Goal: Contribute content: Add original content to the website for others to see

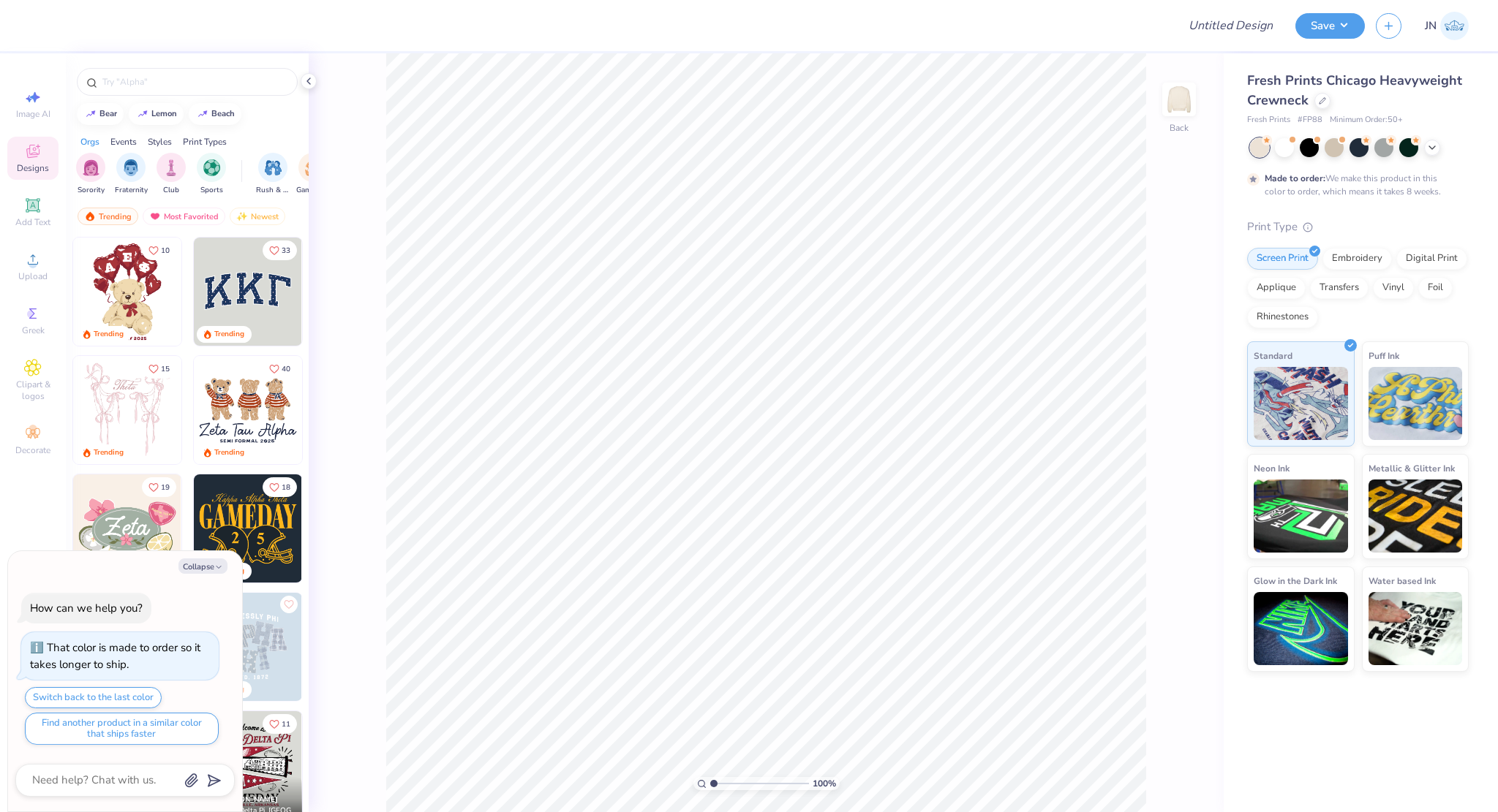
type textarea "x"
click at [1259, 20] on input "Design Title" at bounding box center [1212, 25] width 143 height 30
paste input "FPS239562"
type input "FPS239562"
type textarea "x"
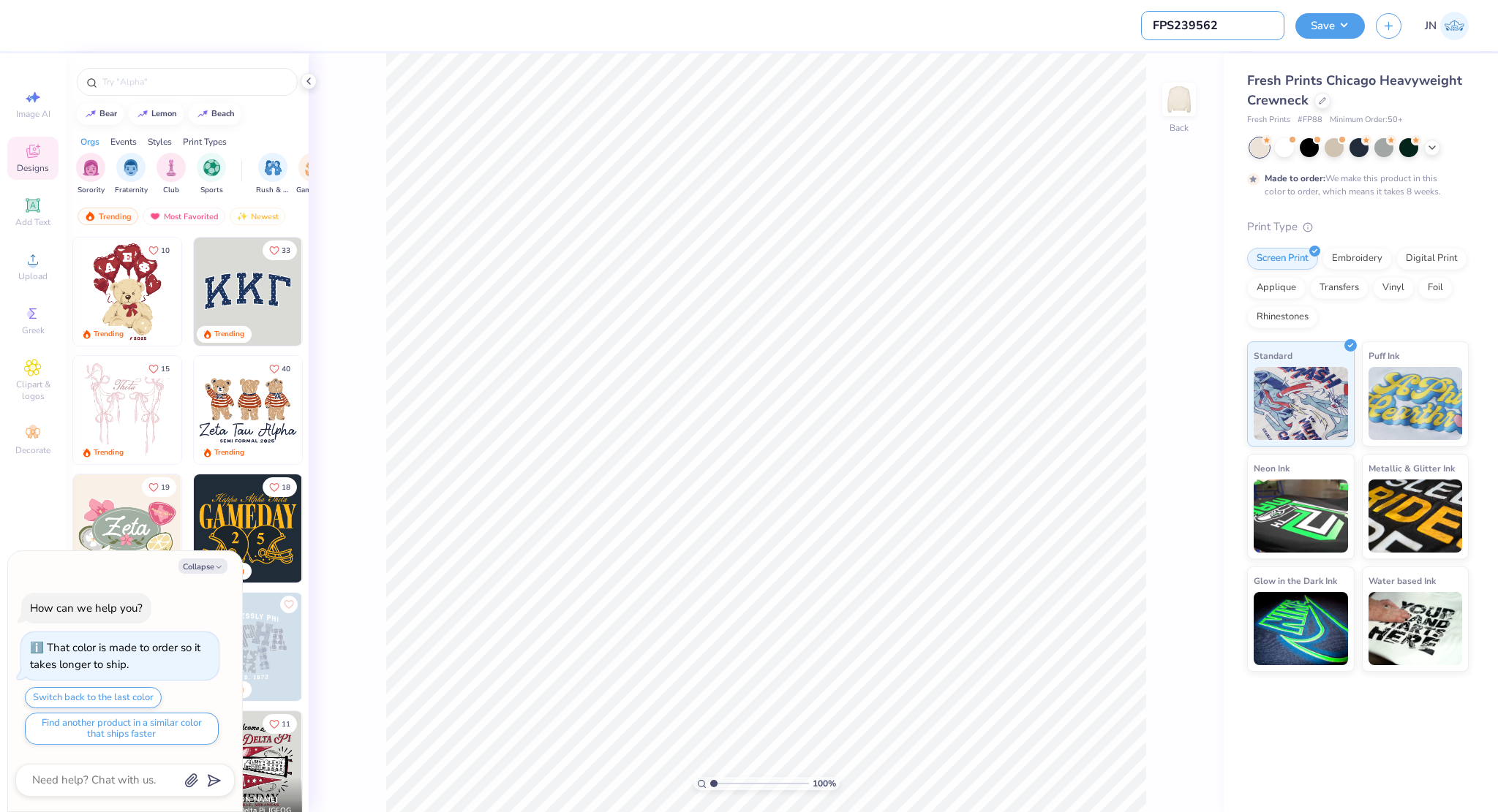
type input "FPS239562"
click at [9, 263] on div "Upload" at bounding box center [32, 266] width 51 height 43
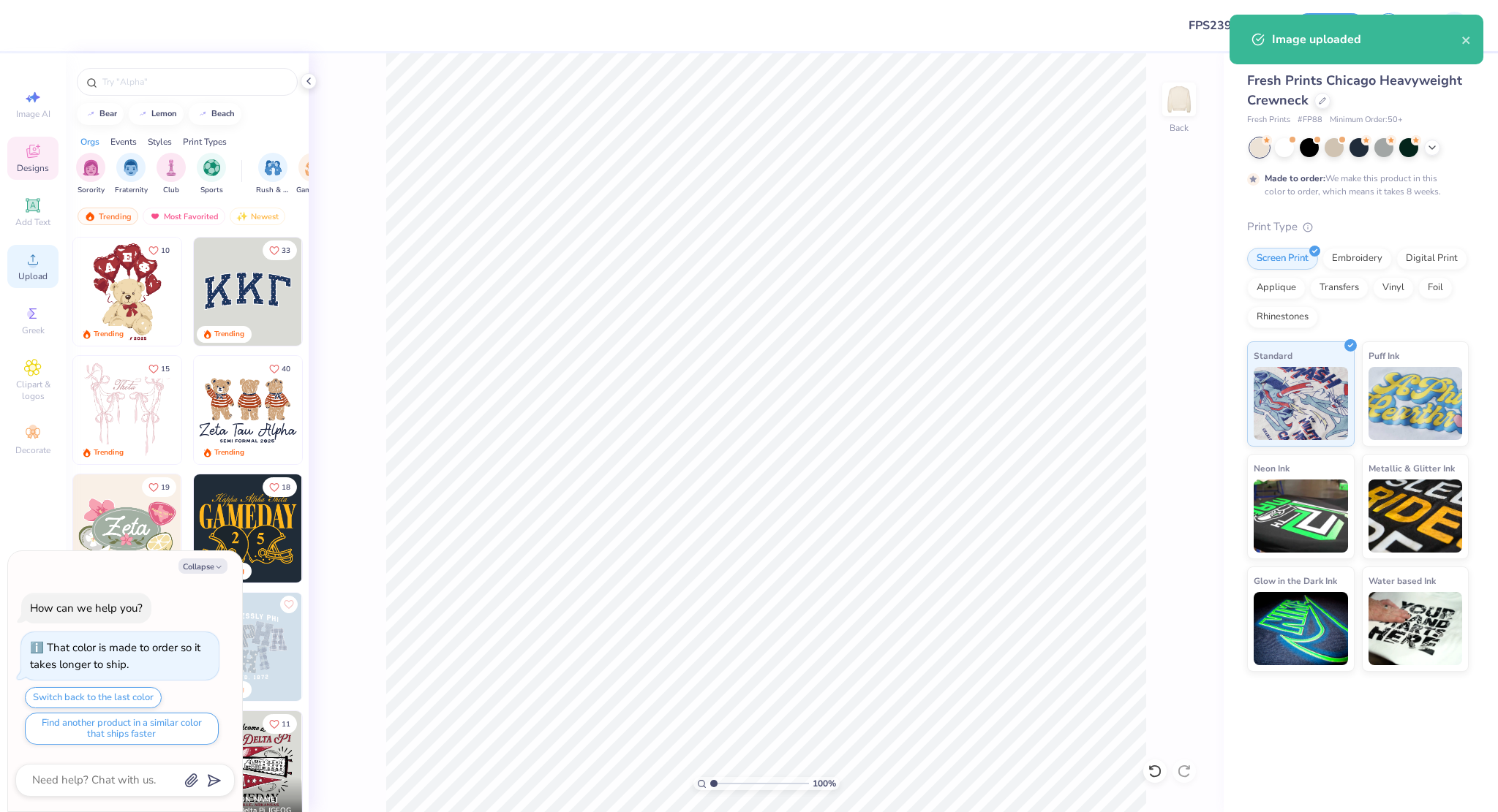
click at [50, 269] on div "Upload" at bounding box center [32, 266] width 51 height 43
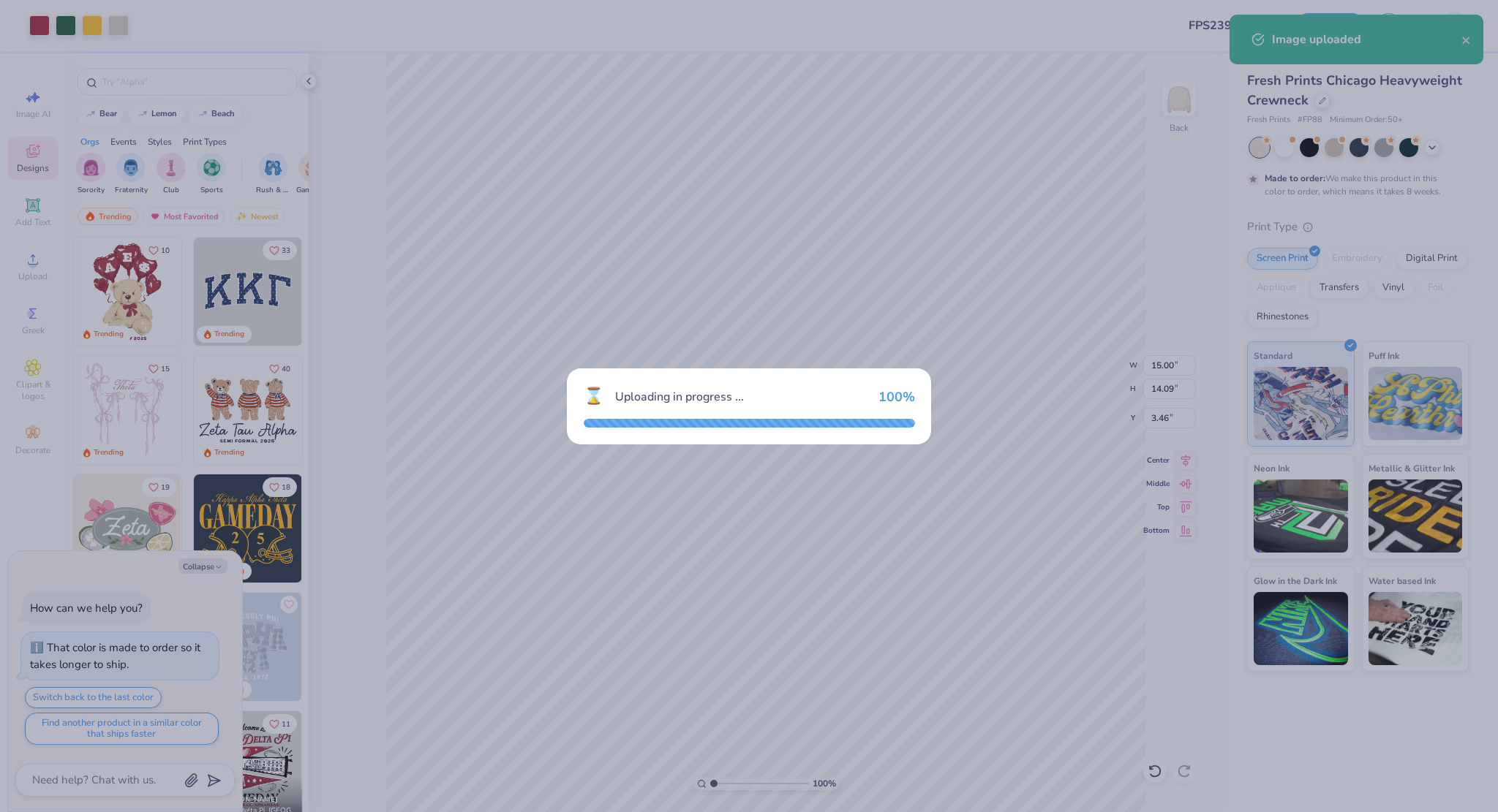
type textarea "x"
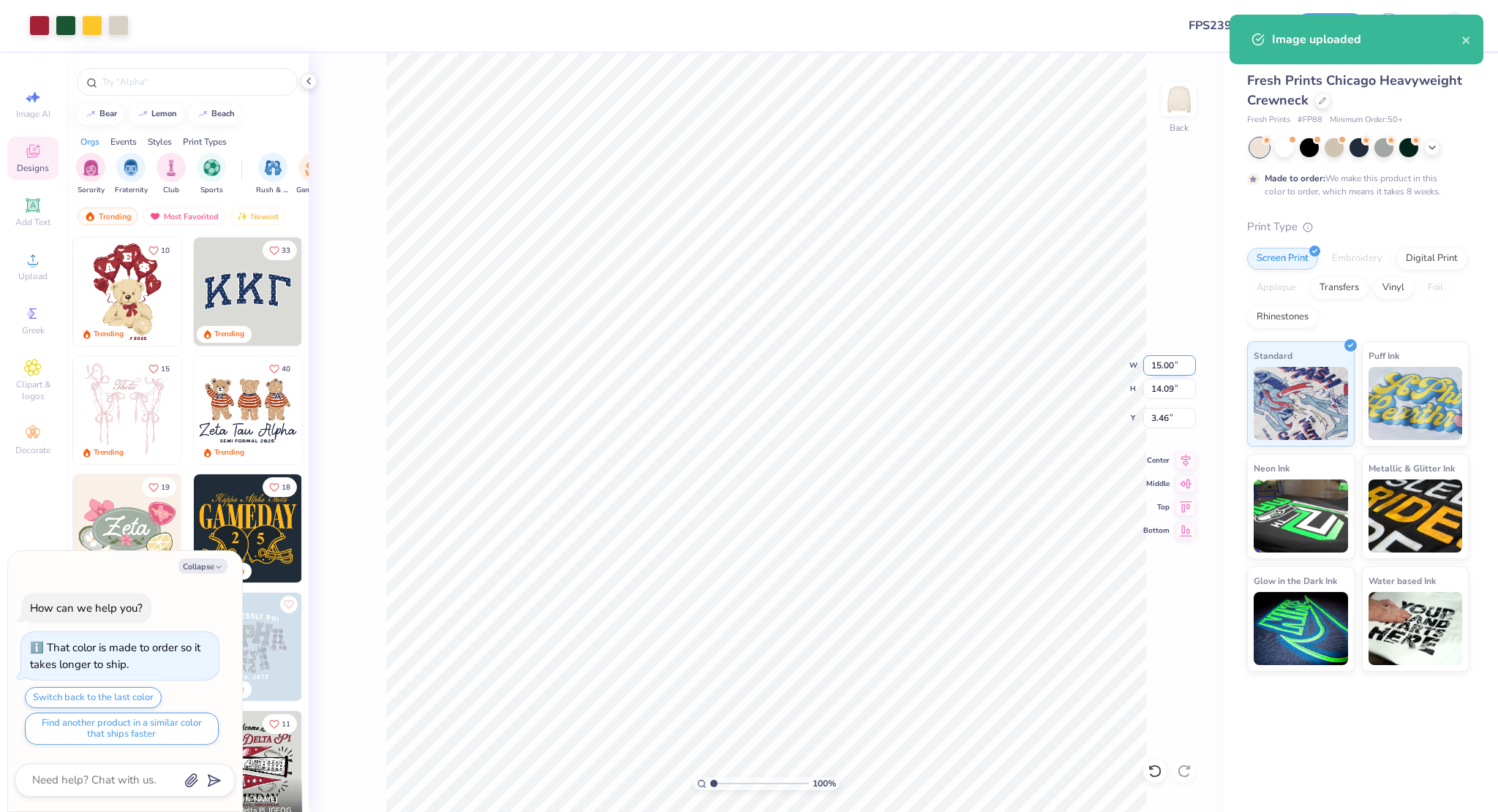
click at [1160, 370] on input "15.00" at bounding box center [1170, 365] width 53 height 21
type input "6"
type textarea "x"
type input "6.00"
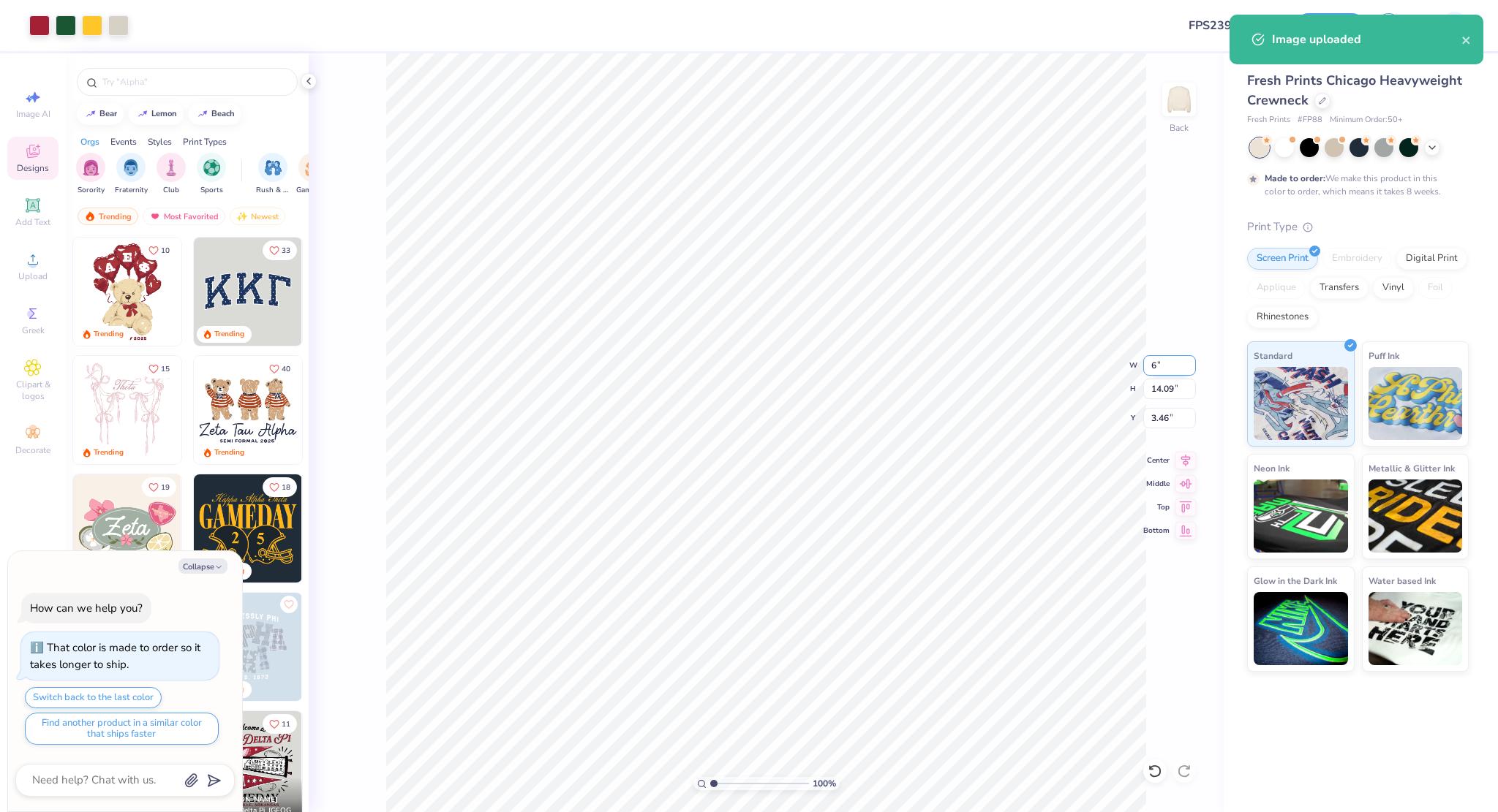
type input "5.63"
type input "7.68"
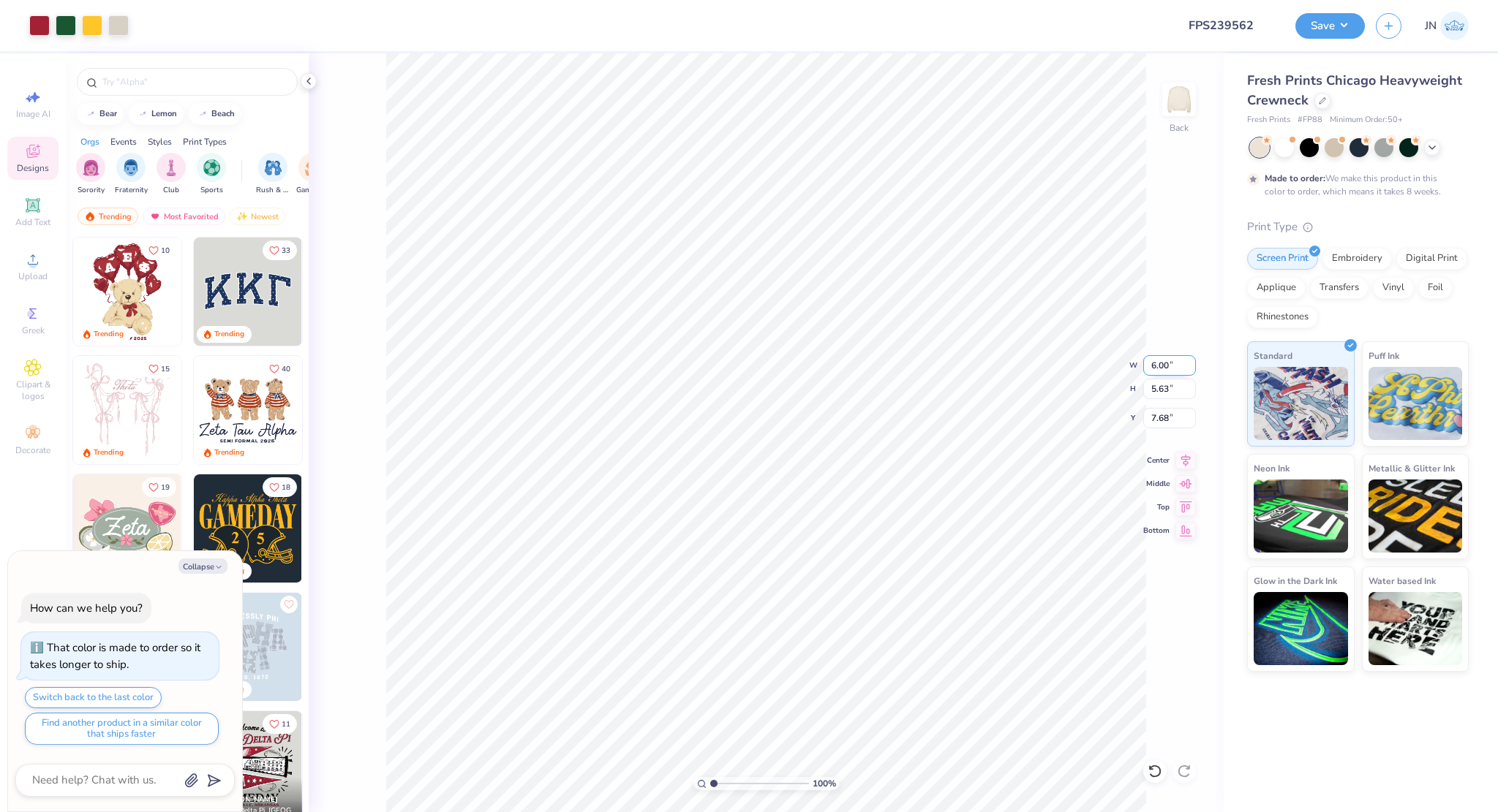
type textarea "x"
type input "3.84"
type textarea "x"
type input "3.65"
click at [41, 208] on icon at bounding box center [33, 206] width 18 height 18
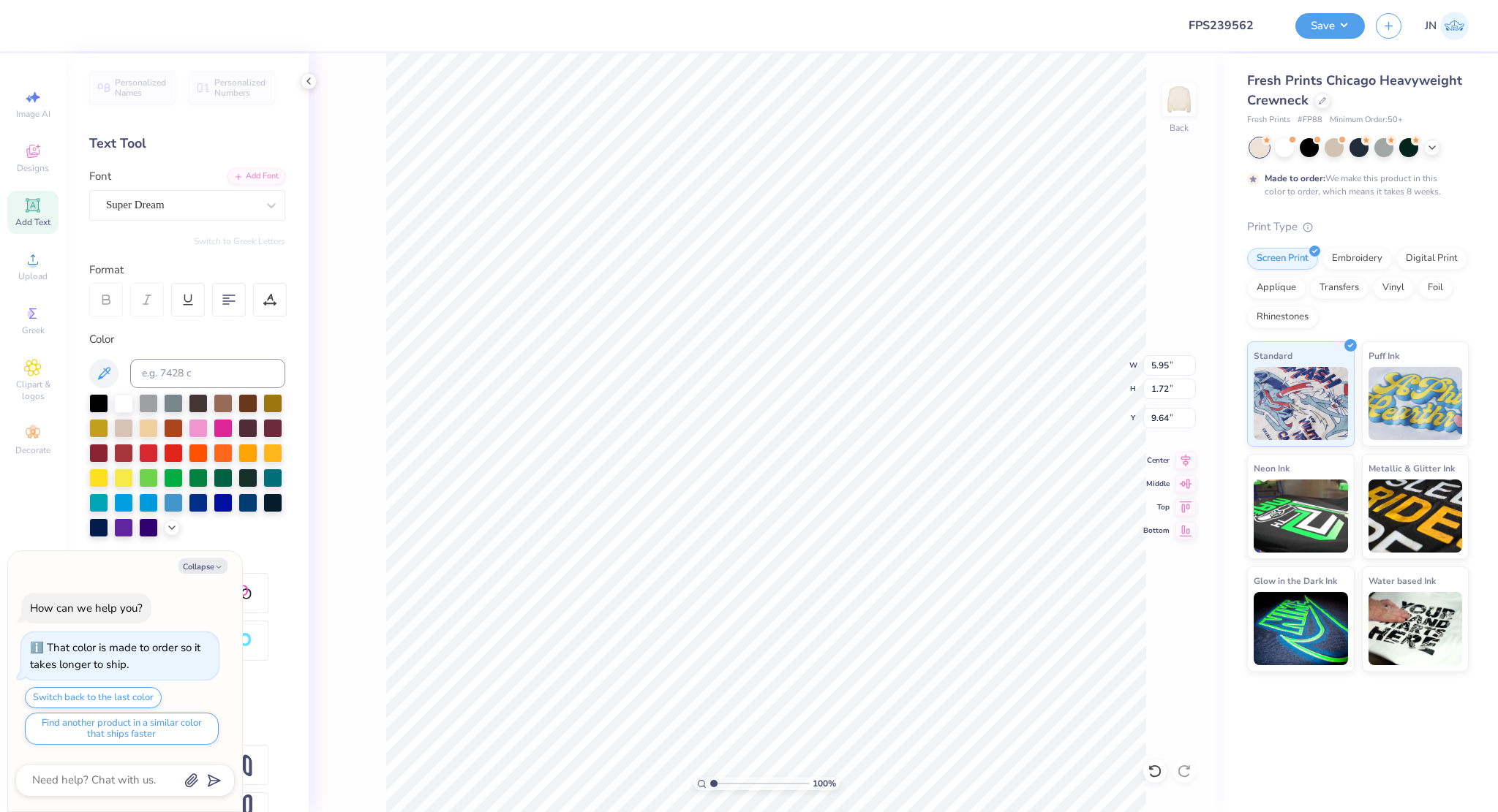
scroll to position [12, 2]
type textarea "x"
type textarea "Ka"
type textarea "x"
type textarea "Kap"
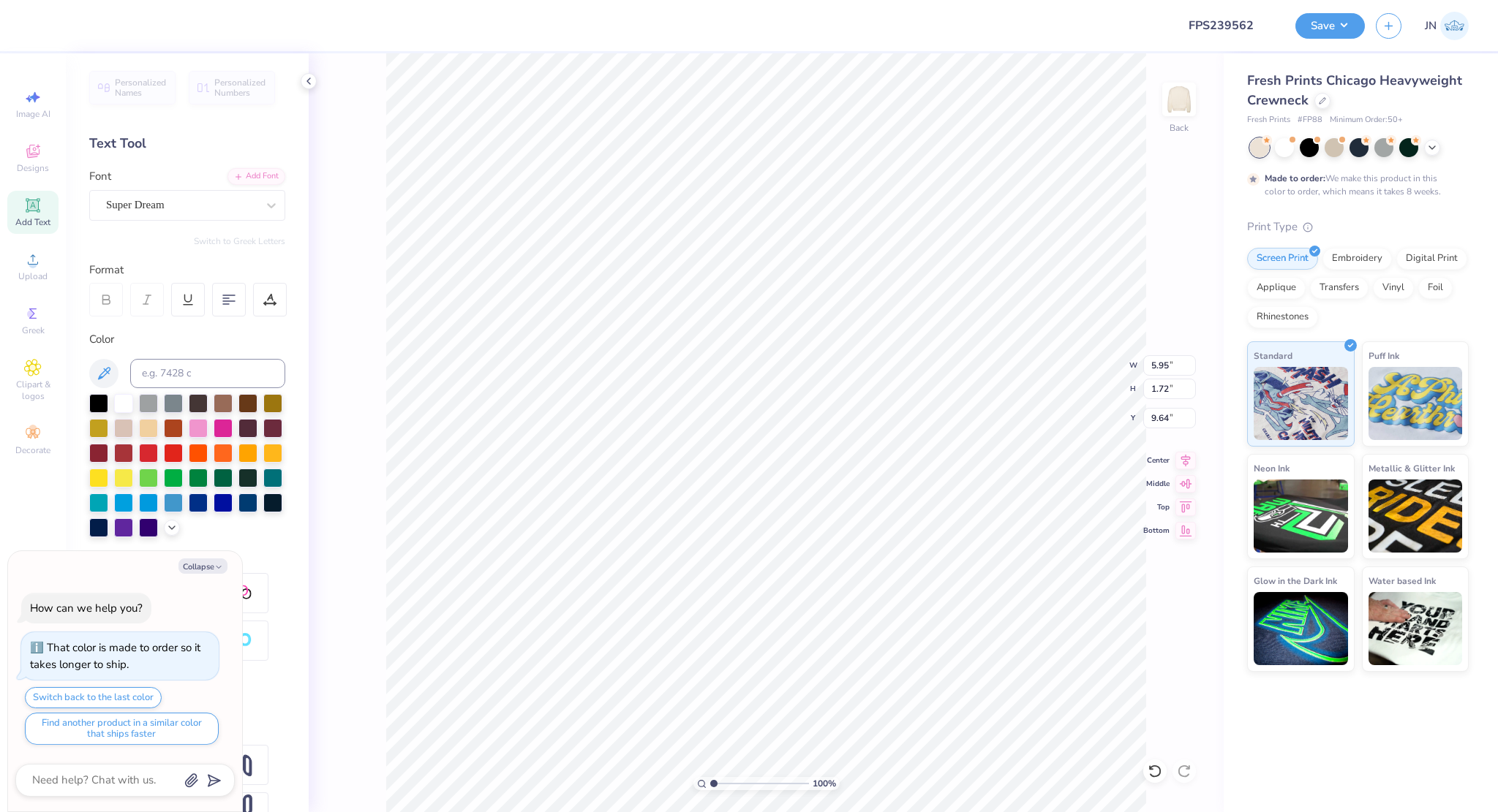
type textarea "x"
type textarea "Kappa"
type textarea "x"
type textarea "Kappaa"
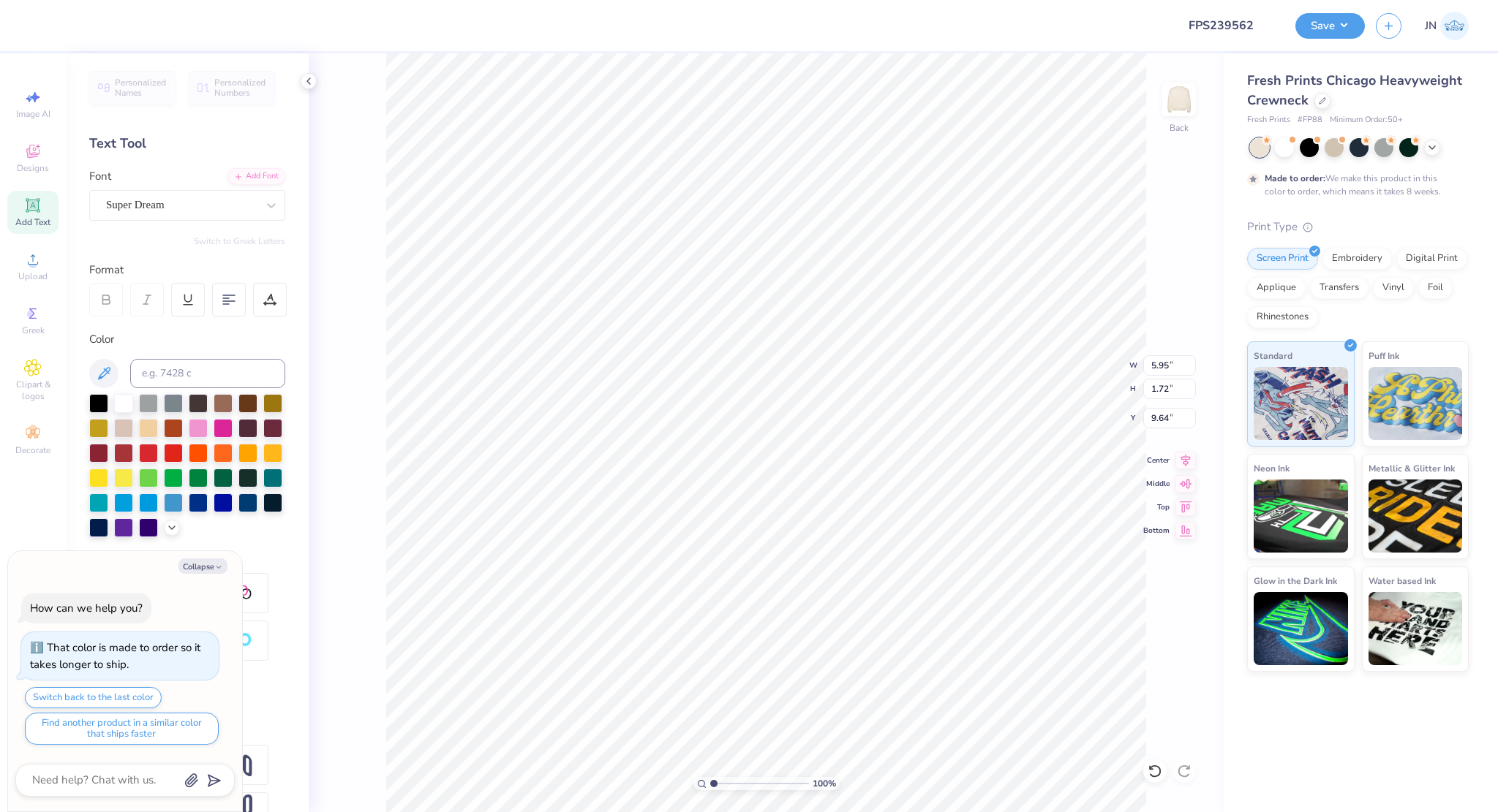
type textarea "x"
type textarea "Kappa"
type textarea "x"
type textarea "Kappa"
type textarea "x"
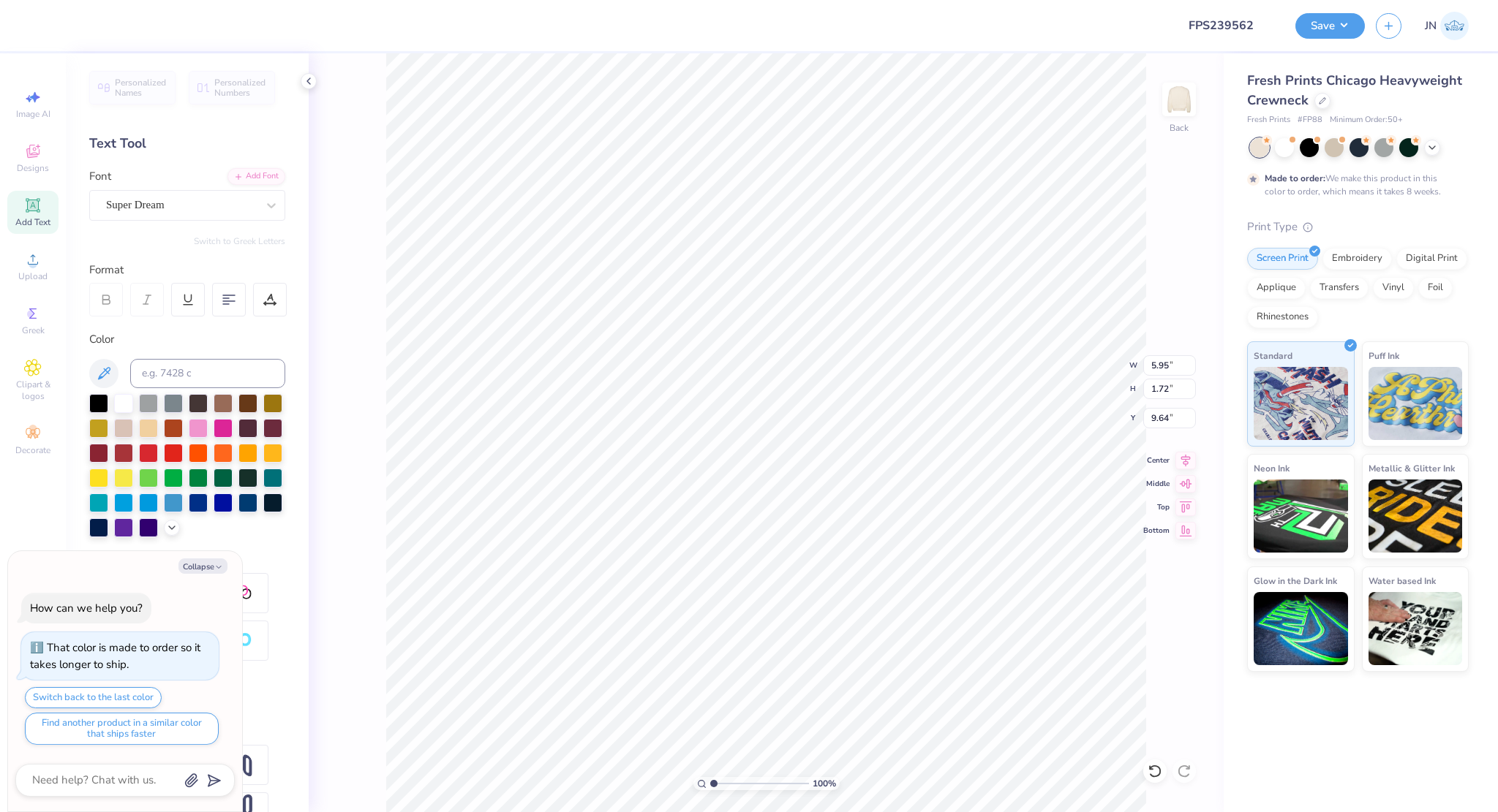
type textarea "Kappa S"
type textarea "x"
type textarea "Kappa Si"
type textarea "x"
type textarea "Kappa Siga"
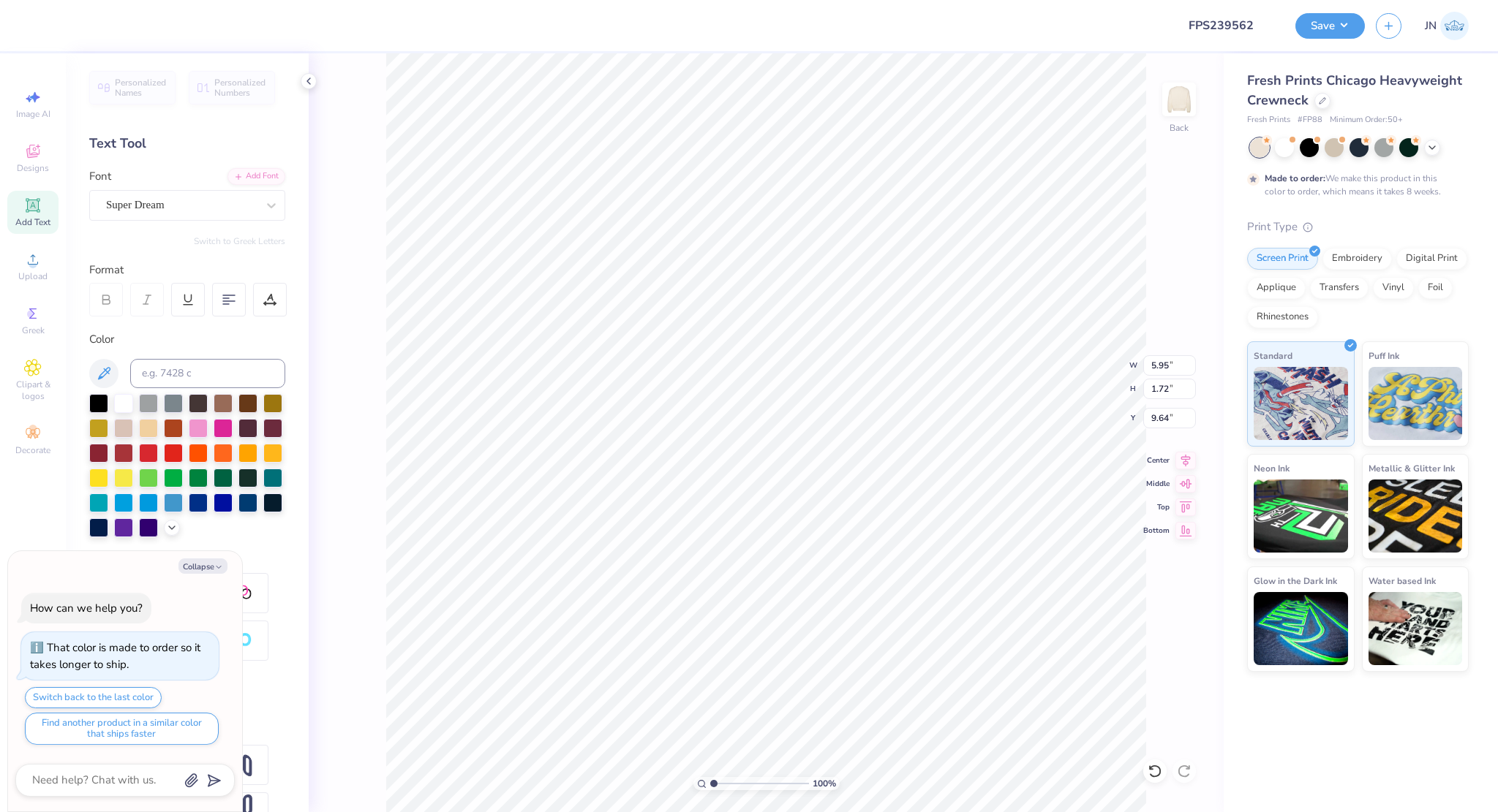
type textarea "x"
type textarea "Kappa Sigam"
type textarea "x"
type textarea "Kappa Siga"
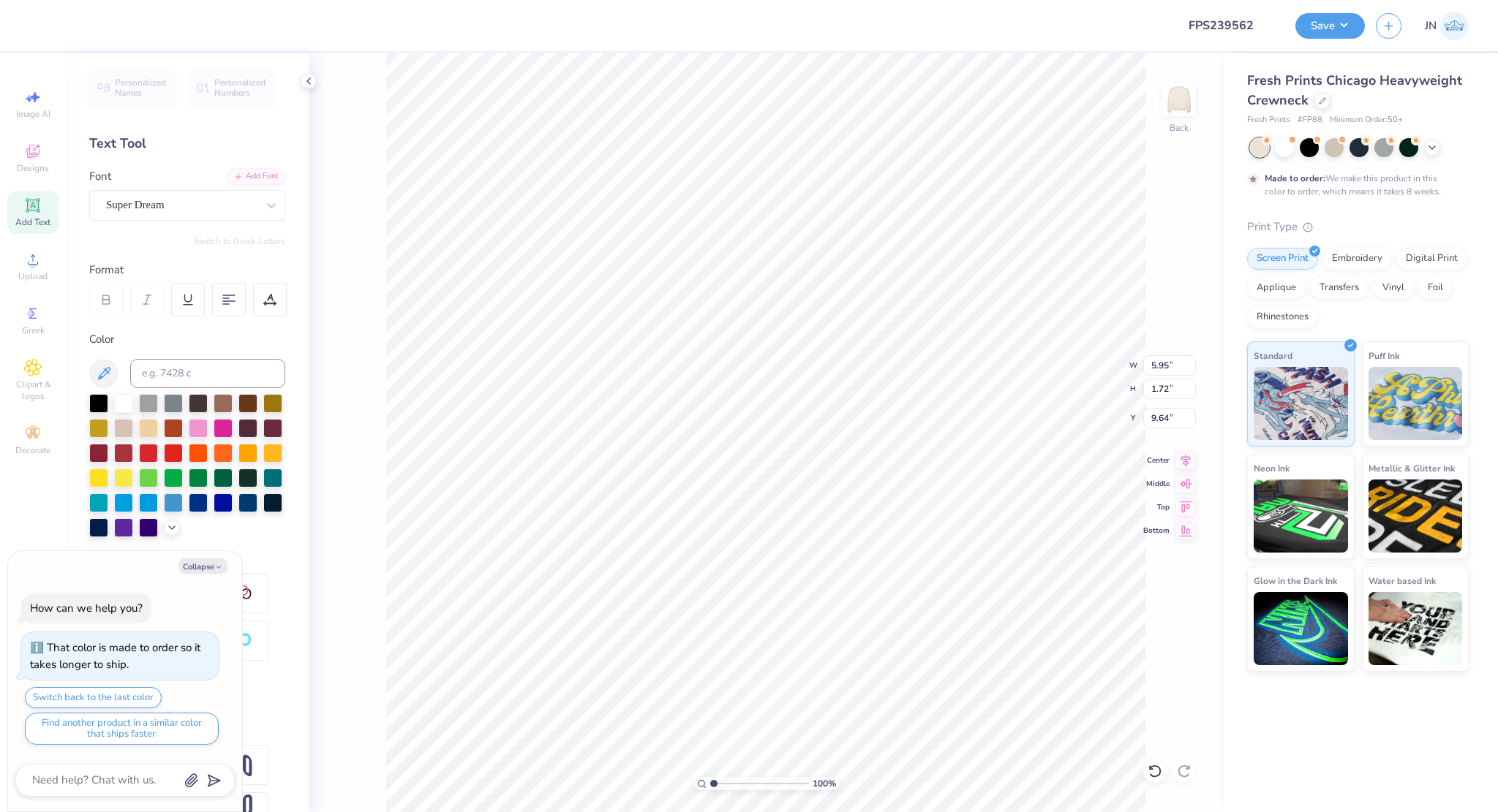
type textarea "x"
type textarea "Kappa Sig"
type textarea "x"
type textarea "Kappa Sigm"
type textarea "x"
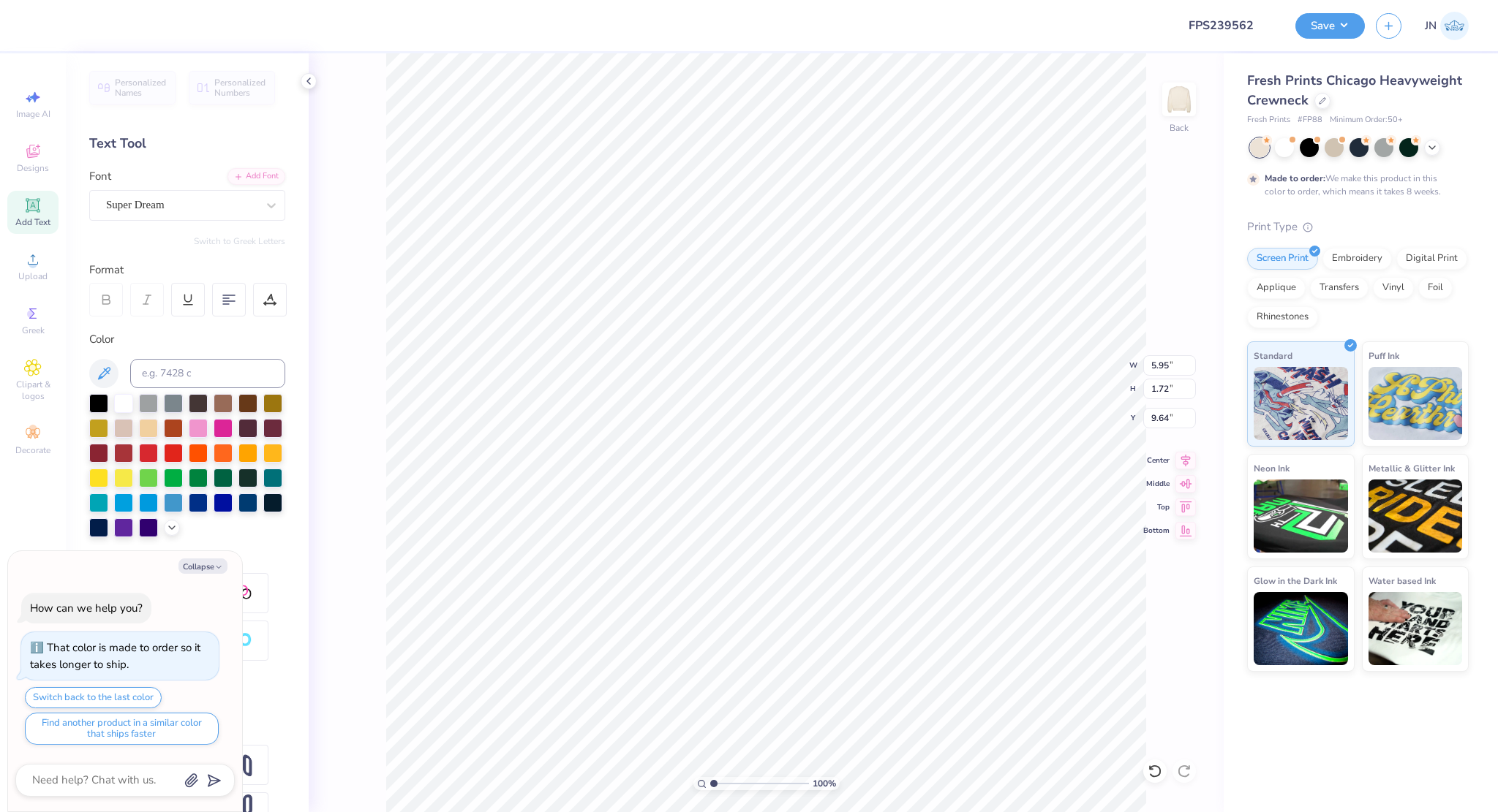
type textarea "Kappa Sigma"
type textarea "x"
type input "14.16"
type input "2.32"
type input "9.34"
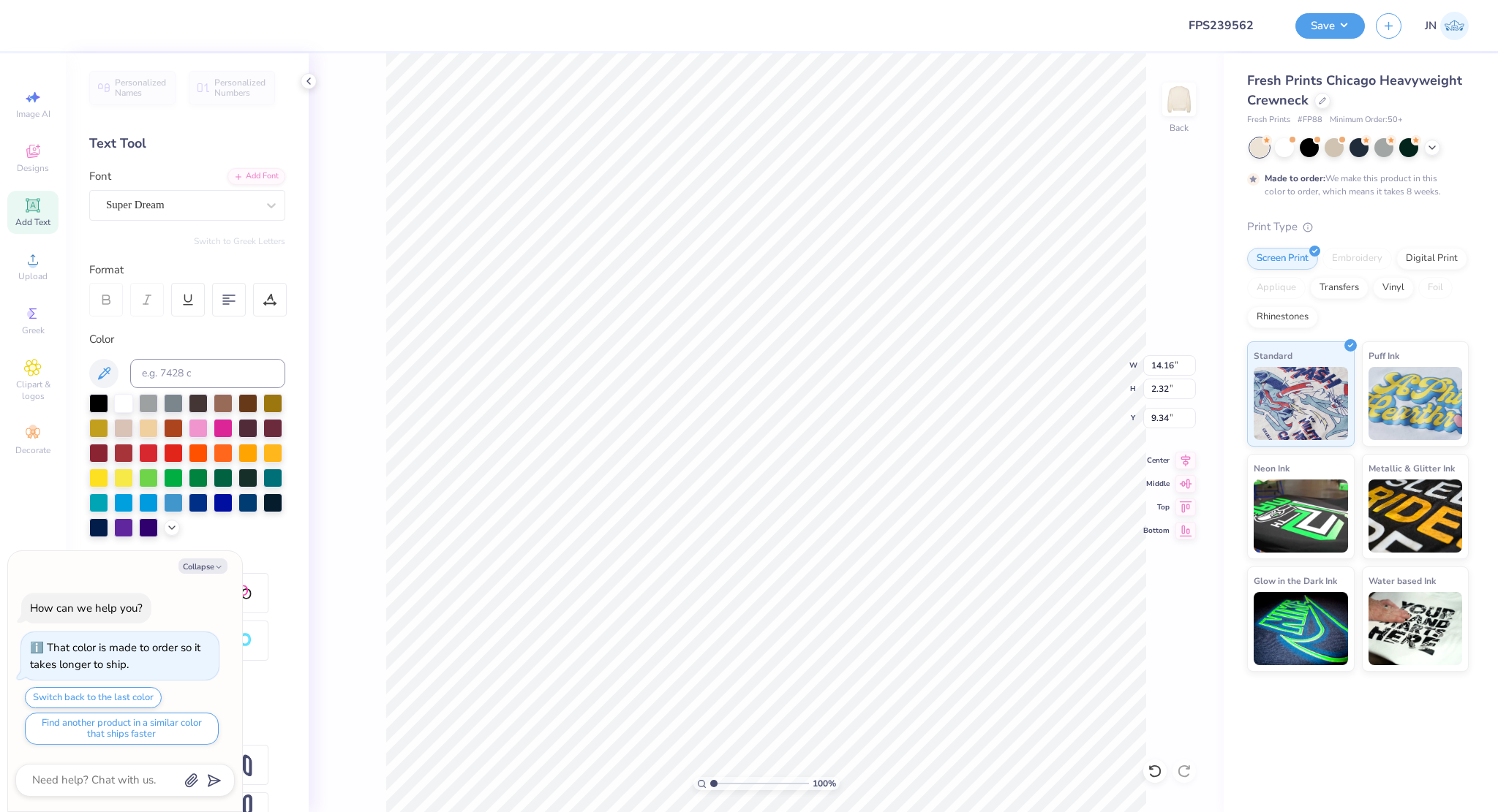
type textarea "x"
click at [175, 368] on input at bounding box center [208, 373] width 155 height 30
type input "357"
type textarea "x"
type input "9.28"
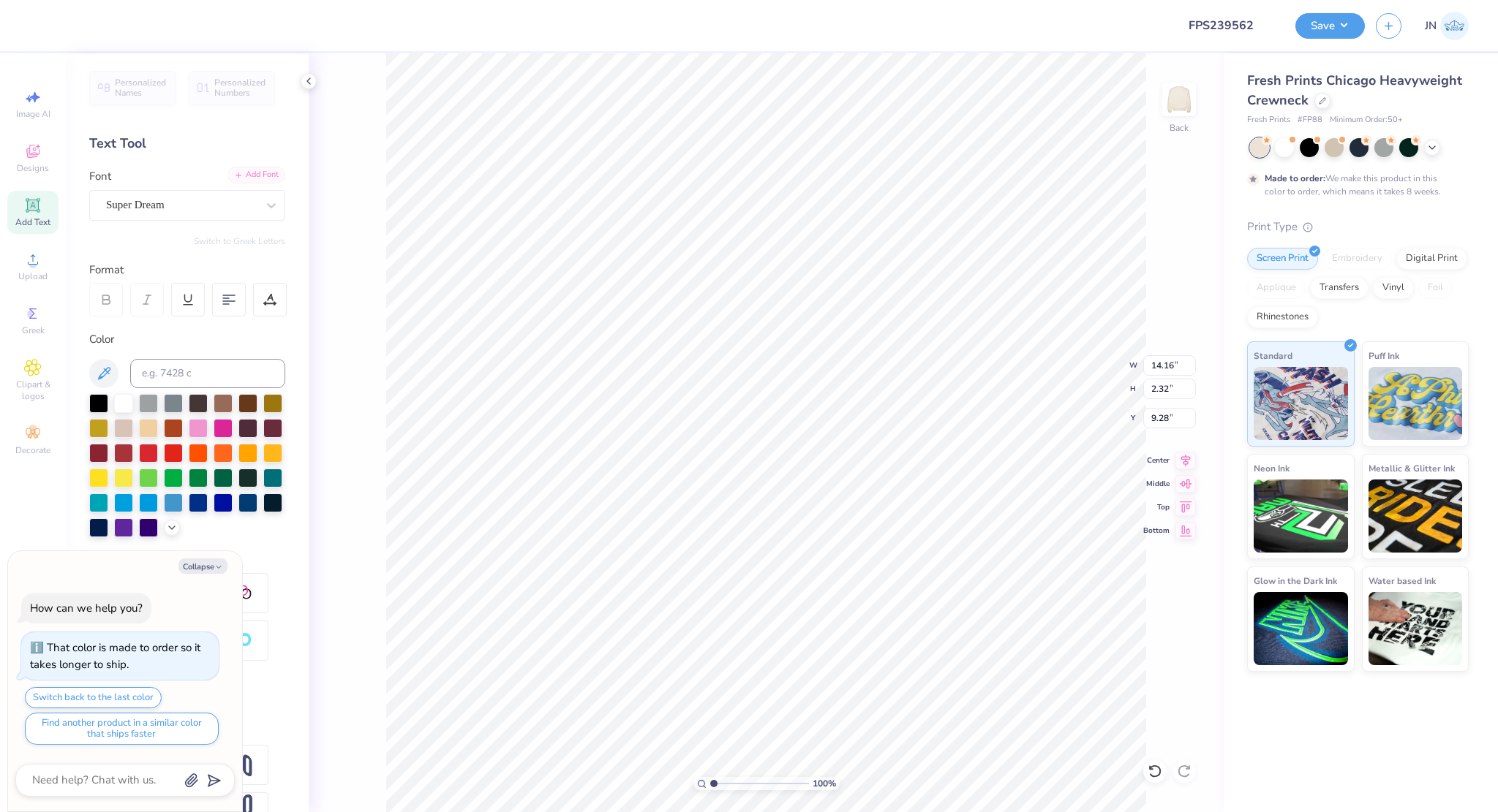
click at [239, 168] on div "Add Font" at bounding box center [256, 174] width 58 height 17
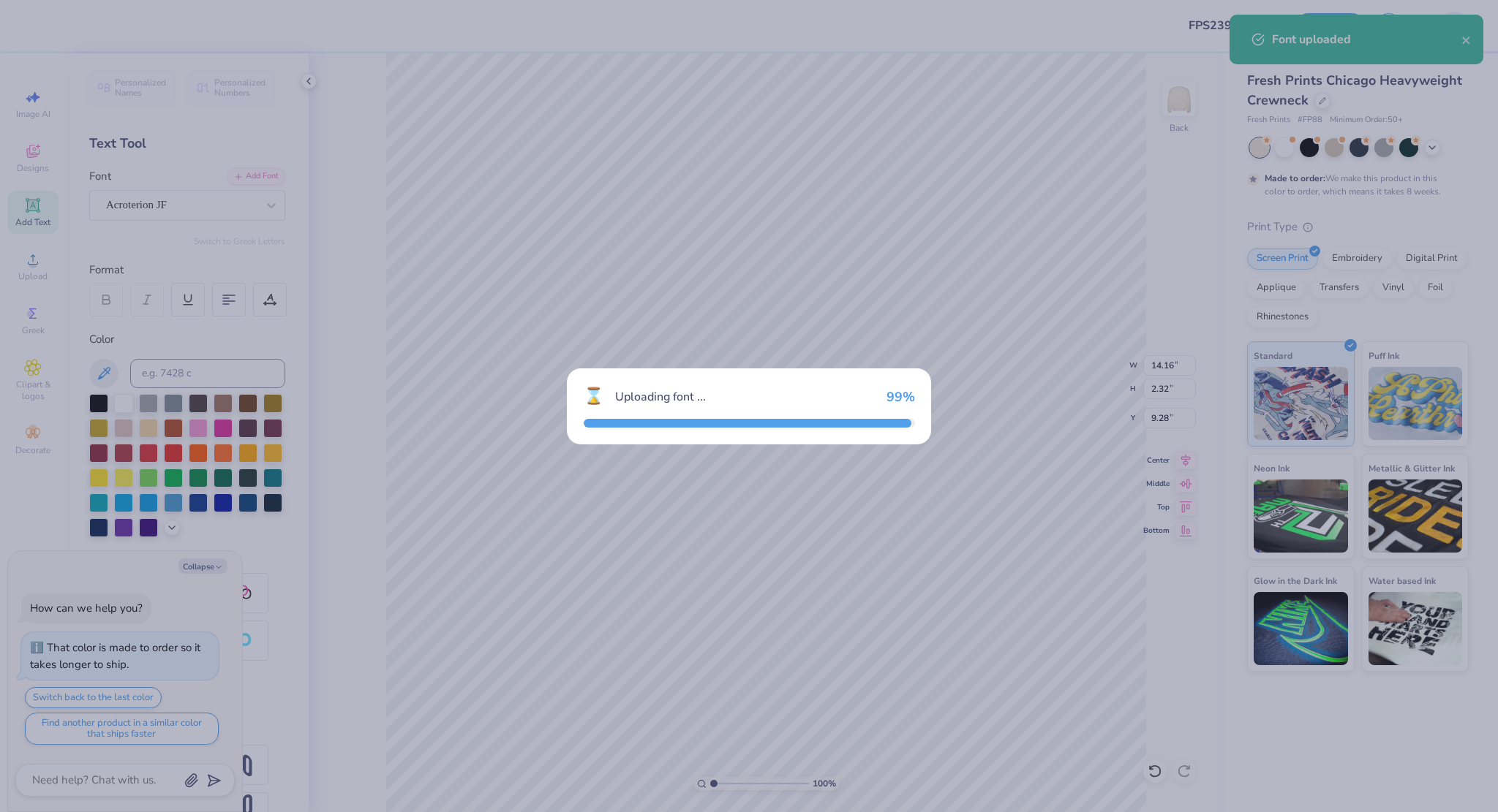
type textarea "x"
type input "10.51"
type input "2.79"
type input "9.05"
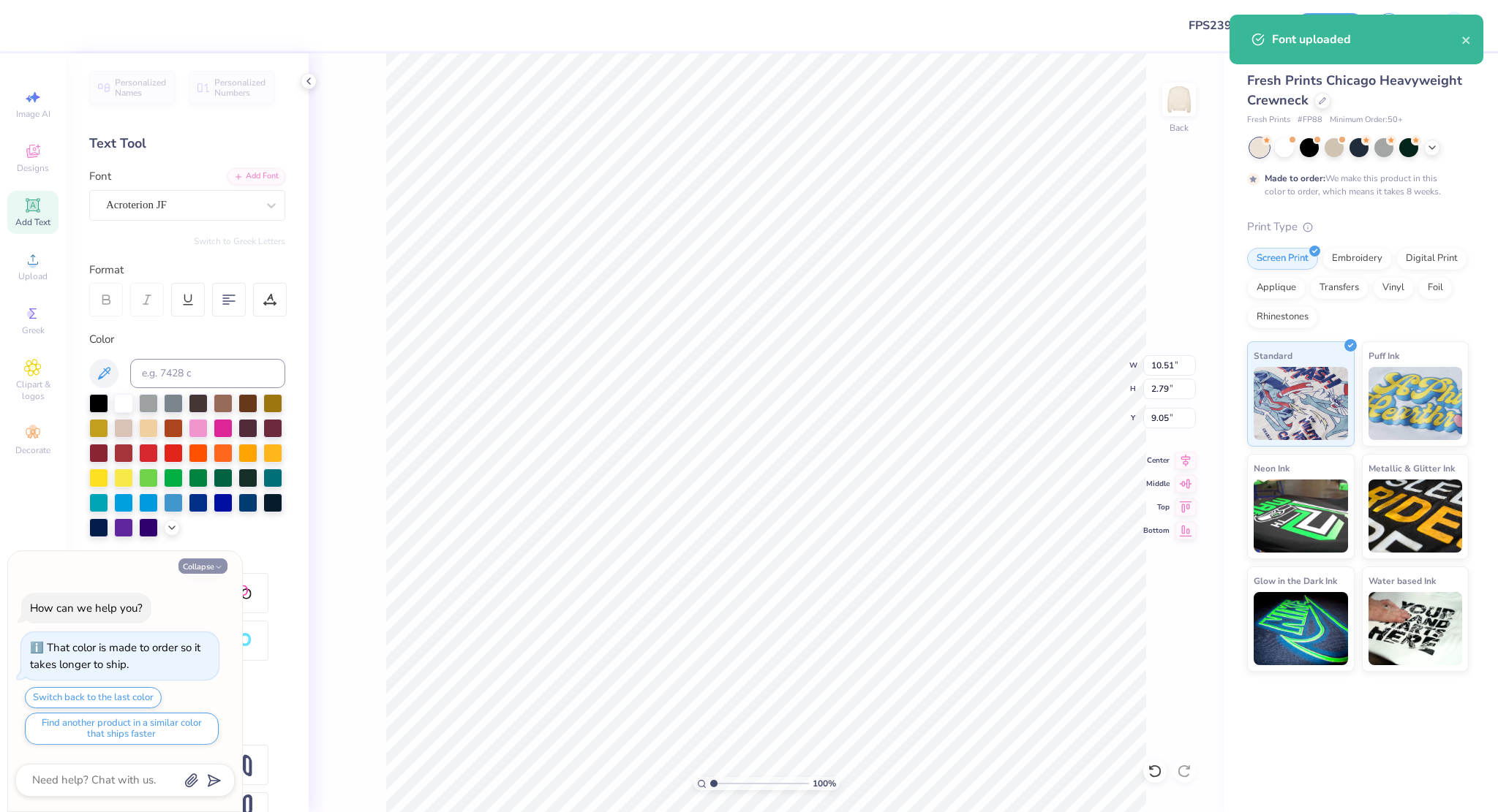
click at [211, 567] on button "Collapse" at bounding box center [202, 566] width 49 height 15
type textarea "x"
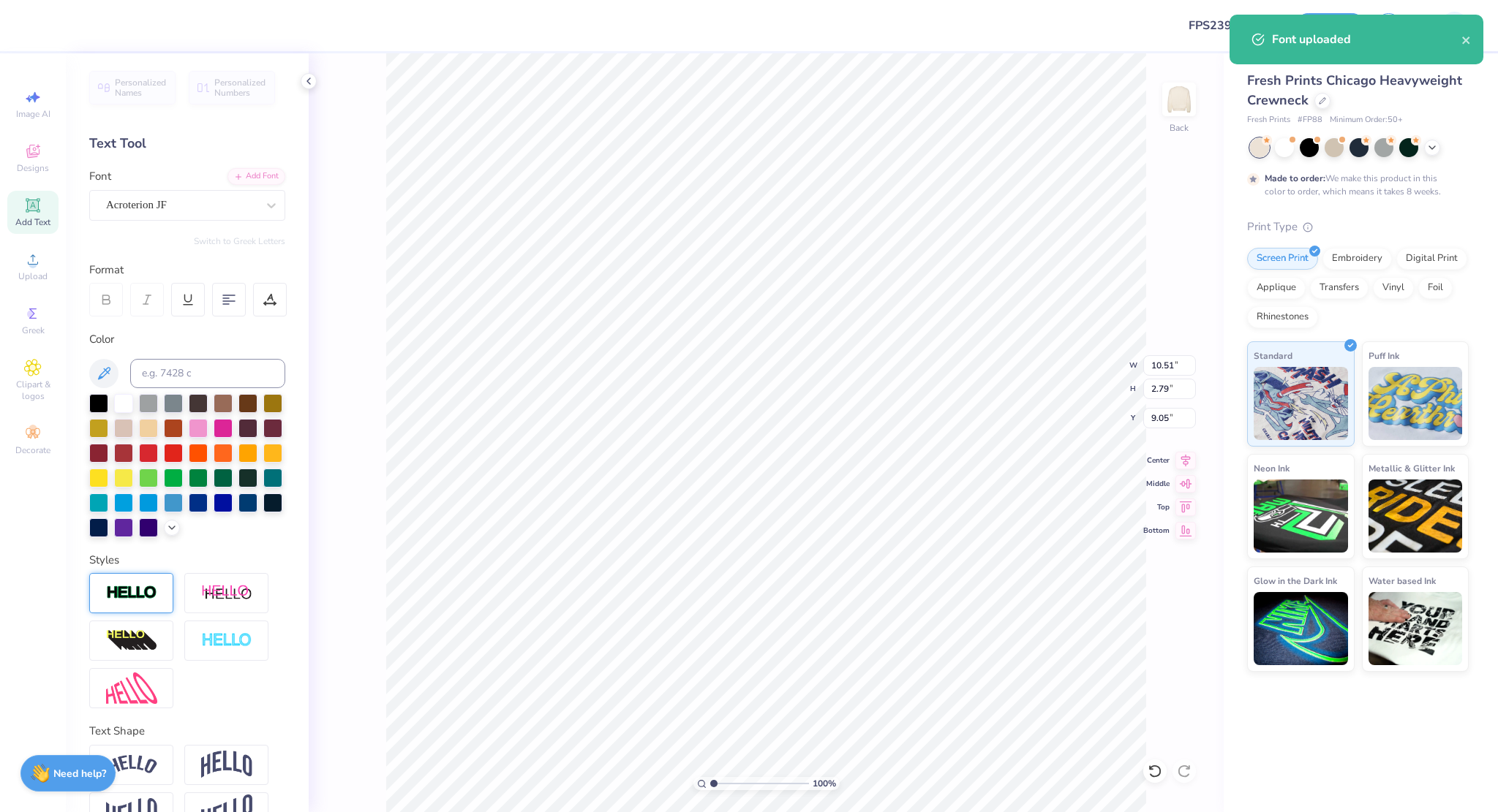
click at [114, 602] on img at bounding box center [131, 593] width 51 height 17
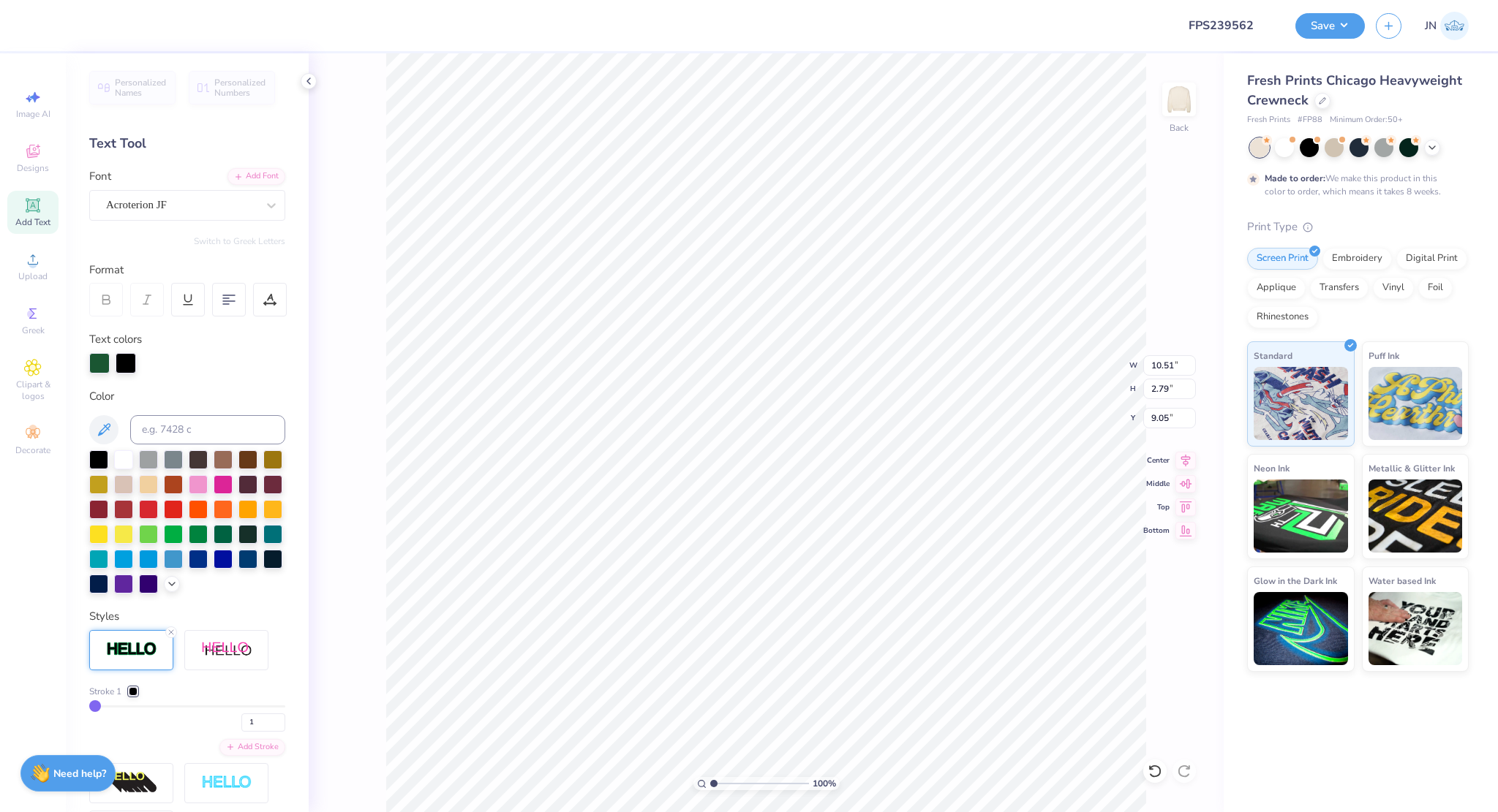
type input "10.54"
type input "2.82"
type input "9.03"
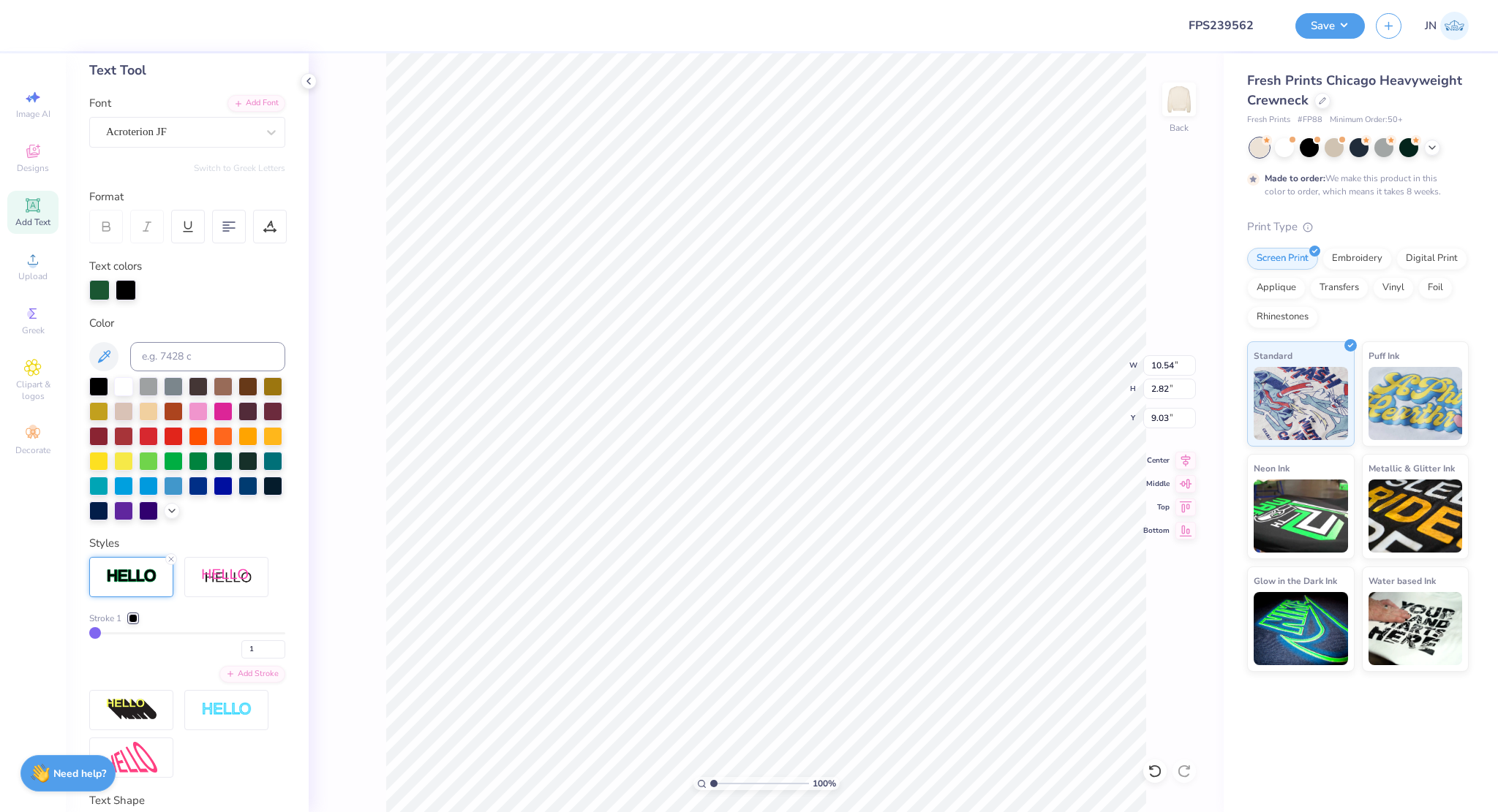
click at [135, 623] on div at bounding box center [133, 619] width 9 height 9
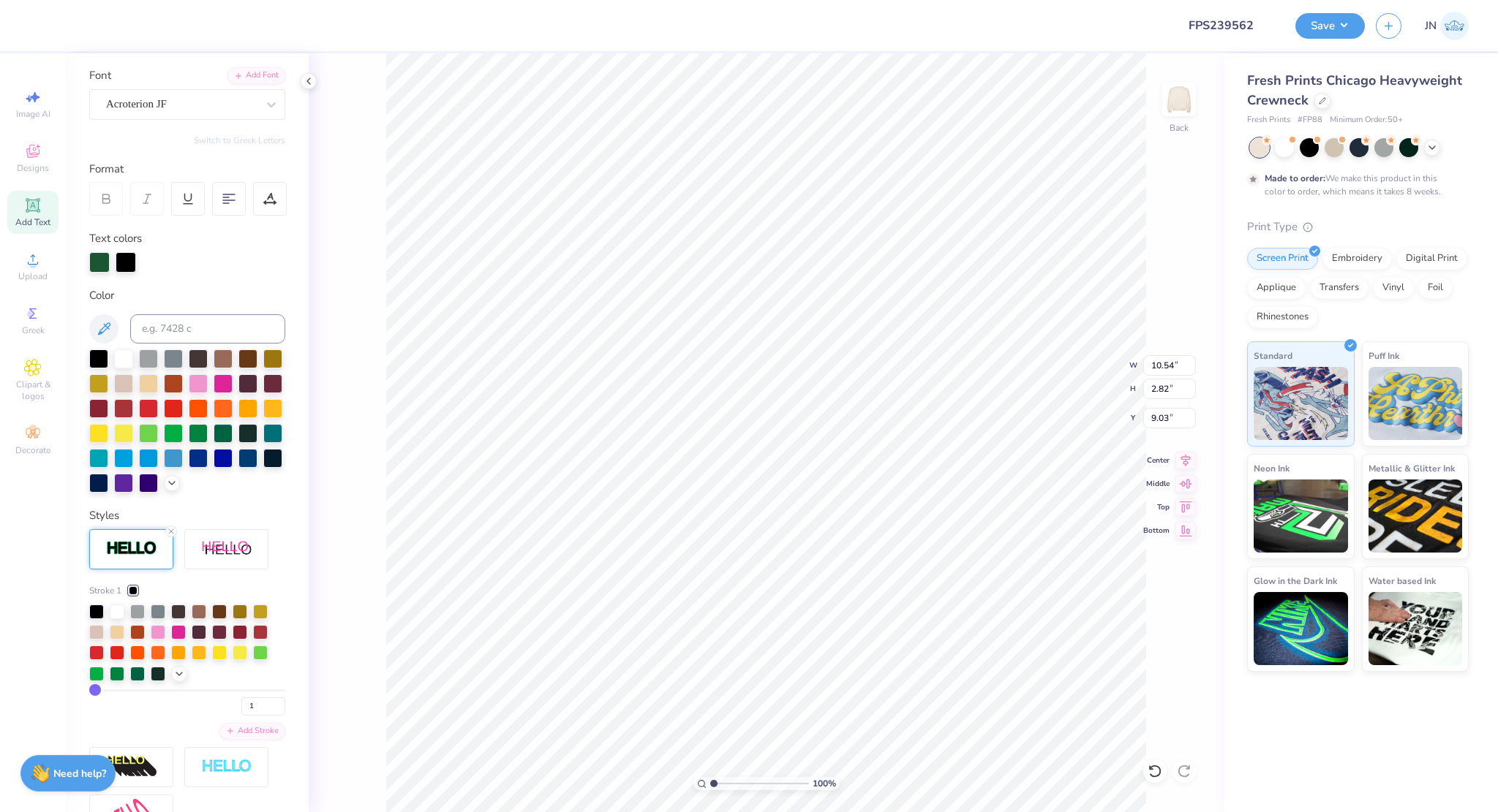
scroll to position [219, 0]
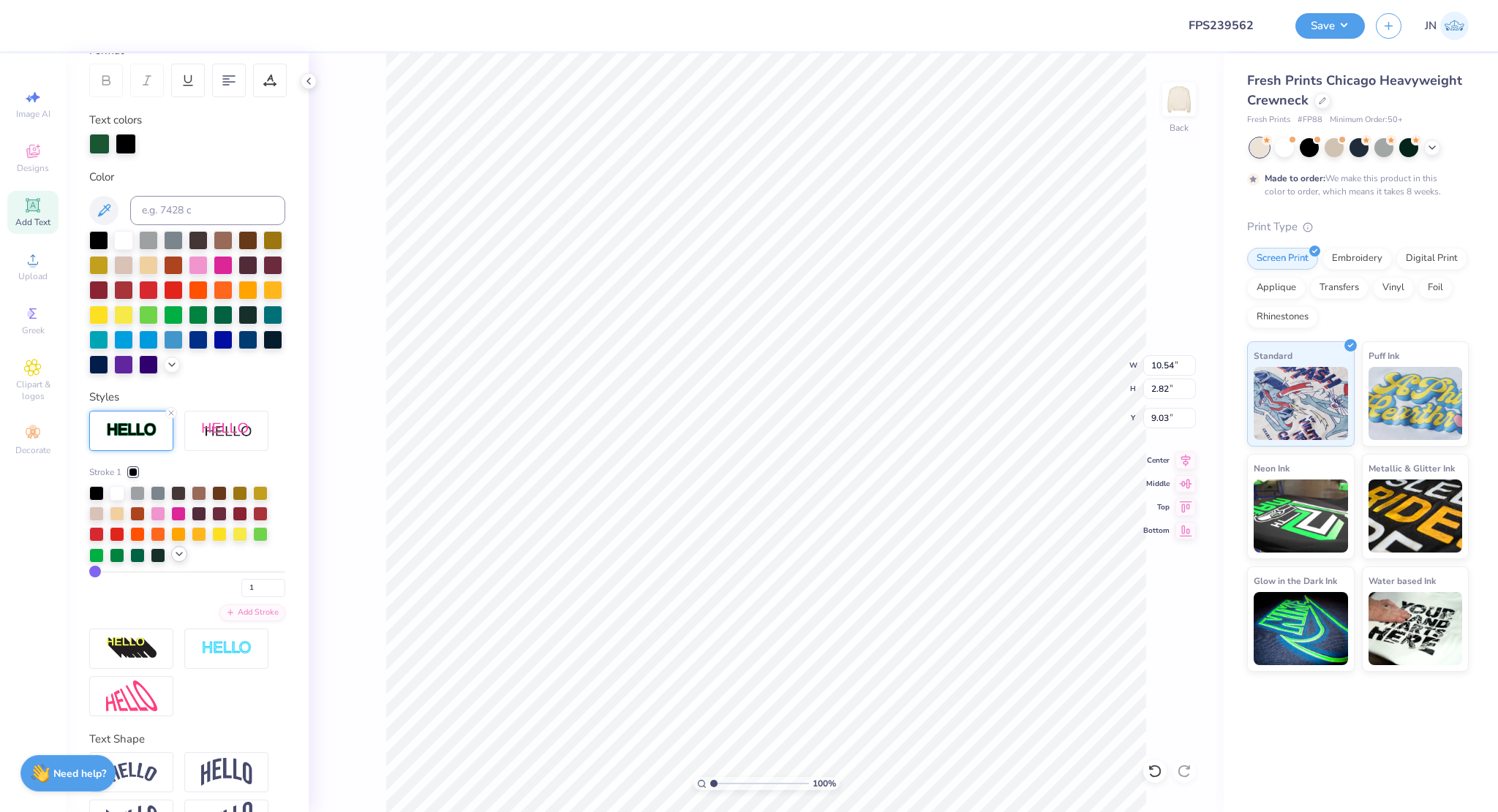
click at [179, 560] on icon at bounding box center [179, 554] width 12 height 12
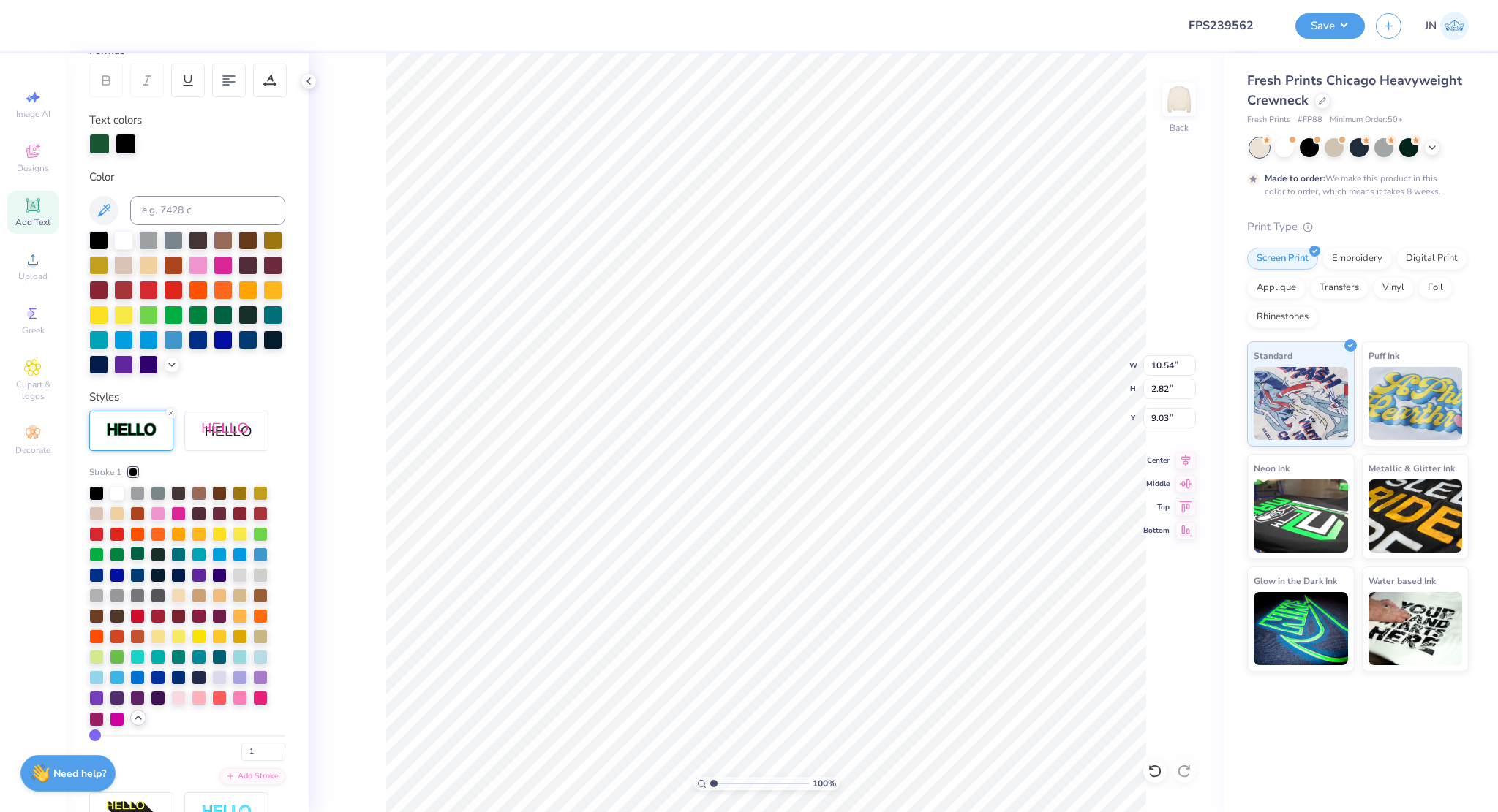
click at [135, 561] on div at bounding box center [138, 553] width 14 height 14
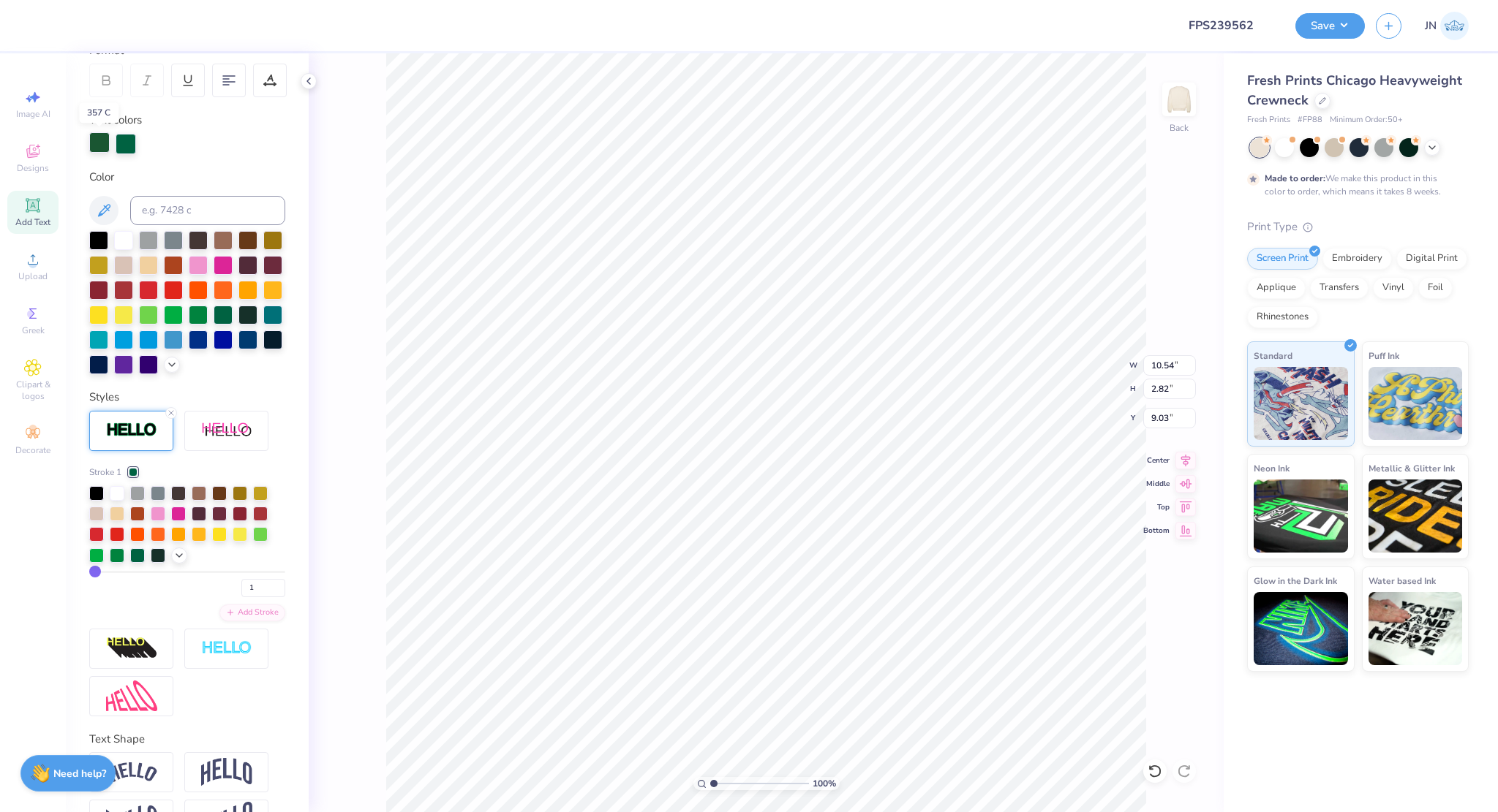
click at [102, 142] on div at bounding box center [99, 142] width 21 height 21
click at [165, 213] on input at bounding box center [208, 210] width 155 height 30
type input "3425"
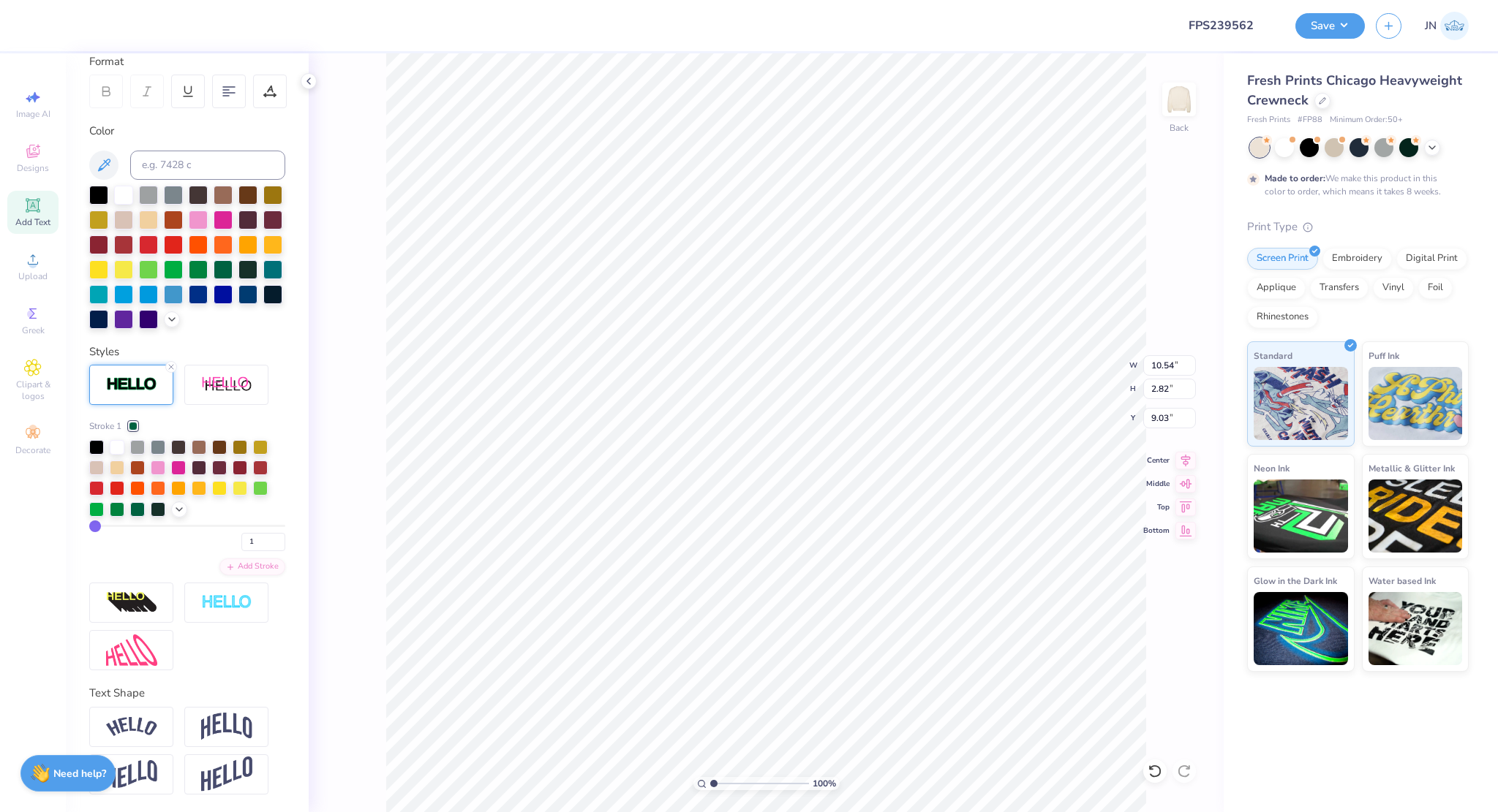
type input "6.00"
type input "5.63"
type input "3.65"
click at [62, 23] on div at bounding box center [66, 23] width 21 height 21
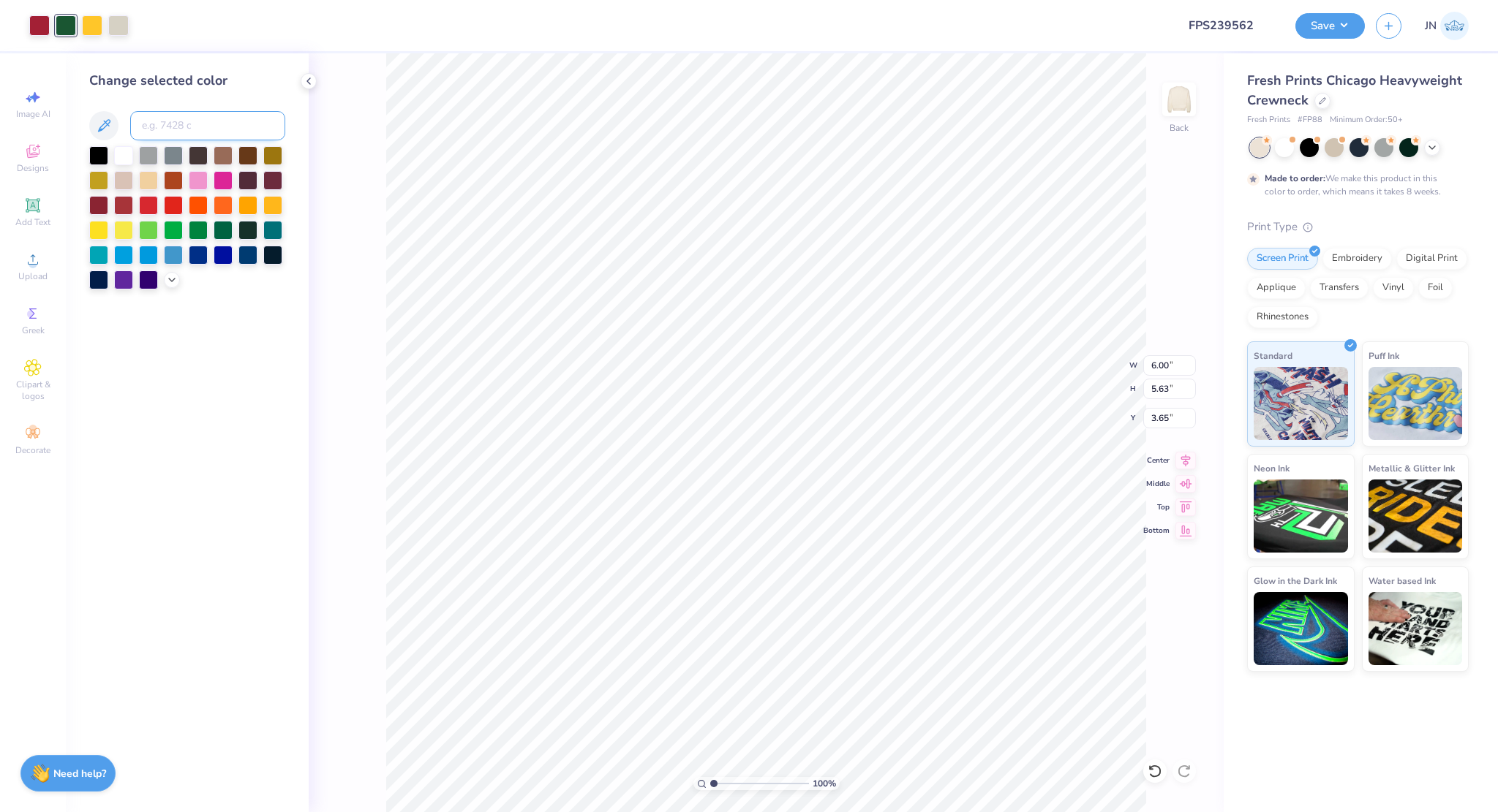
click at [208, 122] on input at bounding box center [208, 126] width 155 height 30
type input "3425"
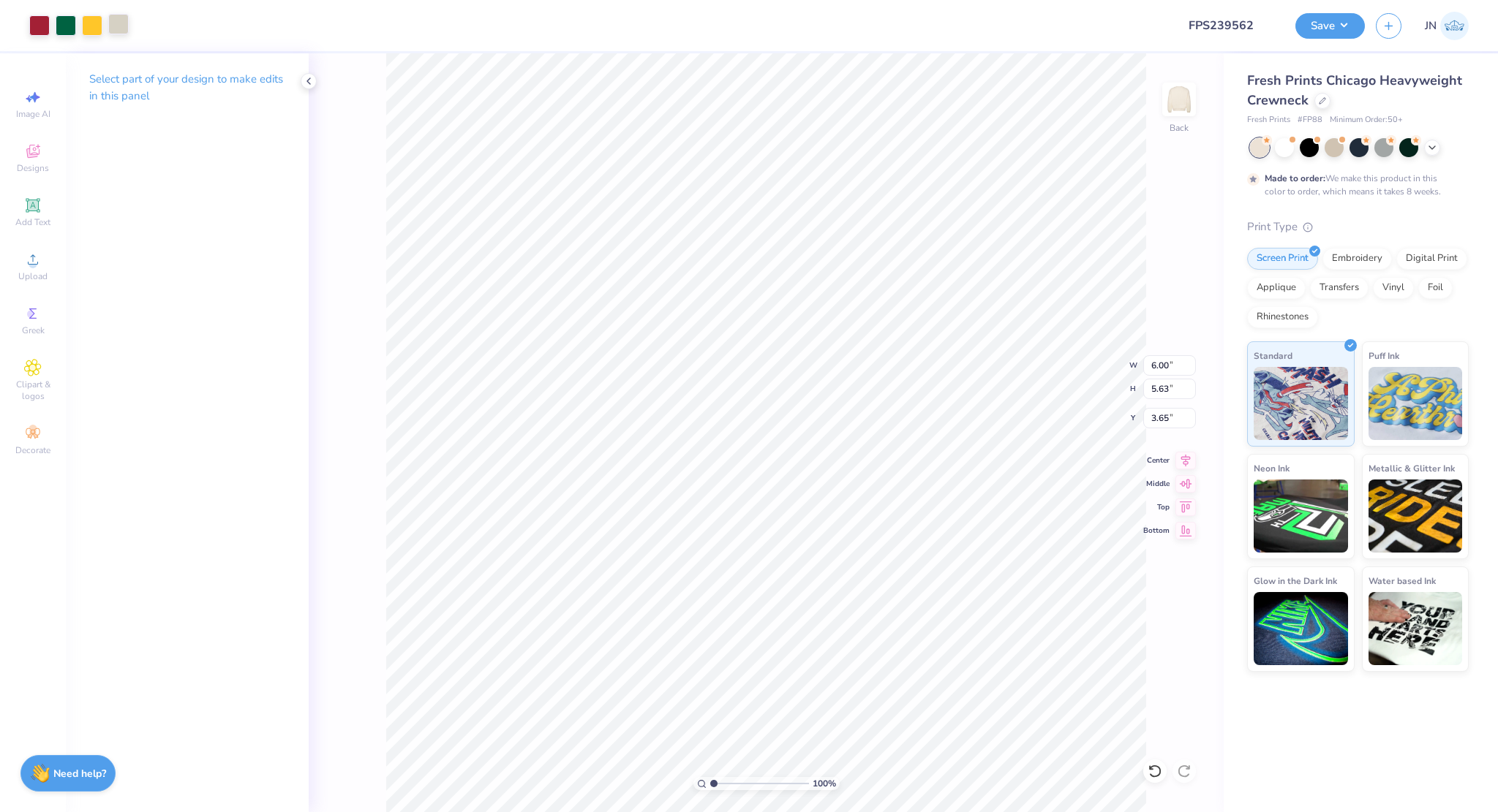
click at [114, 30] on div at bounding box center [118, 23] width 21 height 21
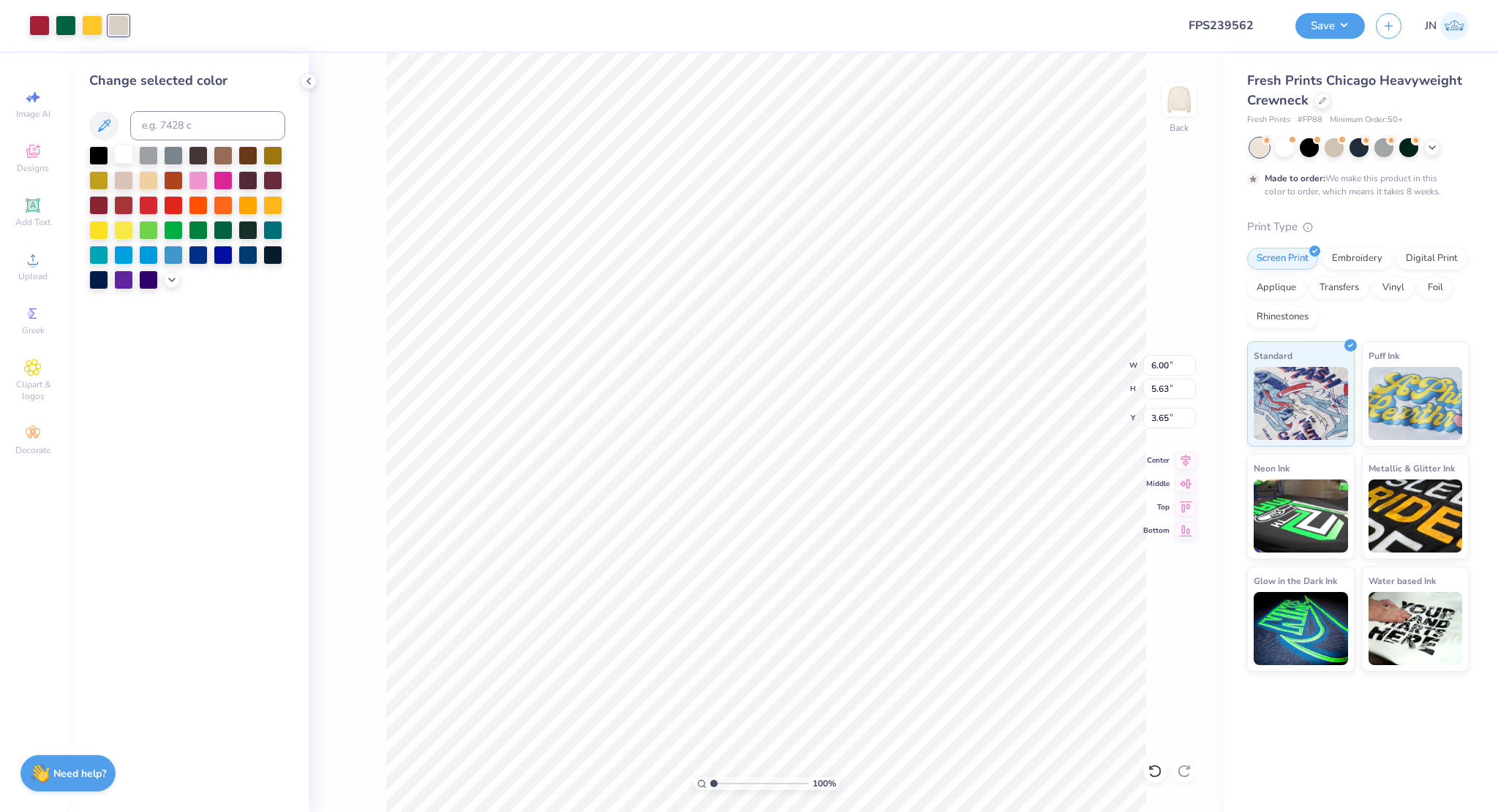
click at [120, 158] on div at bounding box center [123, 154] width 19 height 19
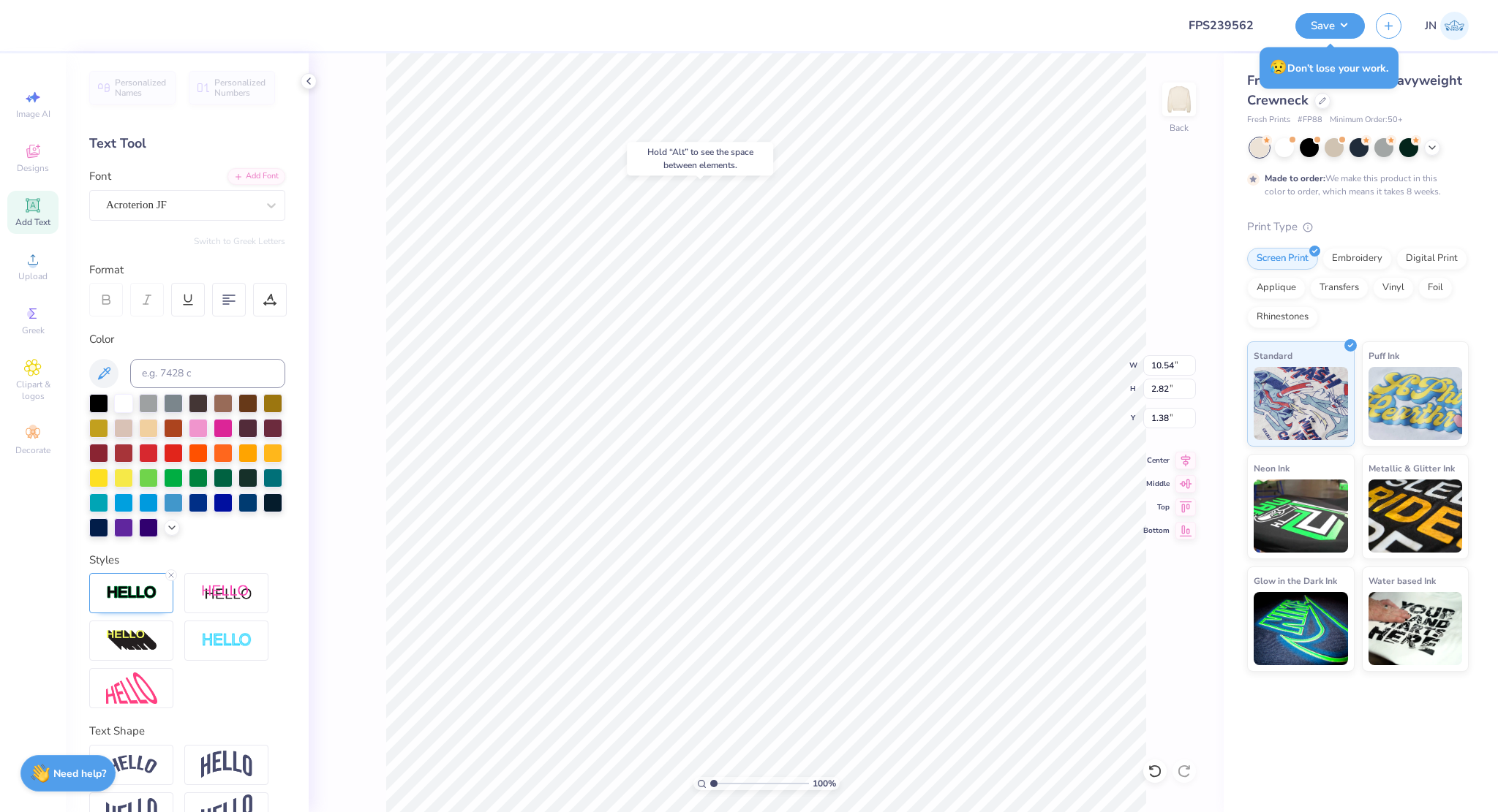
type input "1.38"
type input "8.21"
type input "2.20"
click at [1189, 461] on icon at bounding box center [1185, 459] width 21 height 18
type input "1.90"
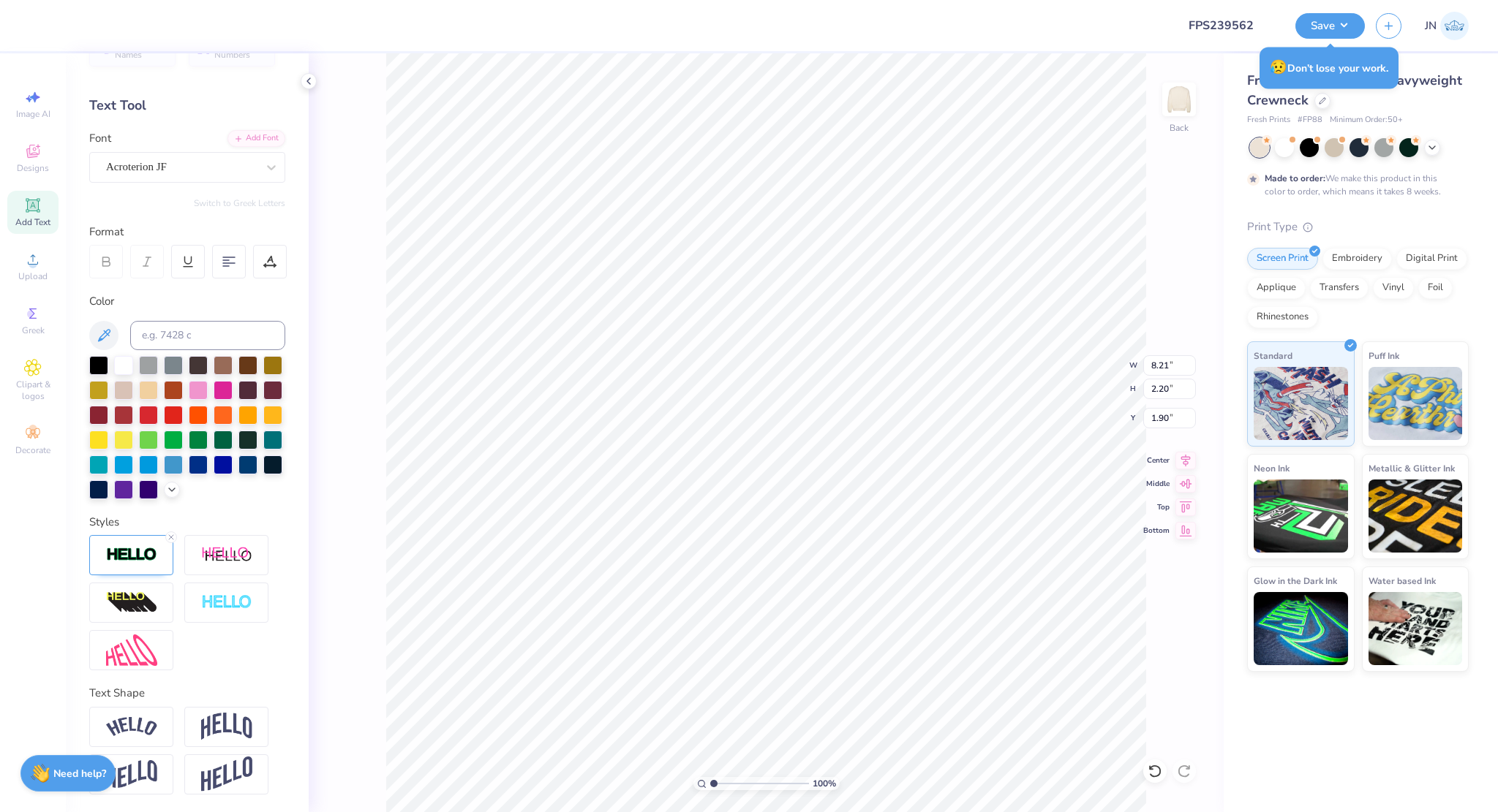
scroll to position [61, 0]
click at [220, 707] on div "Text Shape" at bounding box center [187, 740] width 196 height 110
click at [229, 717] on img at bounding box center [227, 727] width 51 height 28
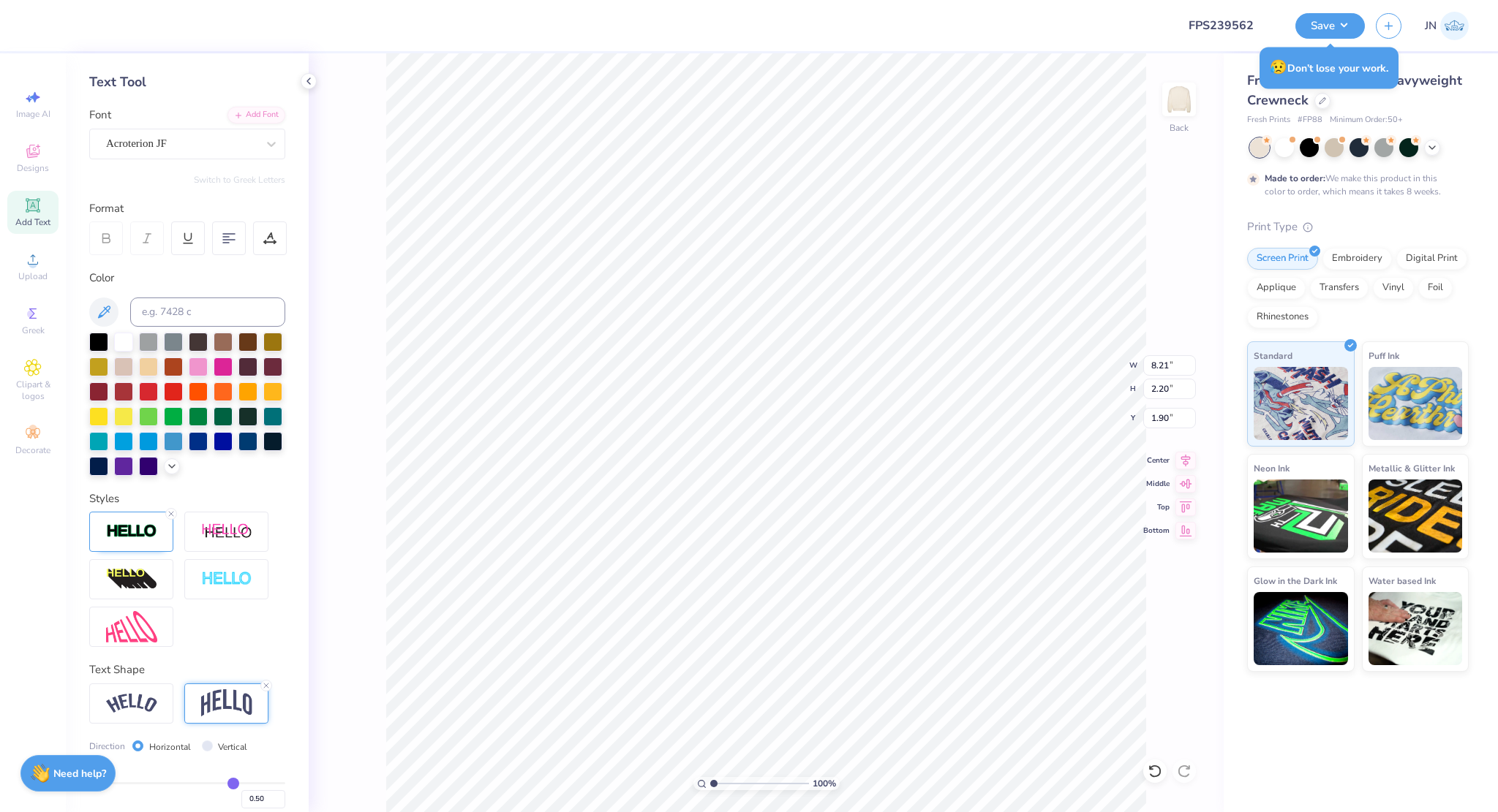
type input "2.81"
type input "1.60"
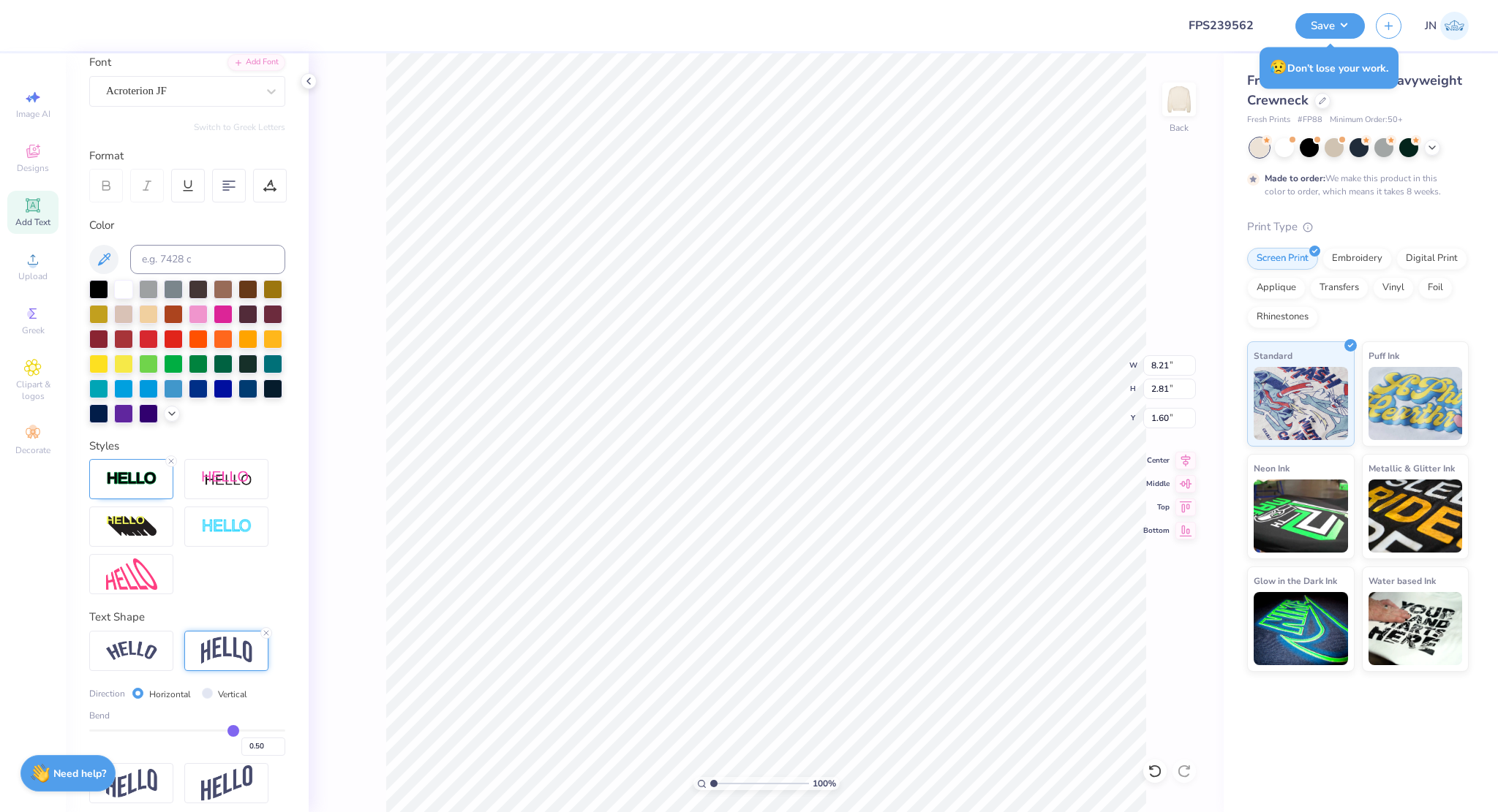
scroll to position [147, 0]
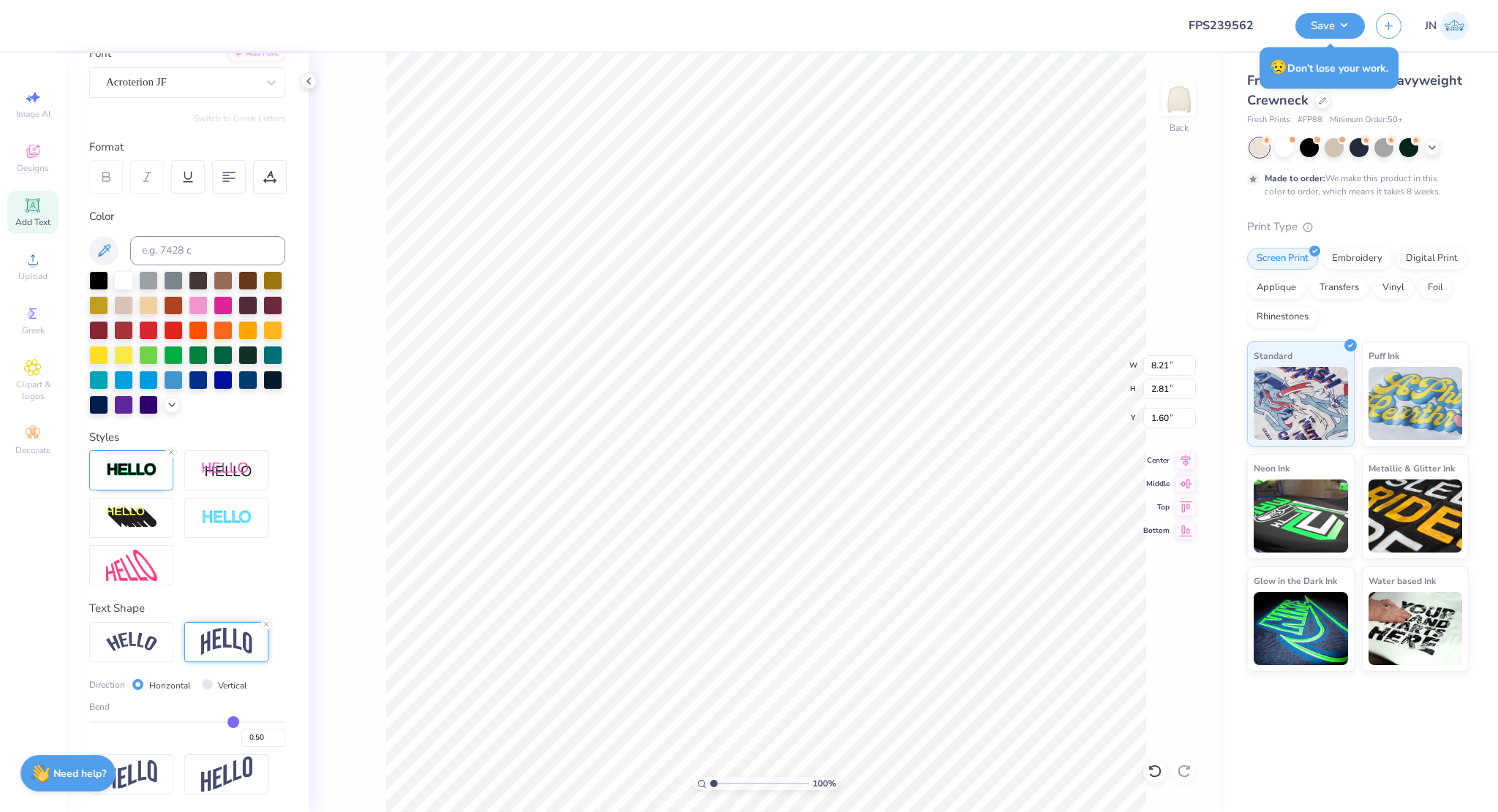
type input "0.48"
type input "0.47"
type input "0.46"
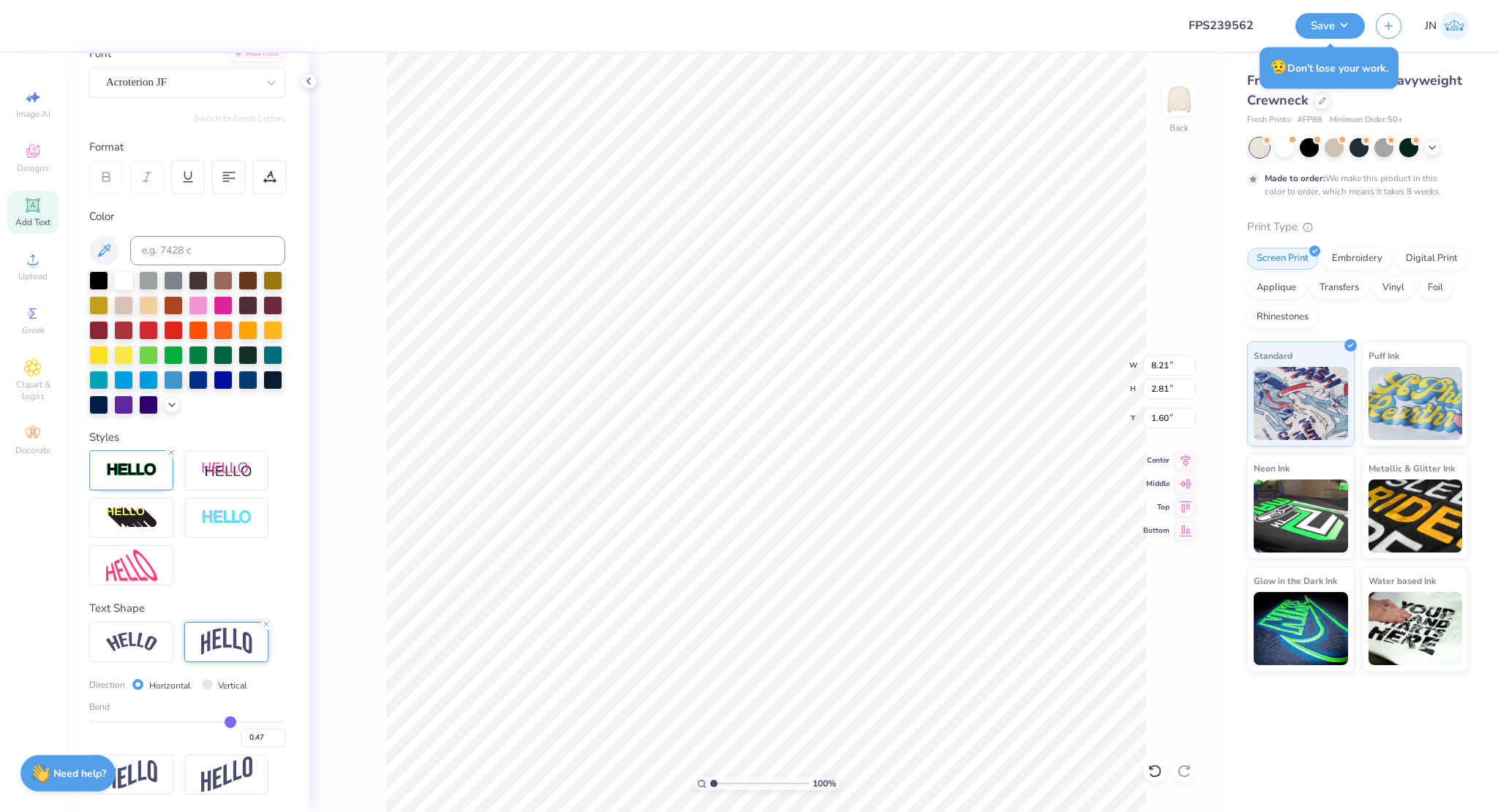
type input "0.46"
type input "0.45"
type input "0.44"
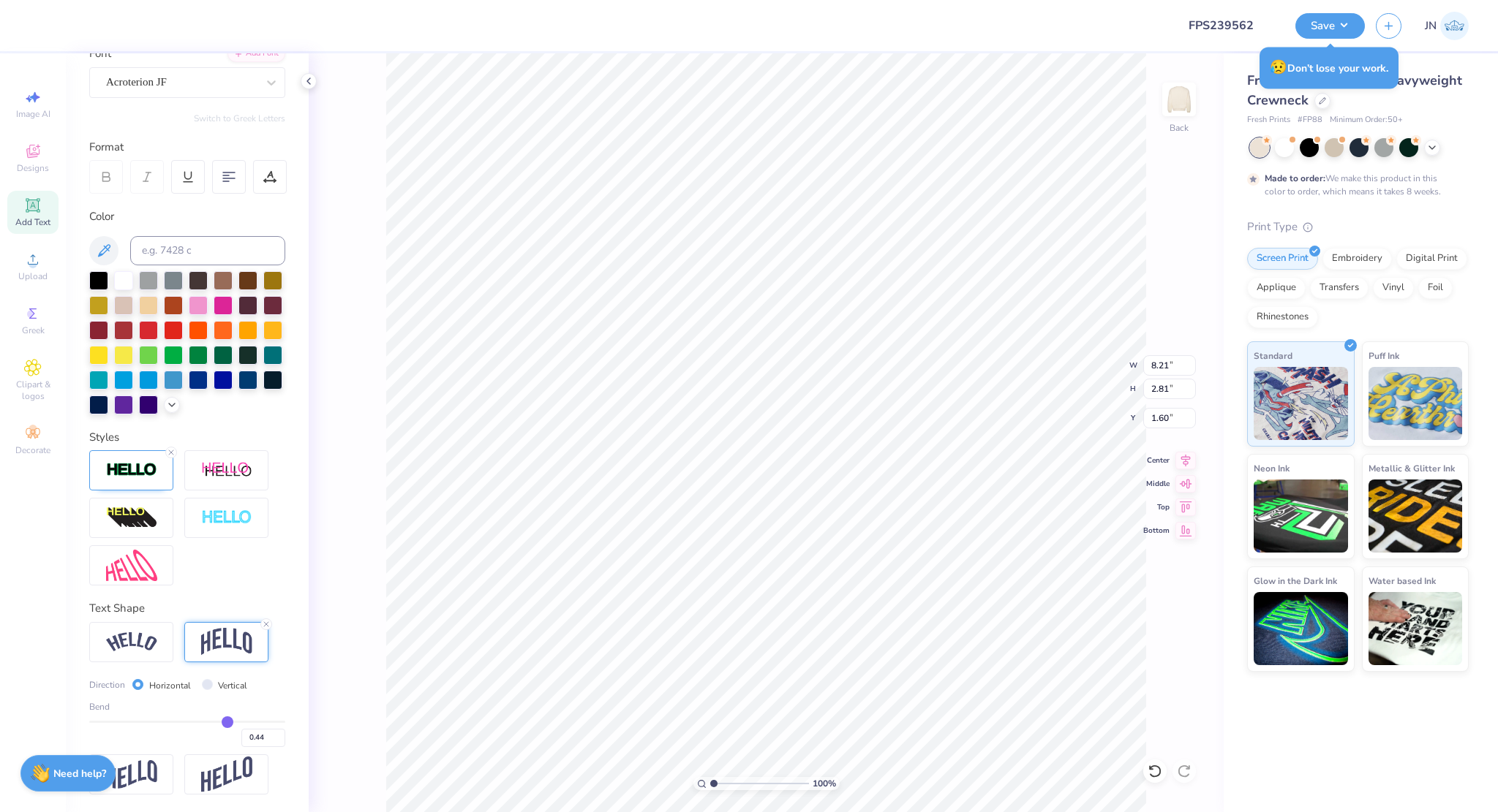
type input "0.43"
type input "0.42"
type input "0.41"
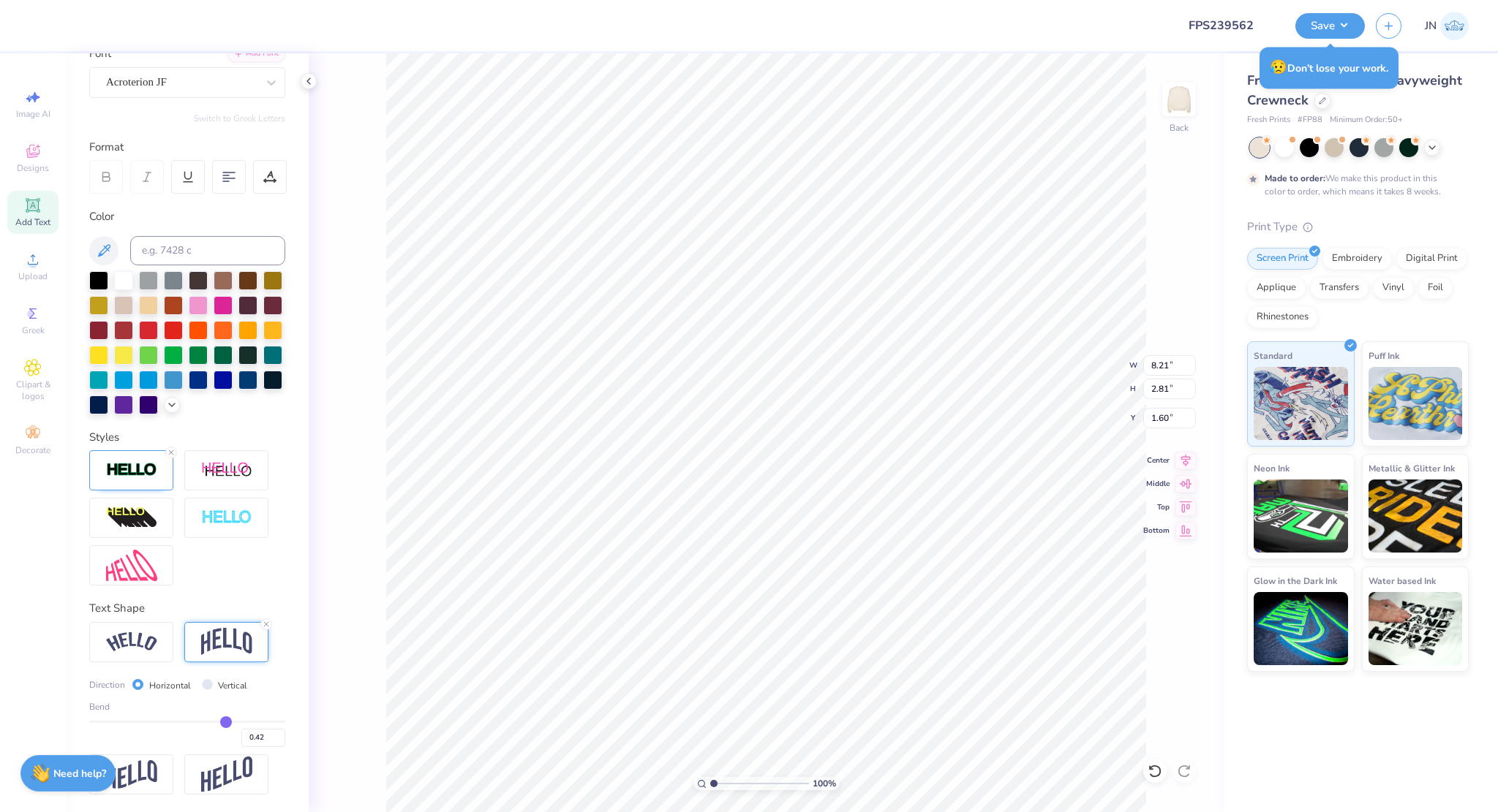
type input "0.41"
type input "0.4"
type input "0.40"
type input "0.39"
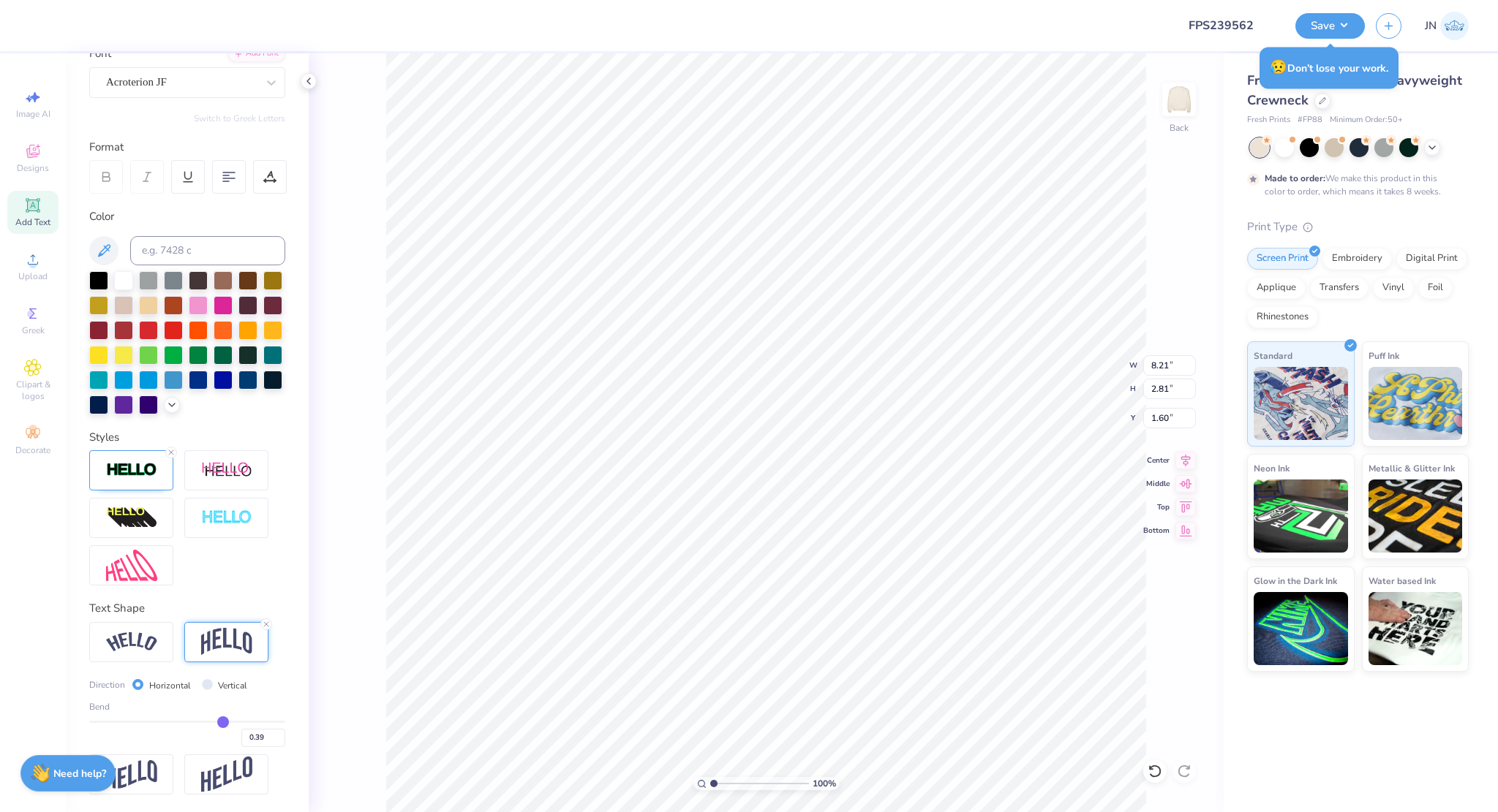
type input "0.38"
type input "0.37"
type input "0.36"
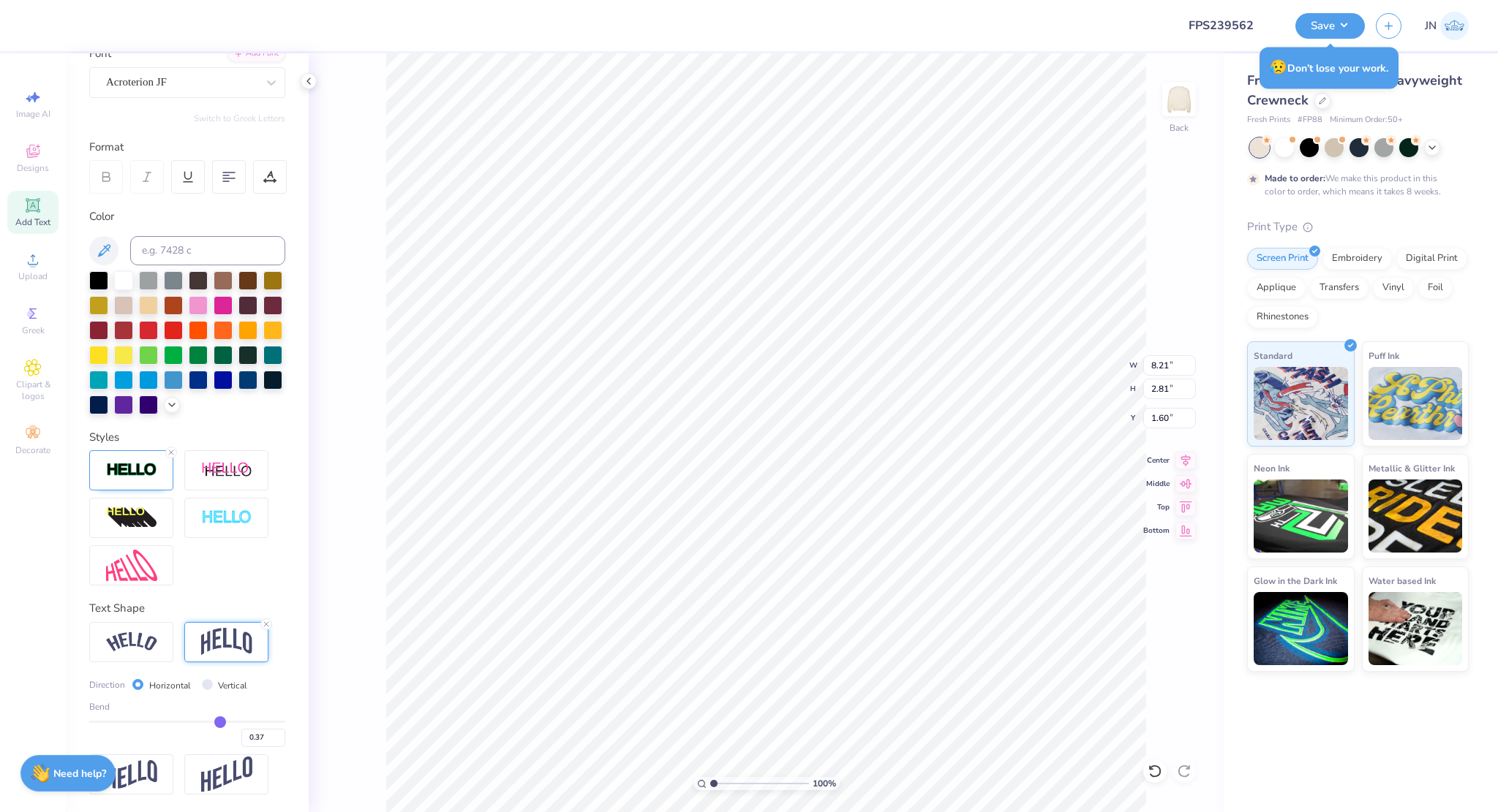
type input "0.36"
type input "0.35"
type input "0.34"
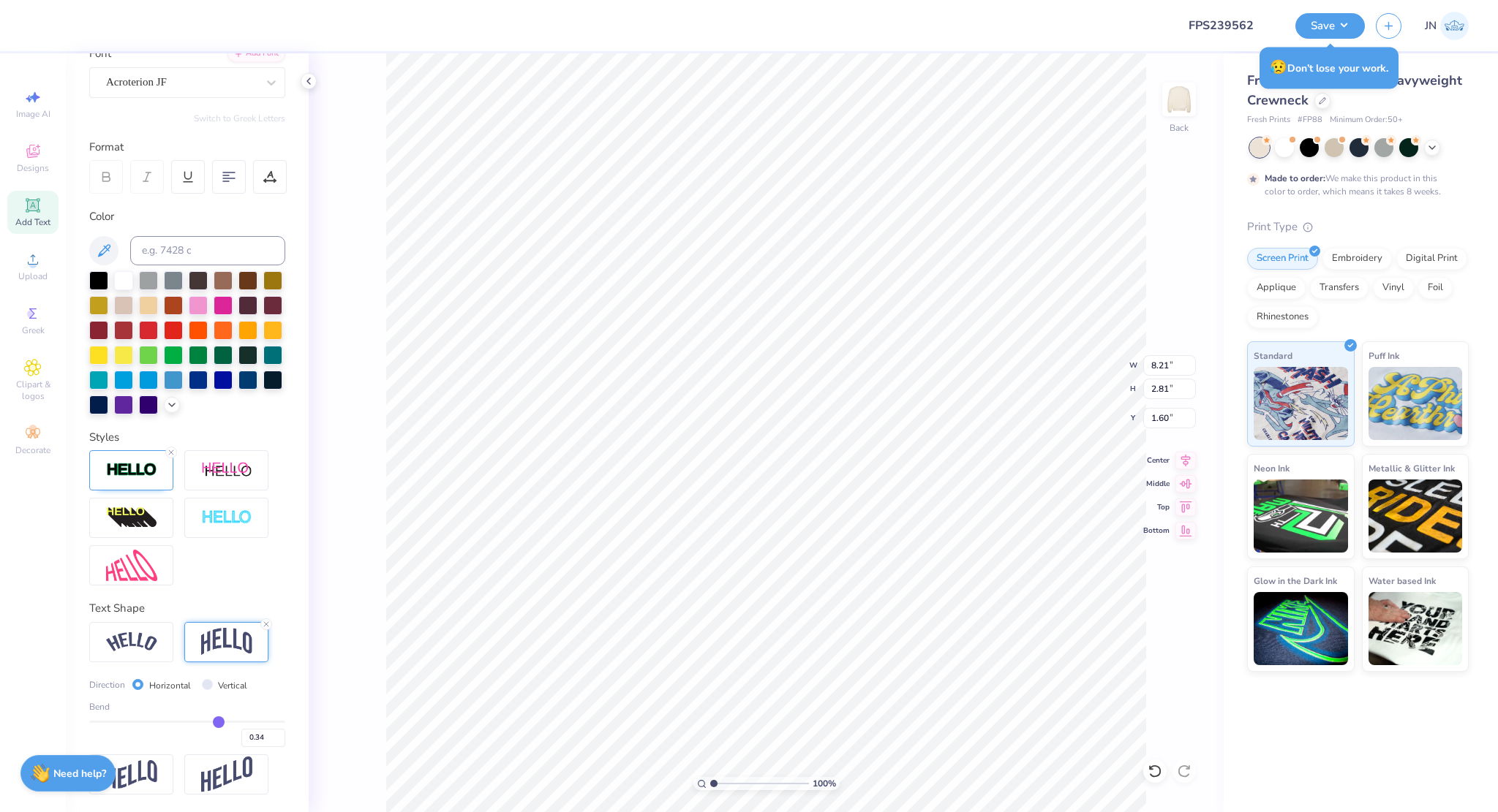
type input "0.33"
type input "0.32"
type input "0.31"
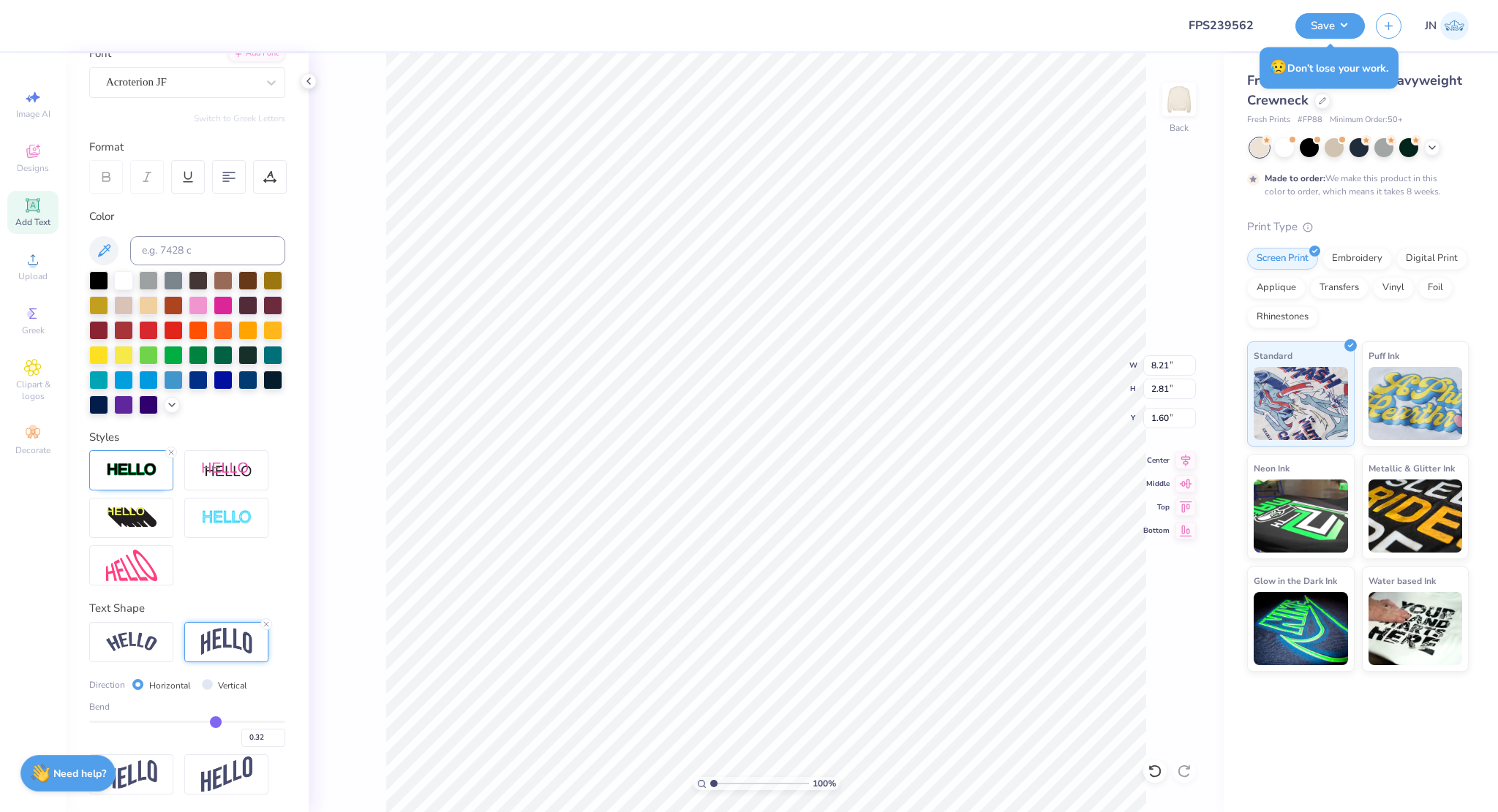
type input "0.31"
type input "0.3"
type input "0.30"
type input "0.29"
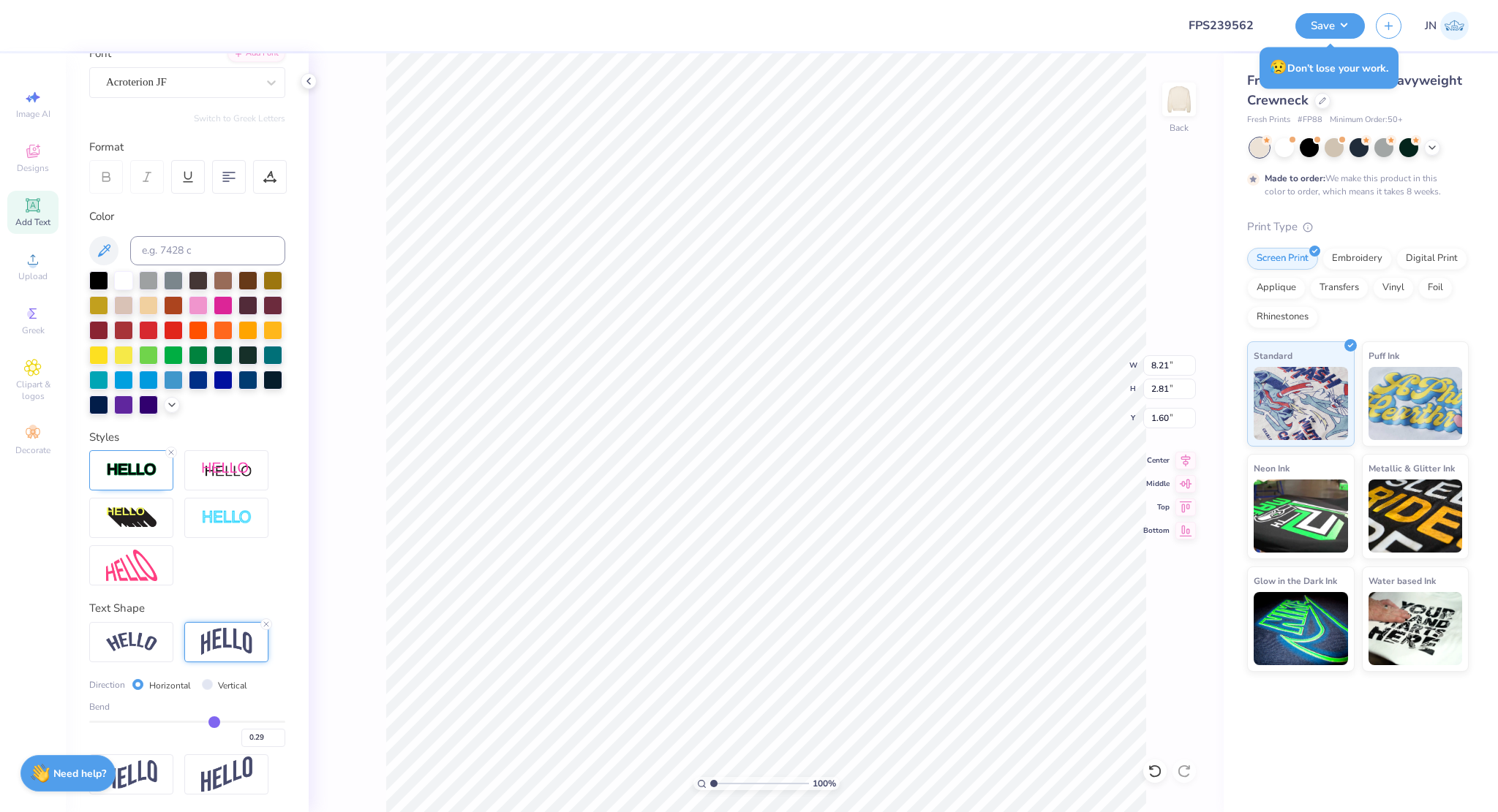
type input "0.28"
type input "0.27"
type input "0.26"
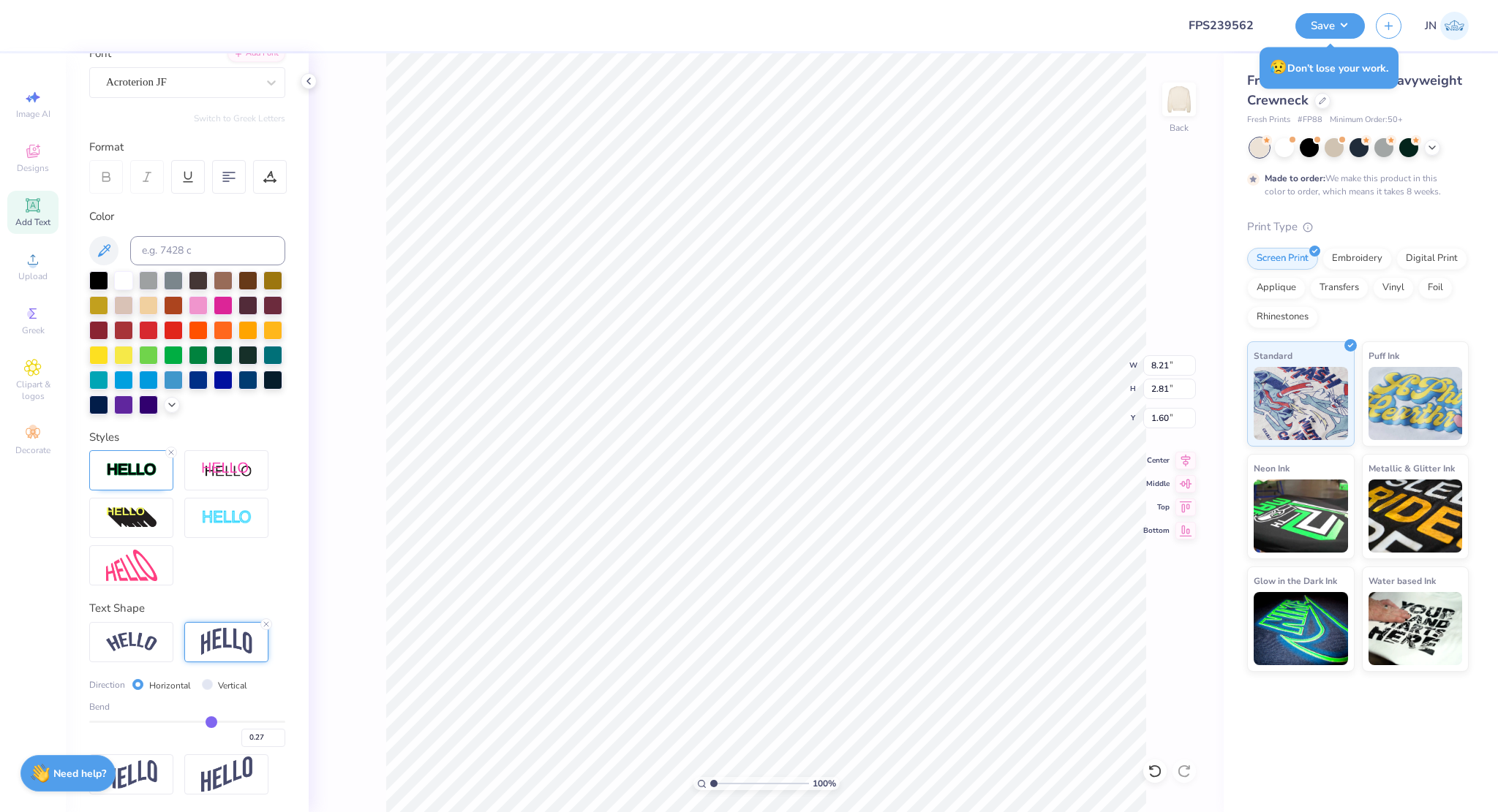
type input "0.26"
type input "0.25"
type input "0.24"
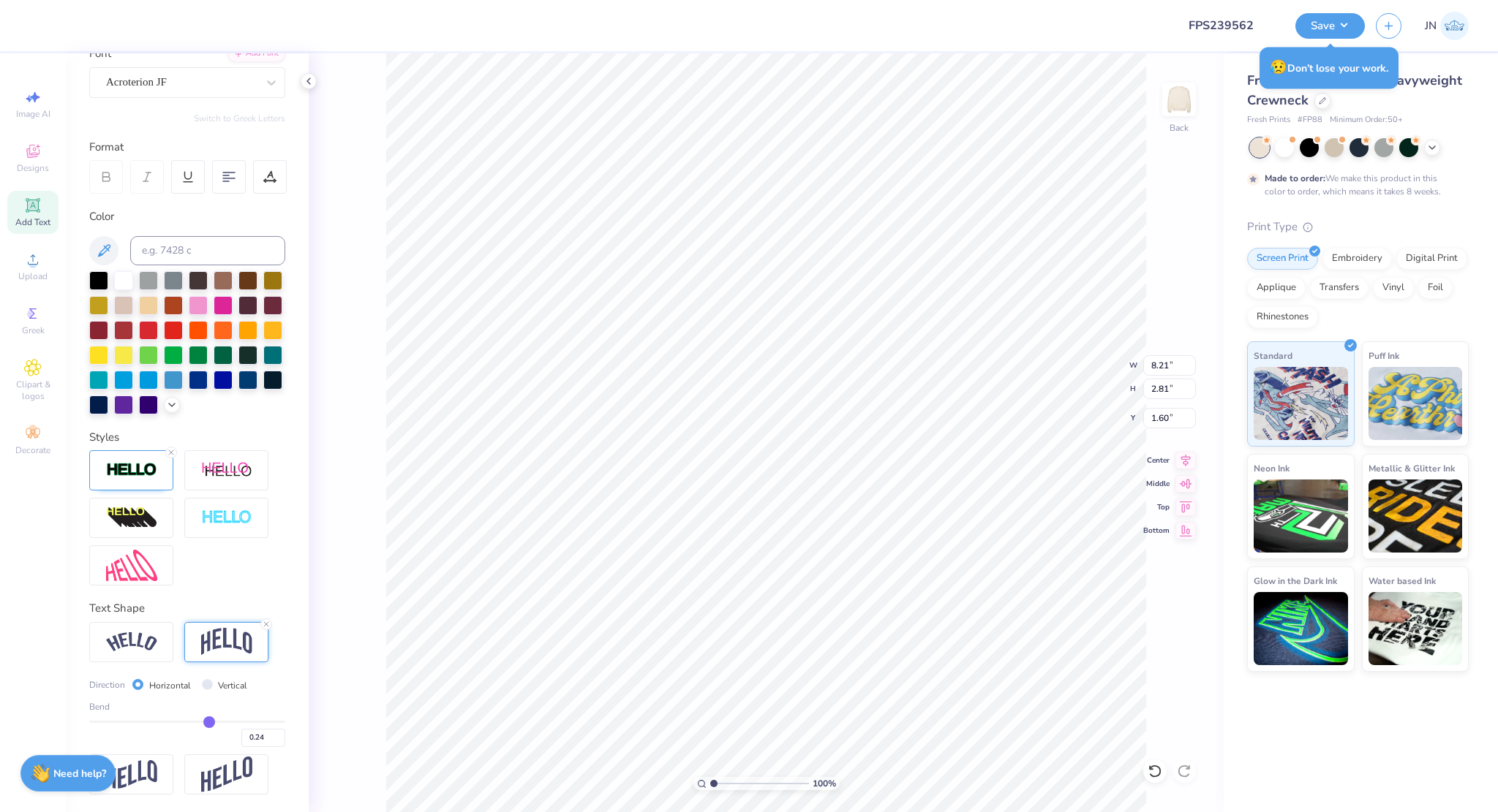
type input "0.23"
type input "0.22"
type input "0.21"
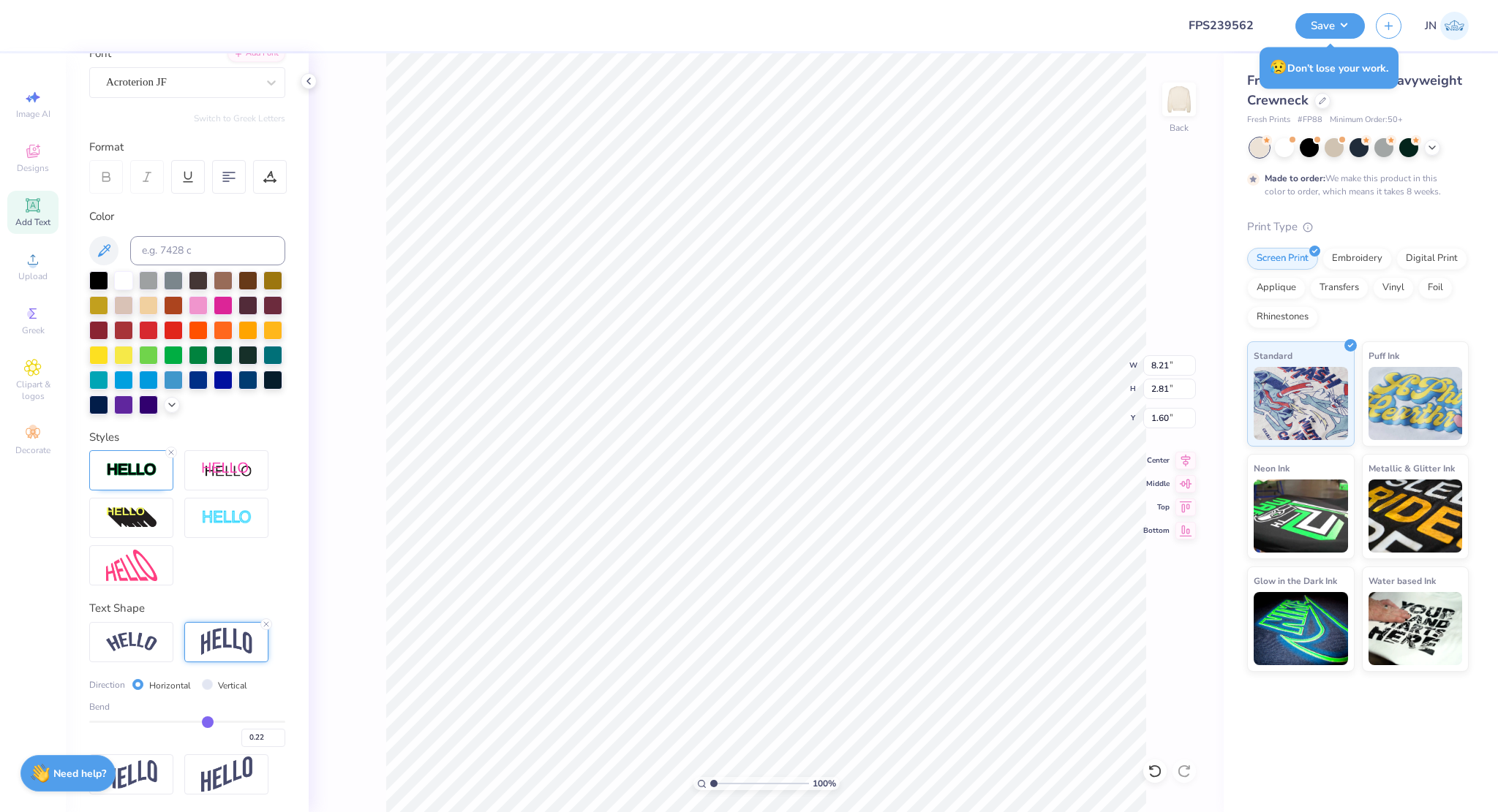
type input "0.21"
type input "0.2"
type input "0.20"
type input "0.19"
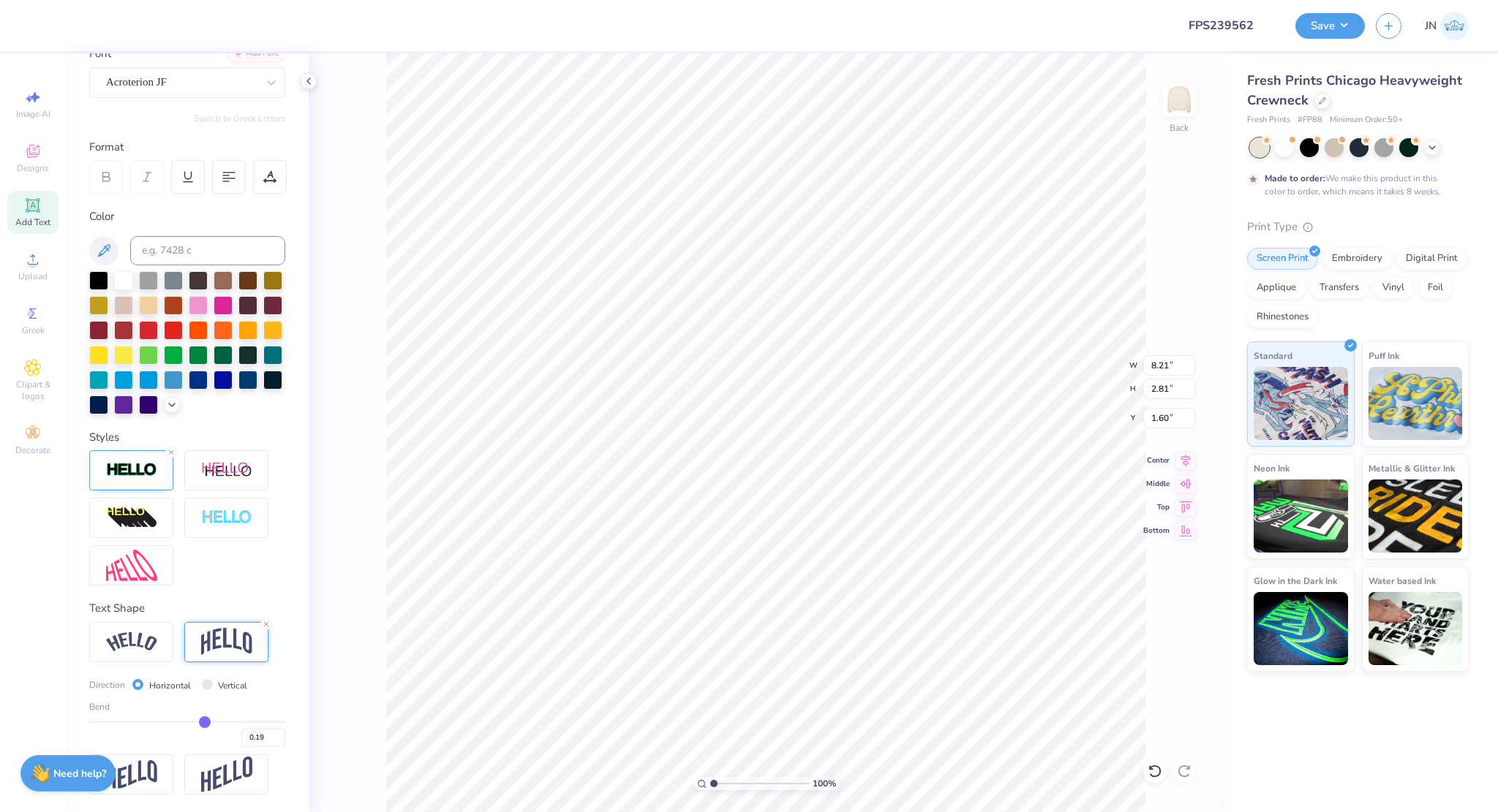
drag, startPoint x: 224, startPoint y: 721, endPoint x: 197, endPoint y: 723, distance: 27.1
type input "0.19"
click at [197, 723] on input "range" at bounding box center [187, 722] width 196 height 2
type input "2.30"
type input "1.85"
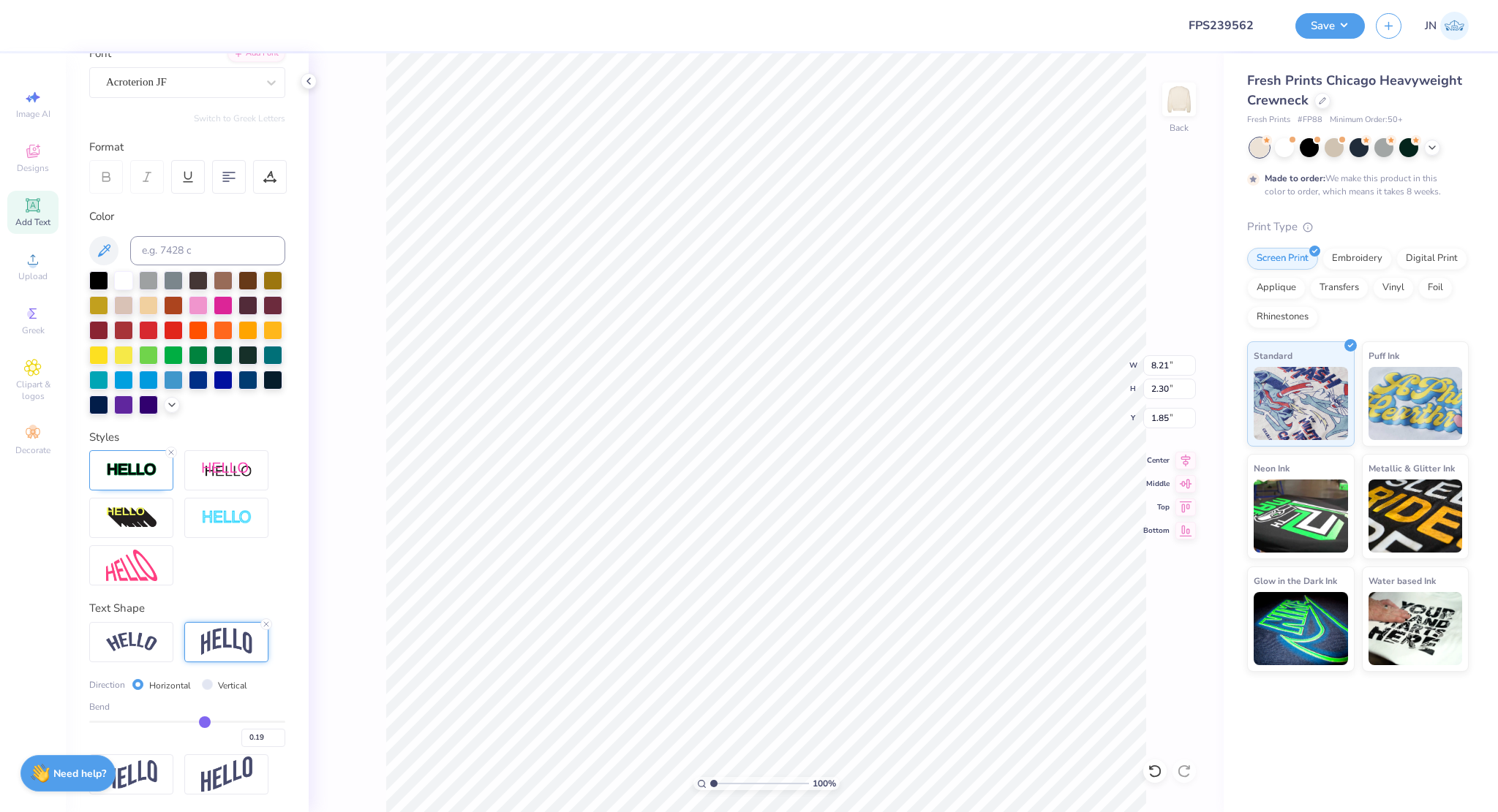
type input "0.18"
type input "0.17"
type input "0.2"
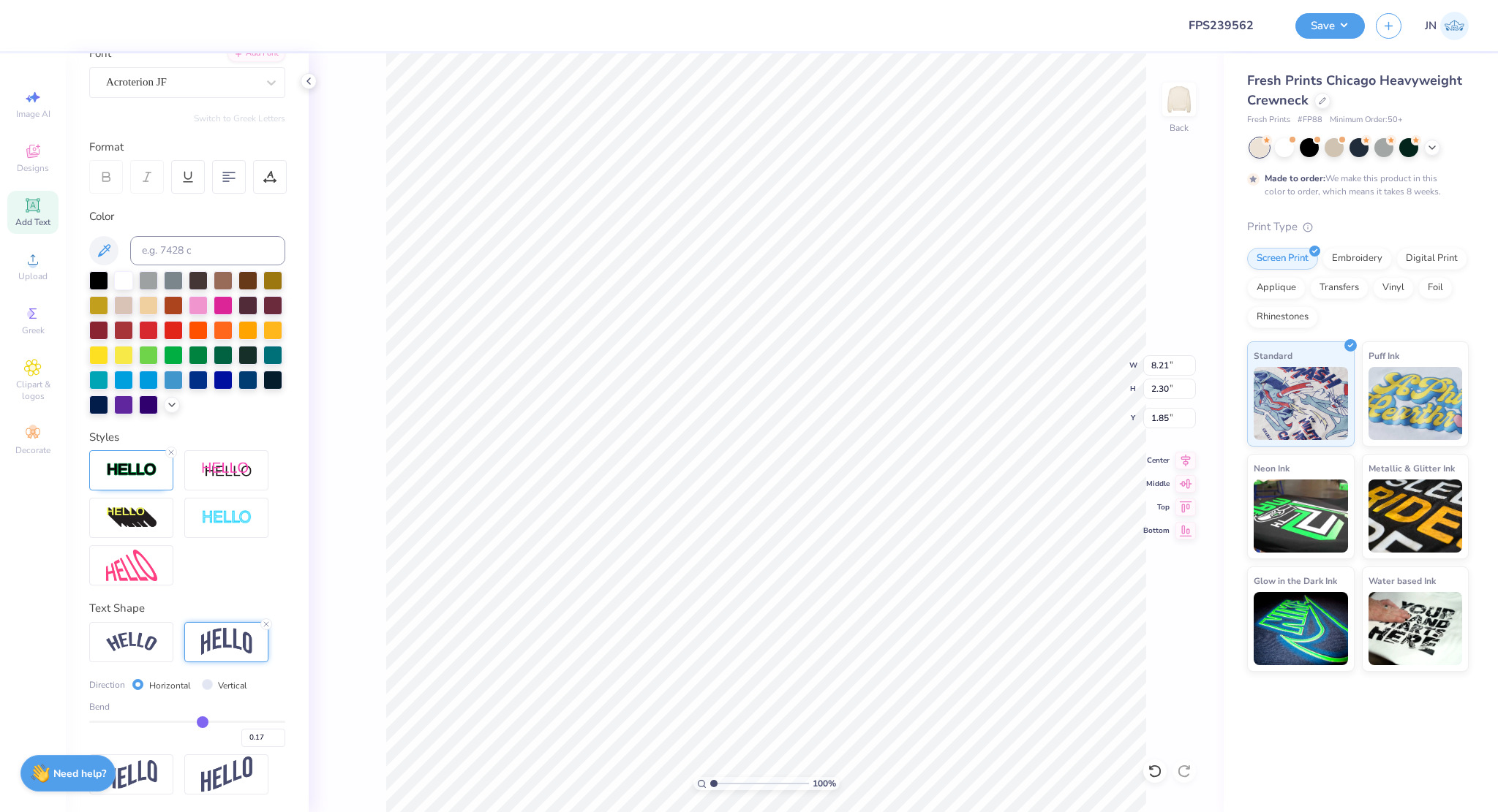
type input "0.20"
type input "2.29"
type input "1.86"
type input "0.21"
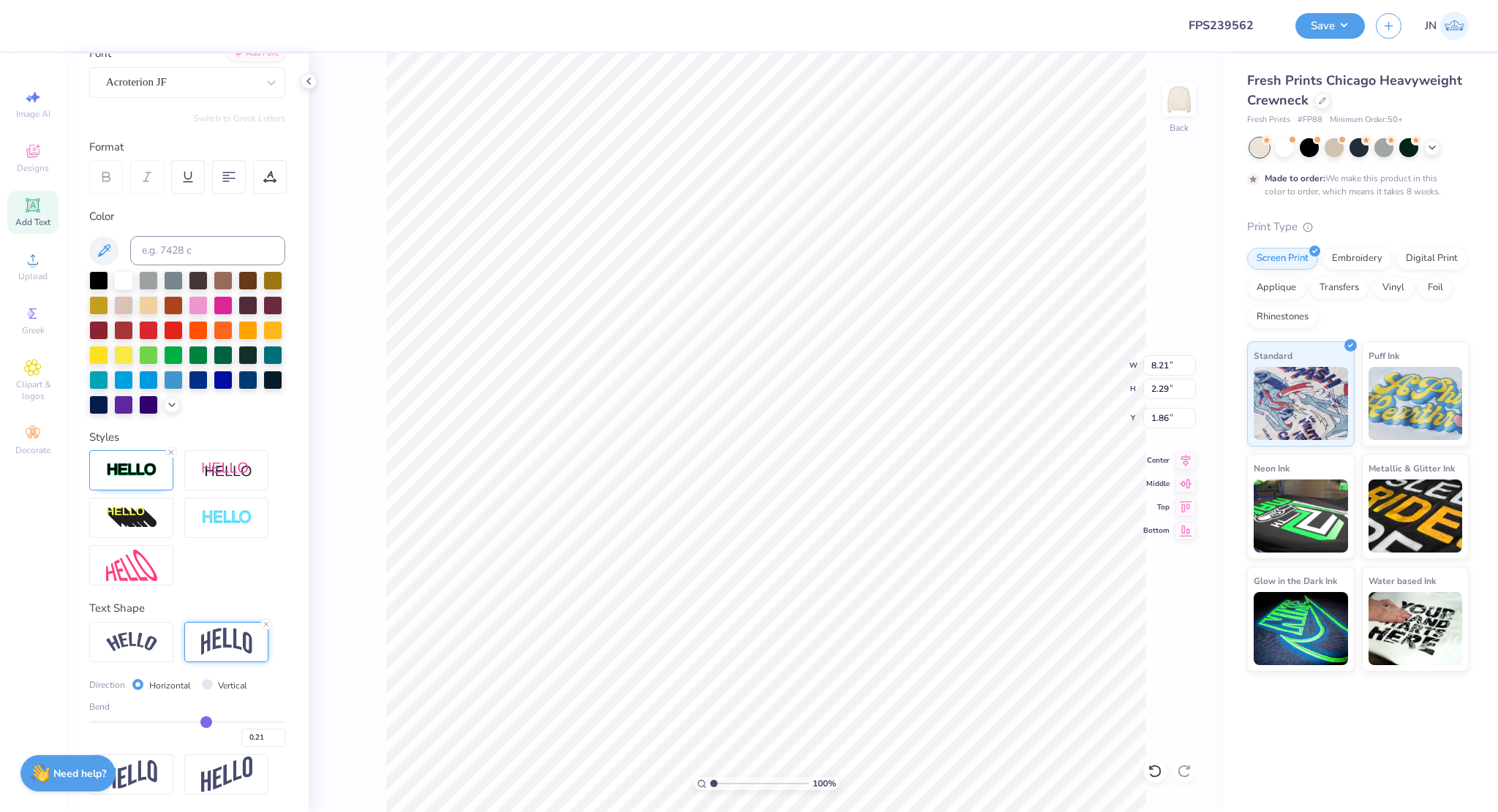
type input "0.17"
type input "2.31"
type input "1.84"
type input "0.17"
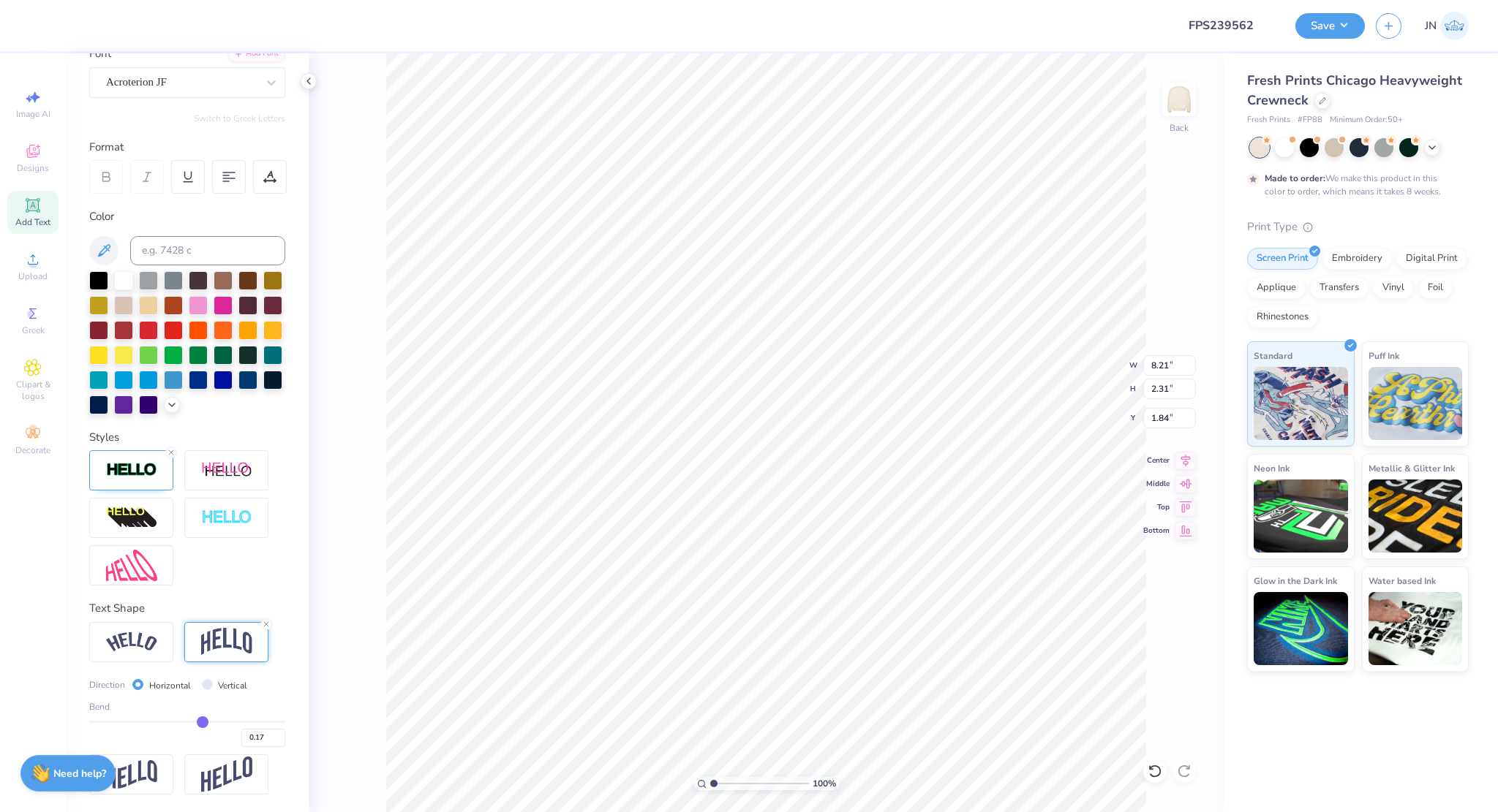
click at [196, 723] on input "range" at bounding box center [187, 722] width 196 height 2
type input "2.29"
type input "1.86"
click at [1180, 455] on icon at bounding box center [1185, 459] width 21 height 18
click at [734, 788] on input "range" at bounding box center [759, 783] width 99 height 13
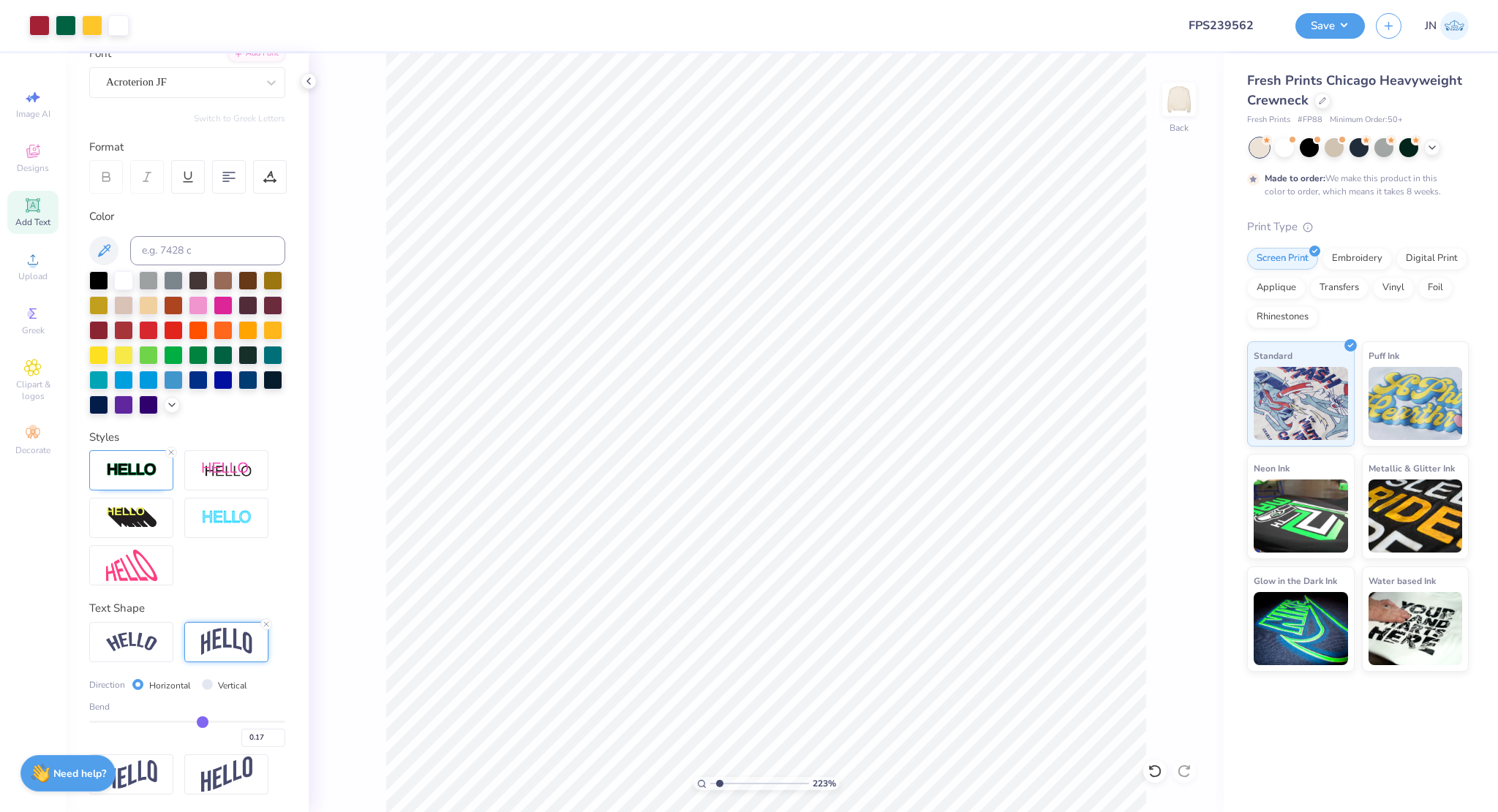
drag, startPoint x: 732, startPoint y: 782, endPoint x: 718, endPoint y: 788, distance: 15.2
type input "1.51"
click at [718, 788] on input "range" at bounding box center [759, 783] width 99 height 13
type input "1.87"
click at [264, 734] on input "0.18" at bounding box center [263, 737] width 44 height 18
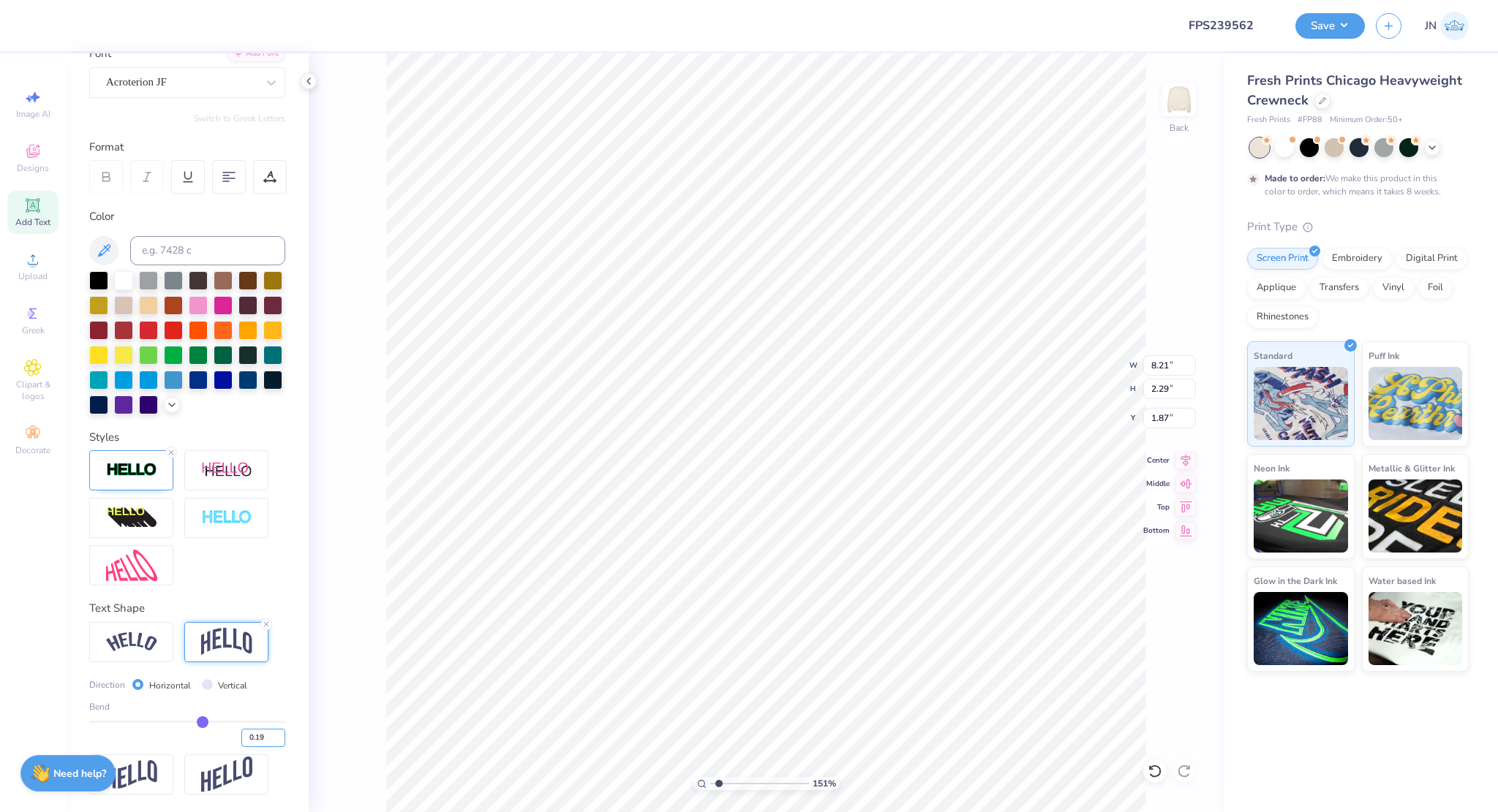
click at [265, 733] on input "0.19" at bounding box center [263, 737] width 44 height 18
click at [265, 733] on input "0.2" at bounding box center [263, 737] width 44 height 18
type input "0.21"
click at [265, 733] on input "0.21" at bounding box center [263, 737] width 44 height 18
type input "0.21"
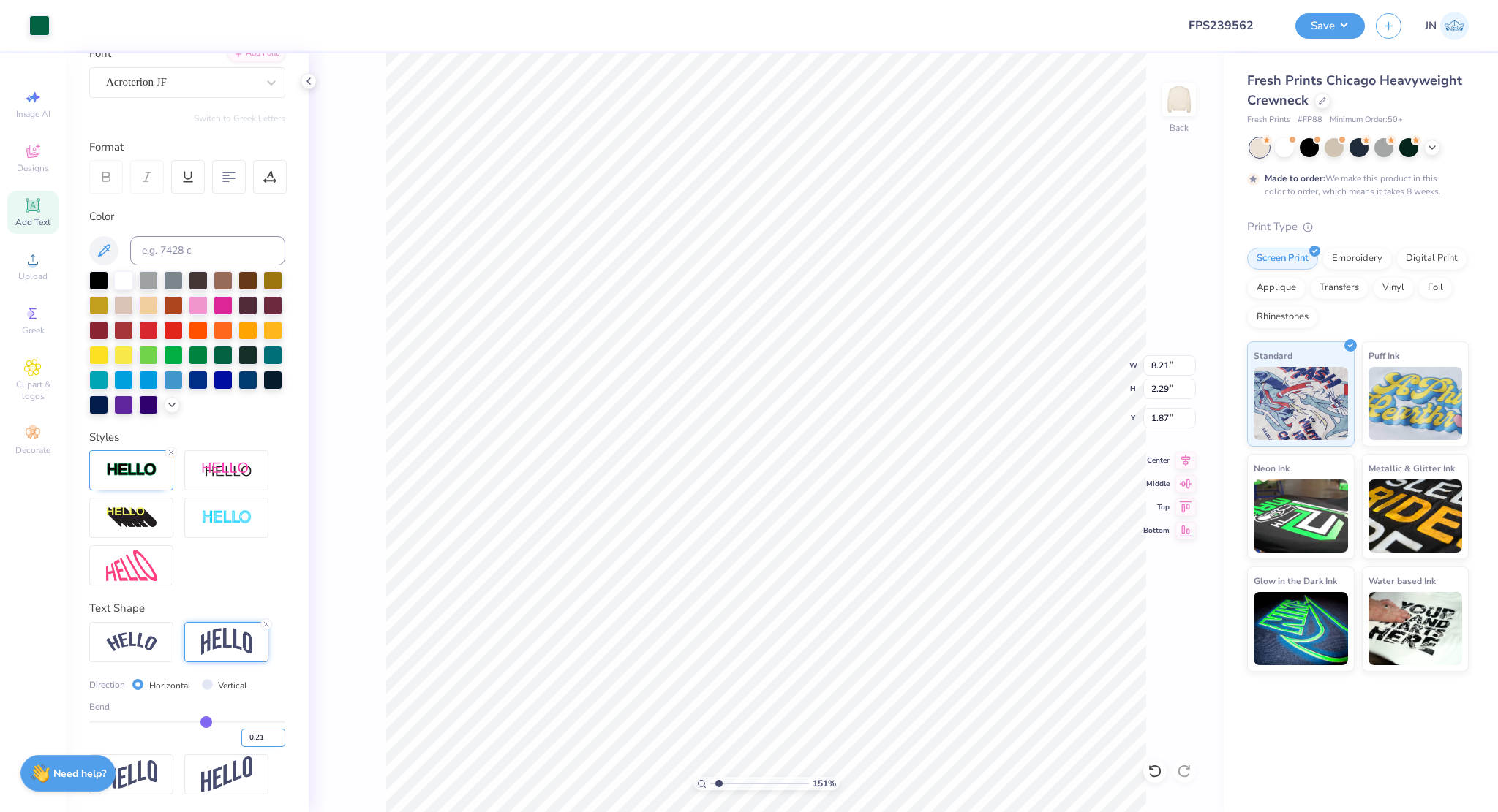
type input "2.31"
type input "1.86"
drag, startPoint x: 255, startPoint y: 737, endPoint x: 247, endPoint y: 736, distance: 8.1
click at [247, 736] on input "0.21" at bounding box center [263, 737] width 44 height 18
type input "0.25"
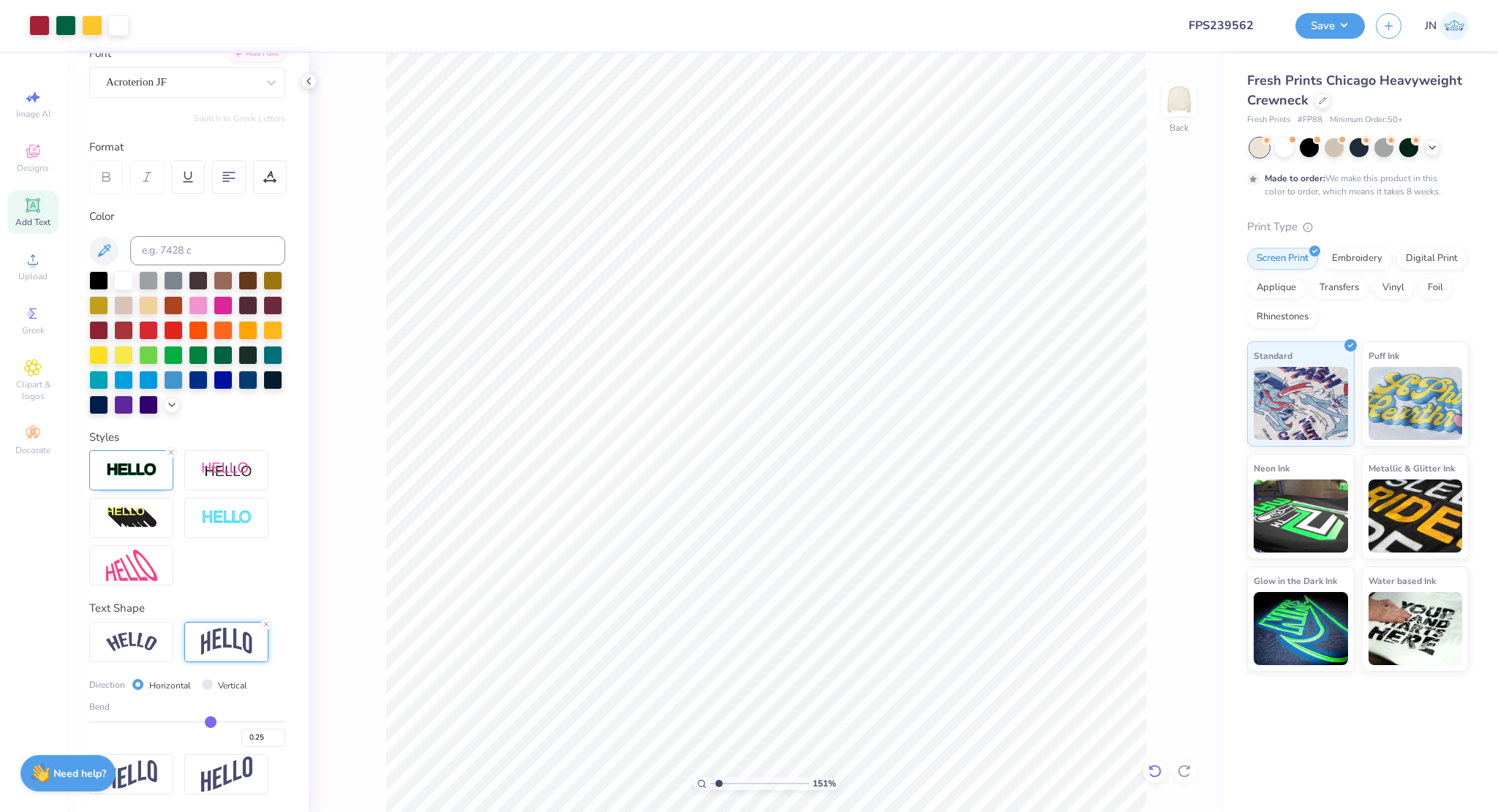
click at [1145, 772] on div "151 % Back" at bounding box center [766, 433] width 915 height 759
click at [1152, 772] on icon at bounding box center [1154, 772] width 14 height 14
type input "0.21"
click at [1158, 765] on icon at bounding box center [1154, 772] width 14 height 14
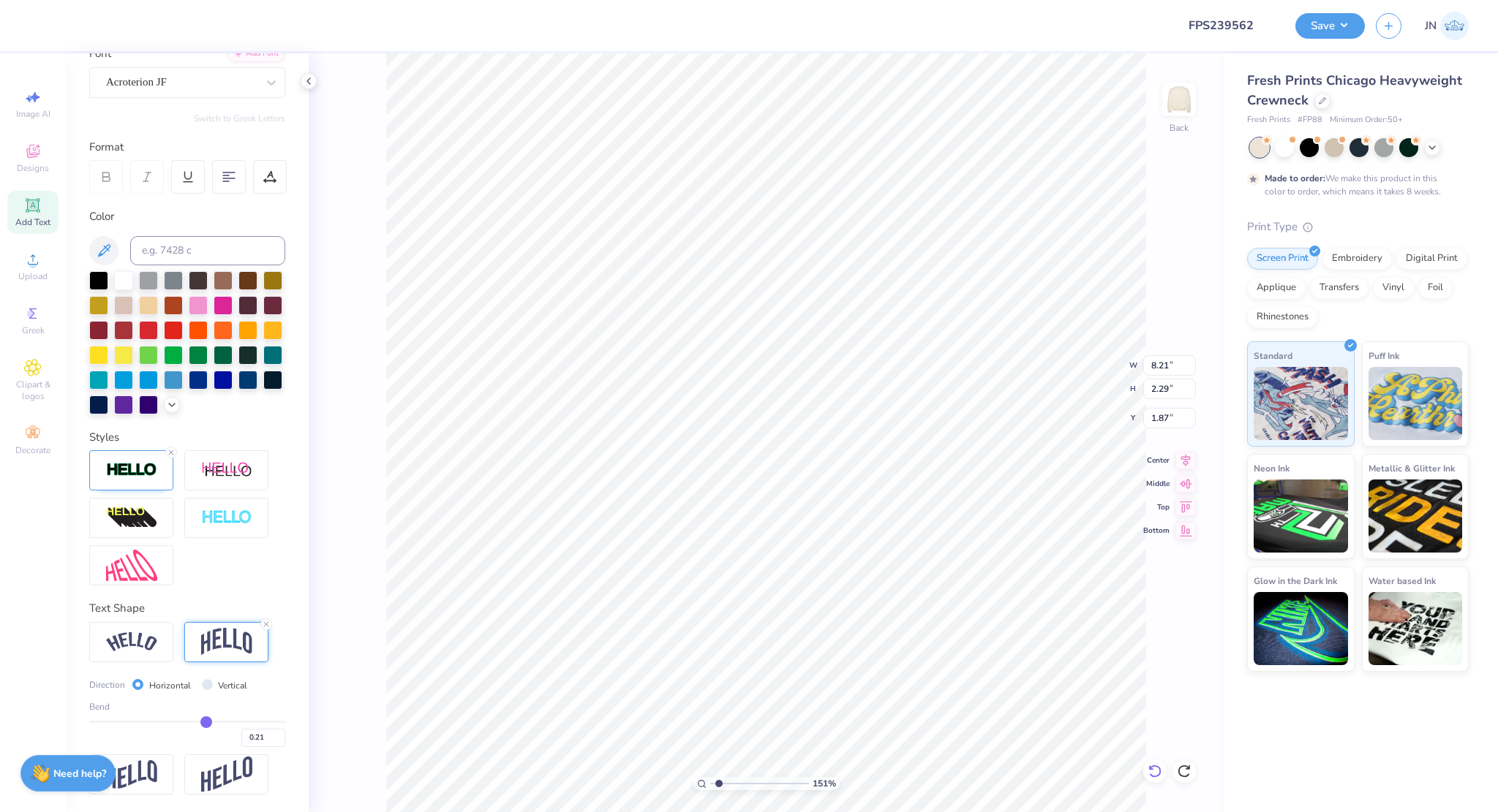
type input "2.29"
type input "1.87"
type input "0.17"
type input "1.71"
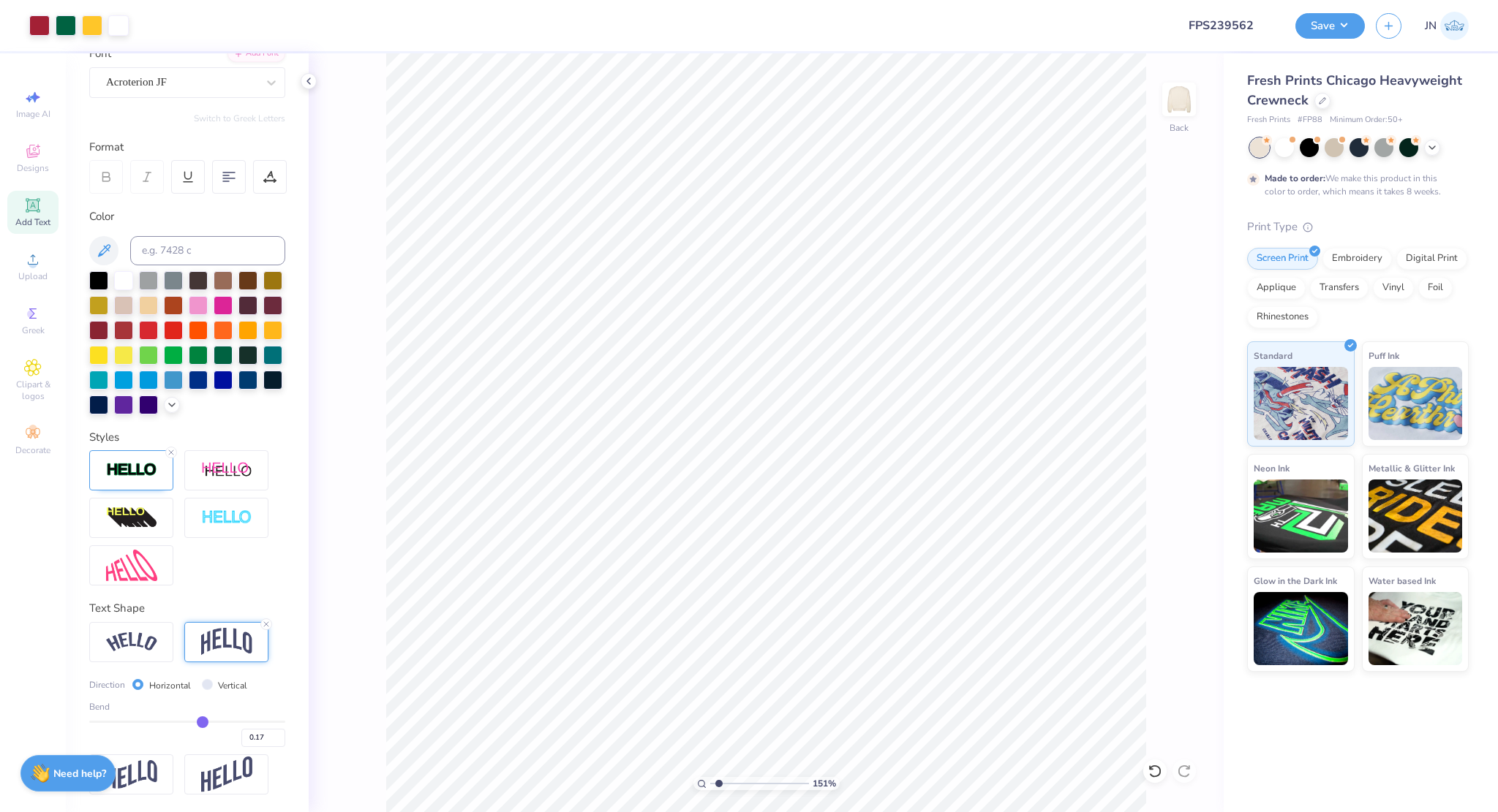
click at [42, 207] on div "Add Text" at bounding box center [32, 212] width 51 height 43
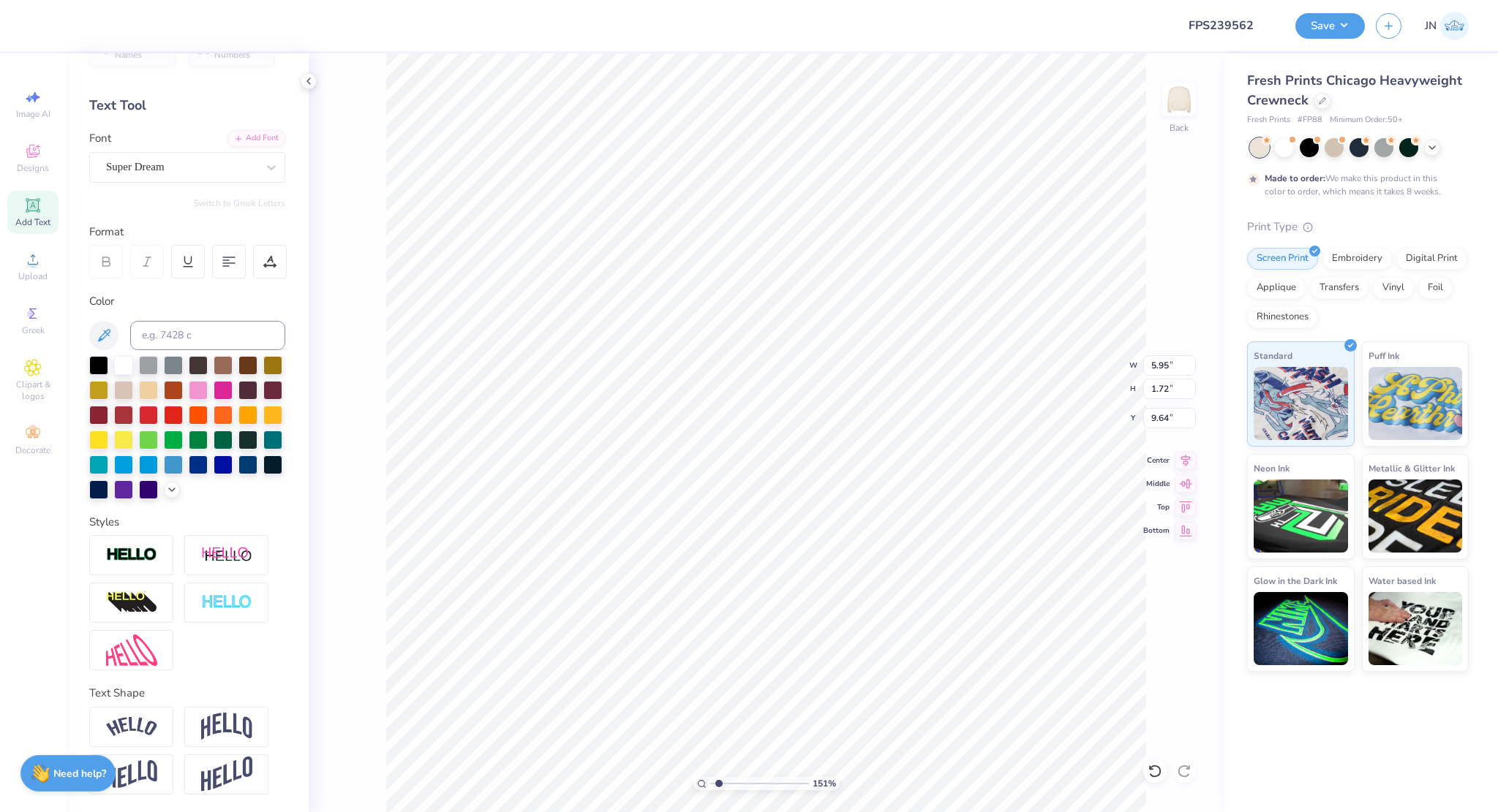
type textarea "a"
type textarea "r"
type textarea "RUSH 2025"
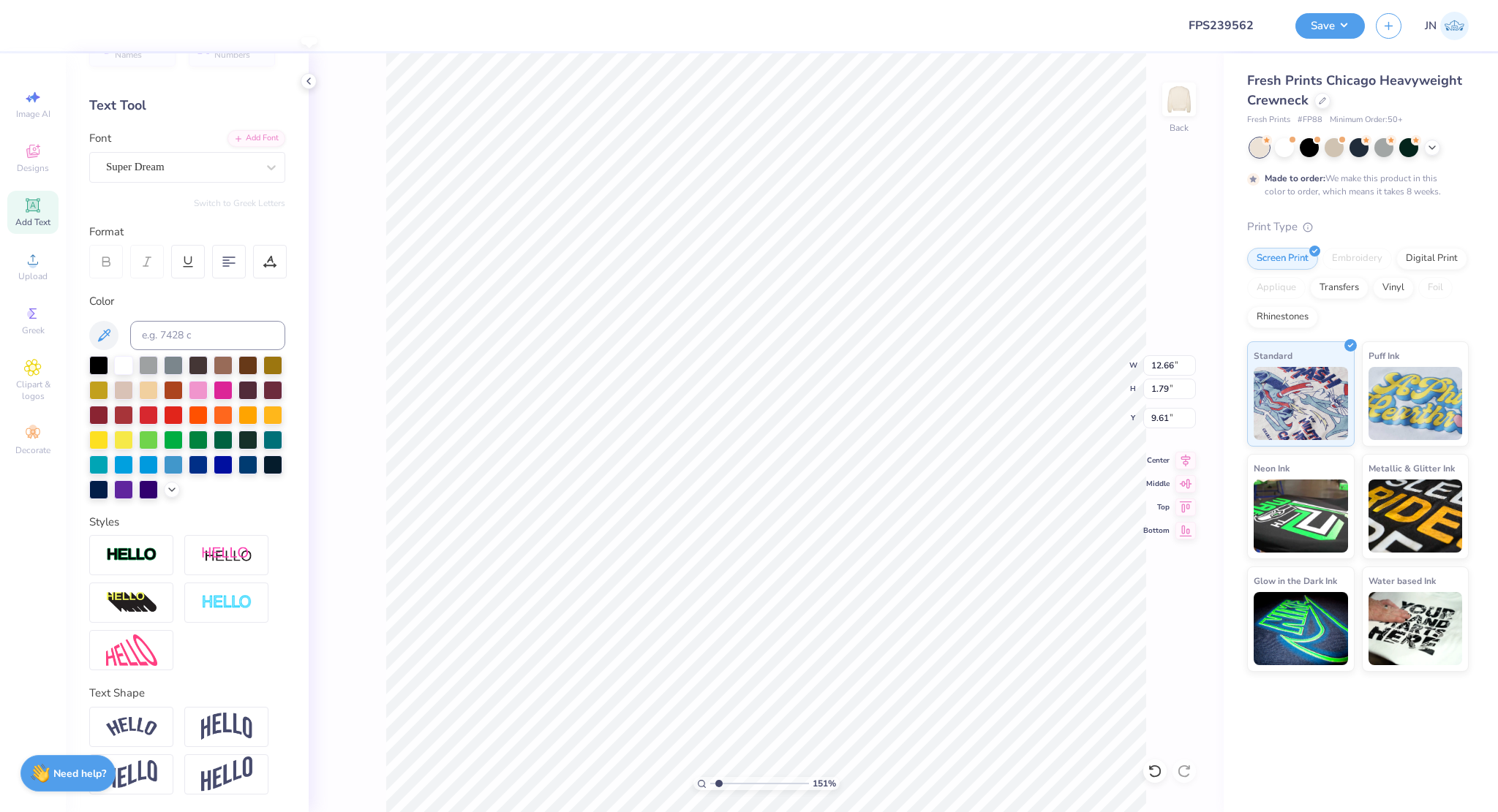
type input "12.66"
type input "1.79"
type input "9.61"
click at [229, 321] on input "Q" at bounding box center [208, 335] width 155 height 30
type input "Q"
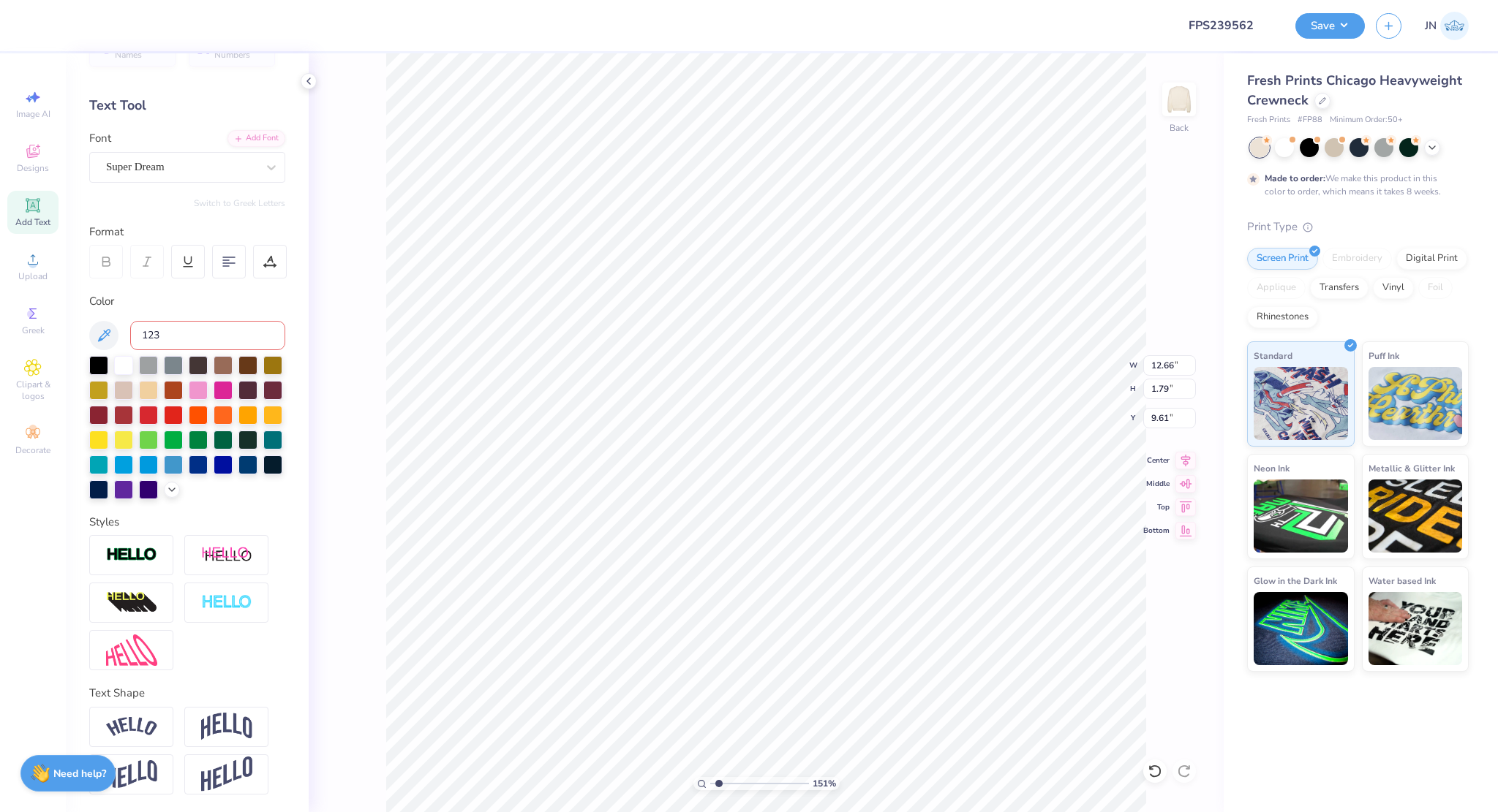
type input "123"
click at [243, 129] on div "Add Font" at bounding box center [256, 137] width 58 height 17
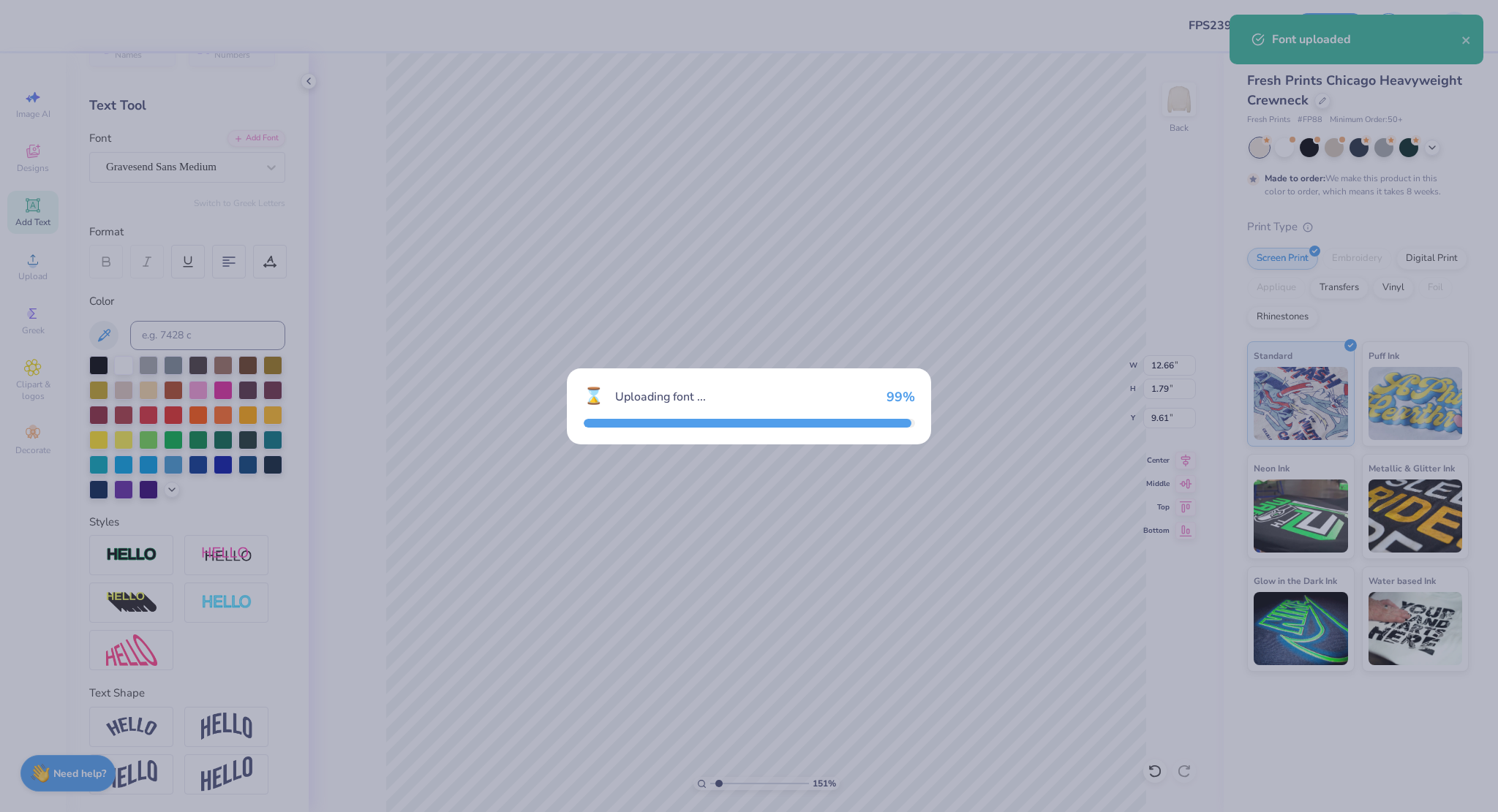
type input "12.32"
type input "1.63"
type input "9.68"
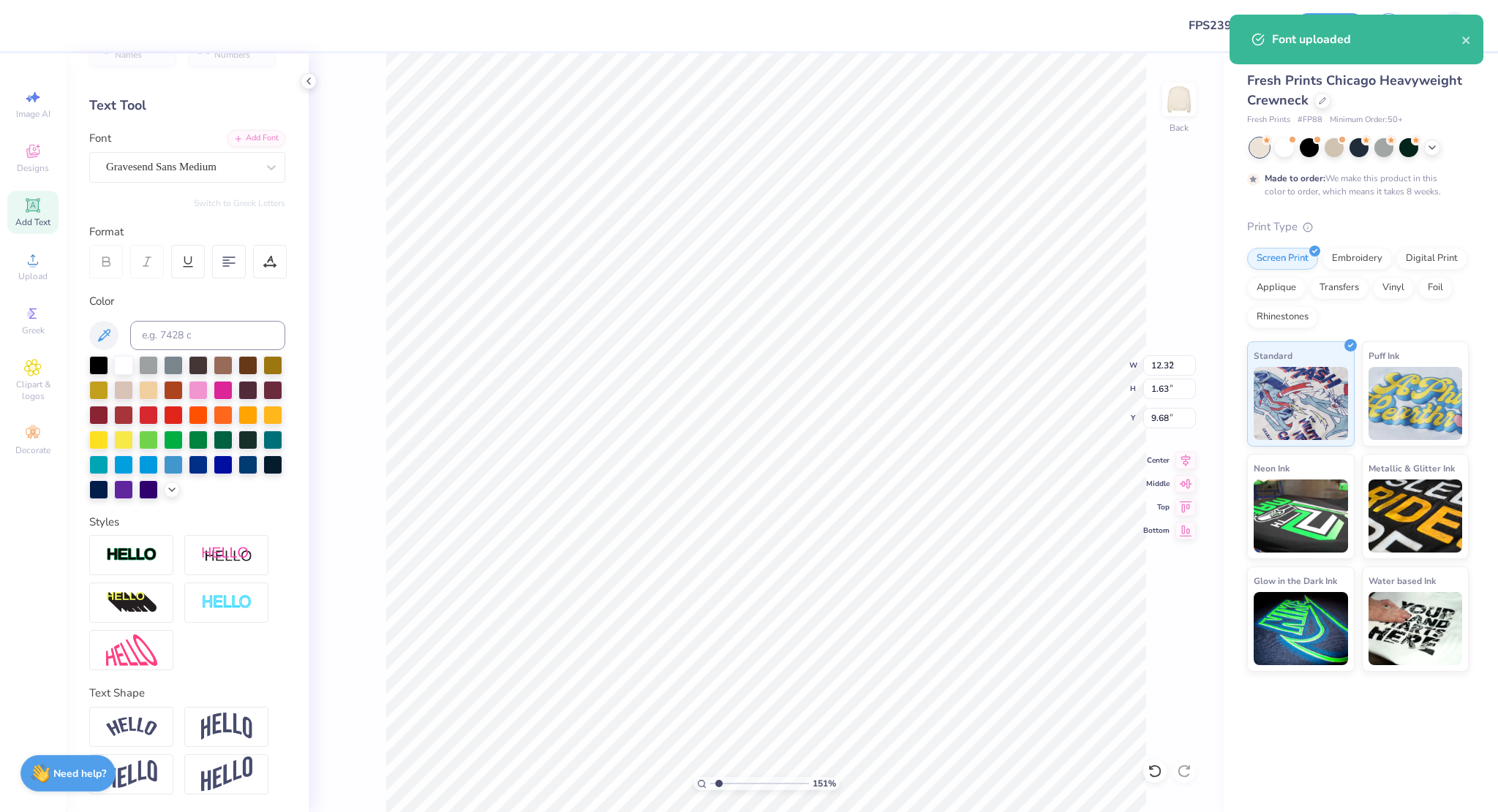
type input "3.99"
type input "0.53"
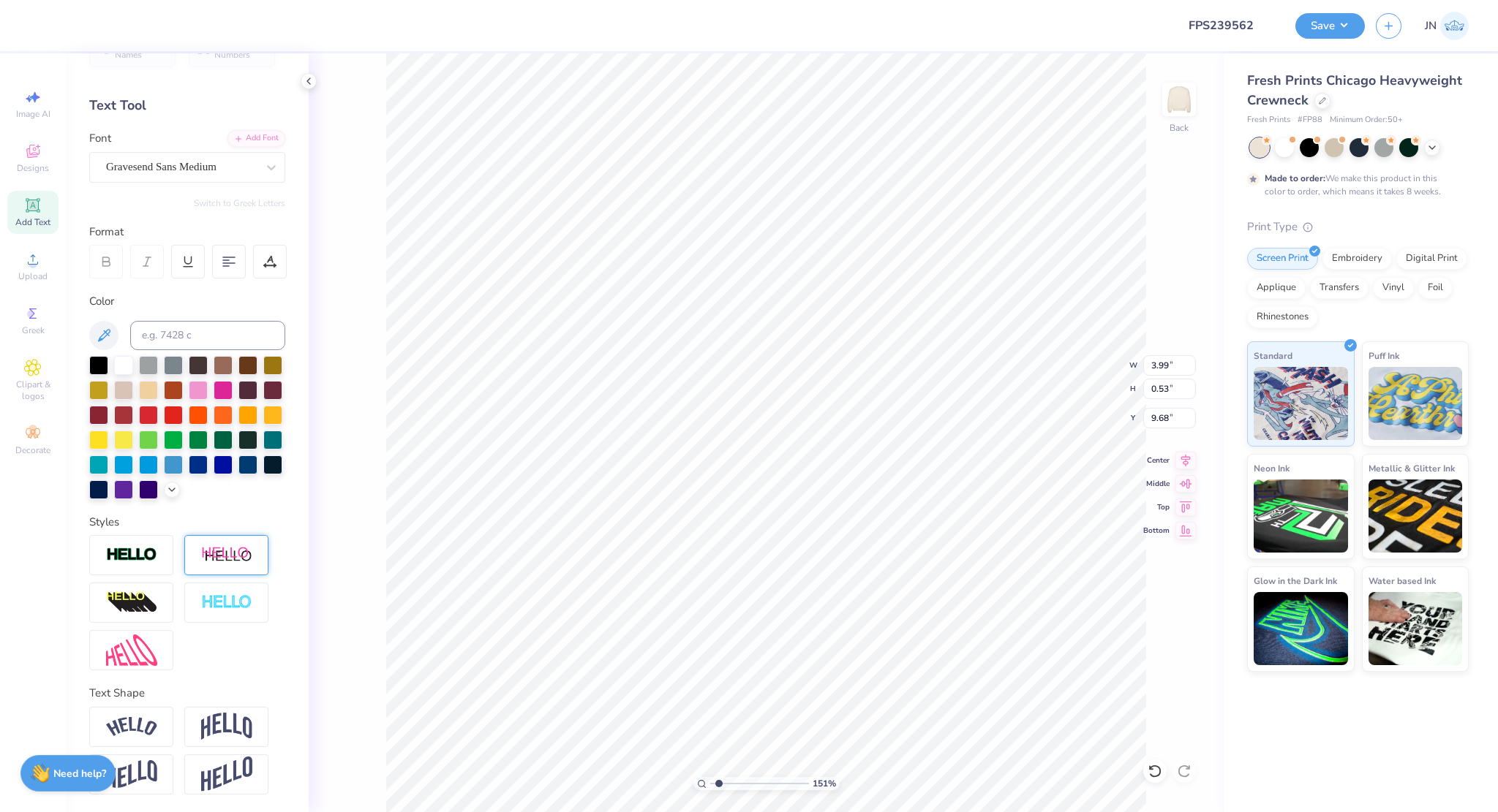
type input "7.79"
click at [137, 719] on img at bounding box center [131, 727] width 51 height 20
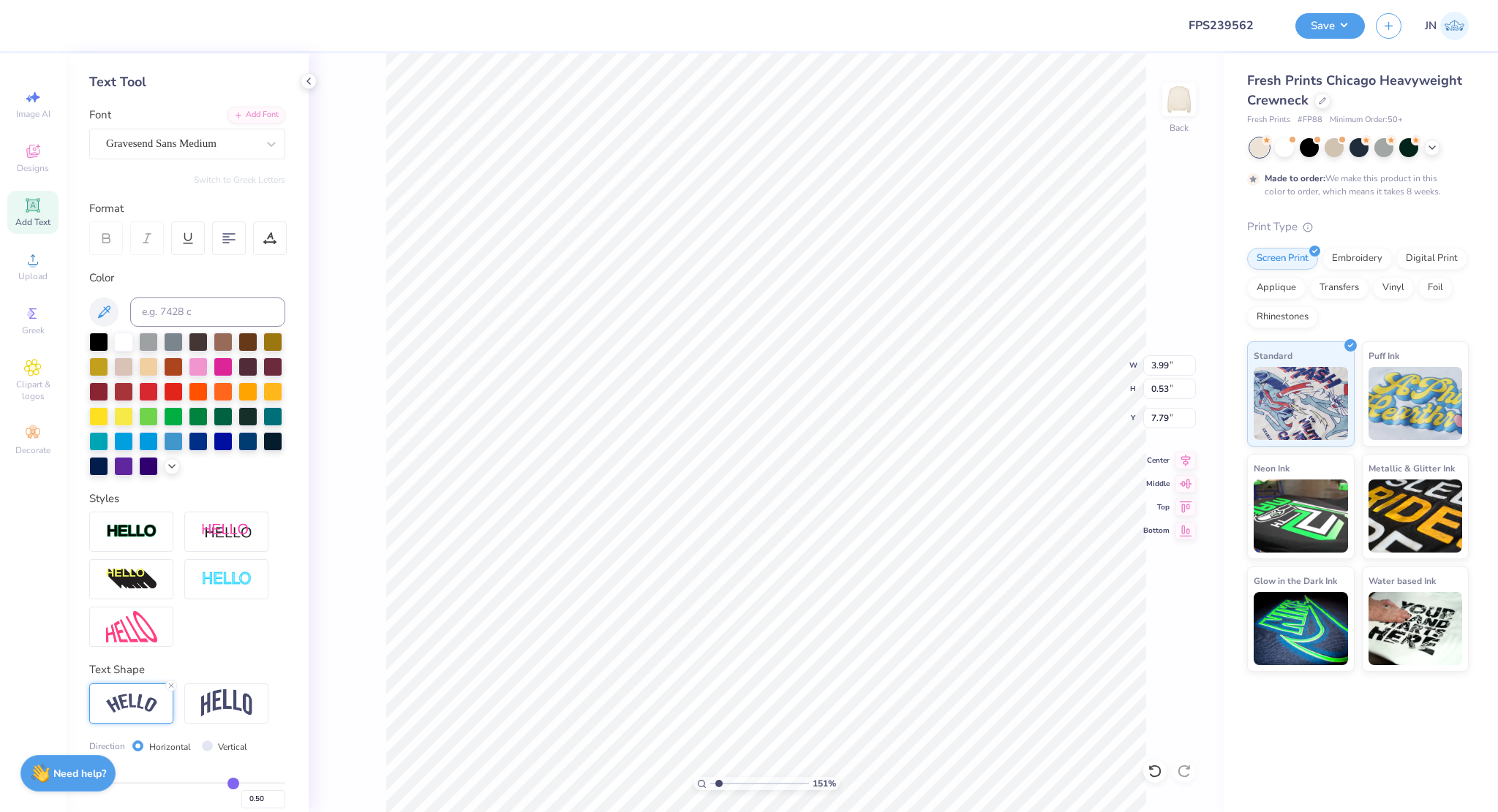
type input "4.69"
type input "1.10"
type input "7.50"
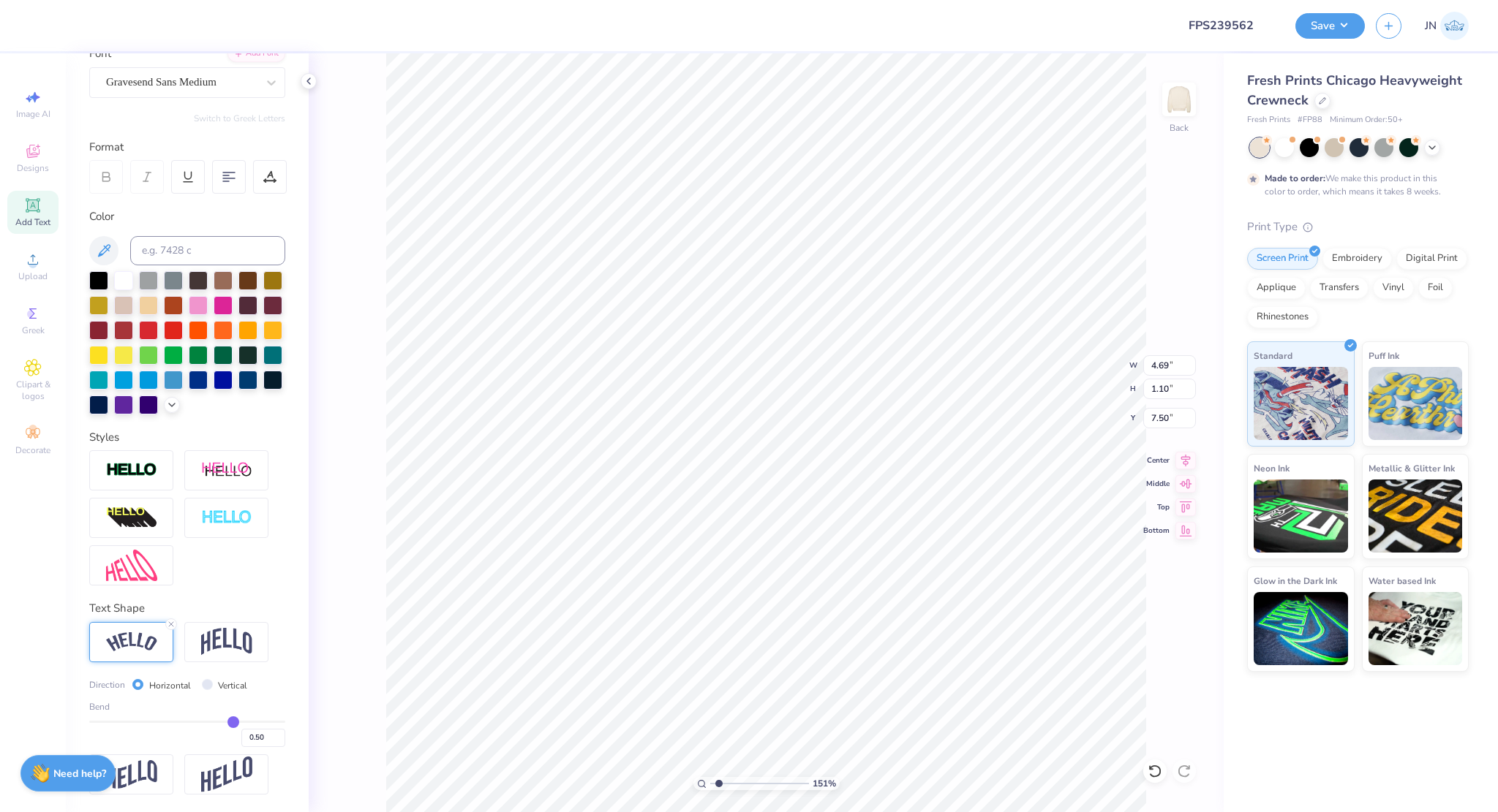
scroll to position [147, 0]
type input "0.1"
type input "0.10"
type input "0.09"
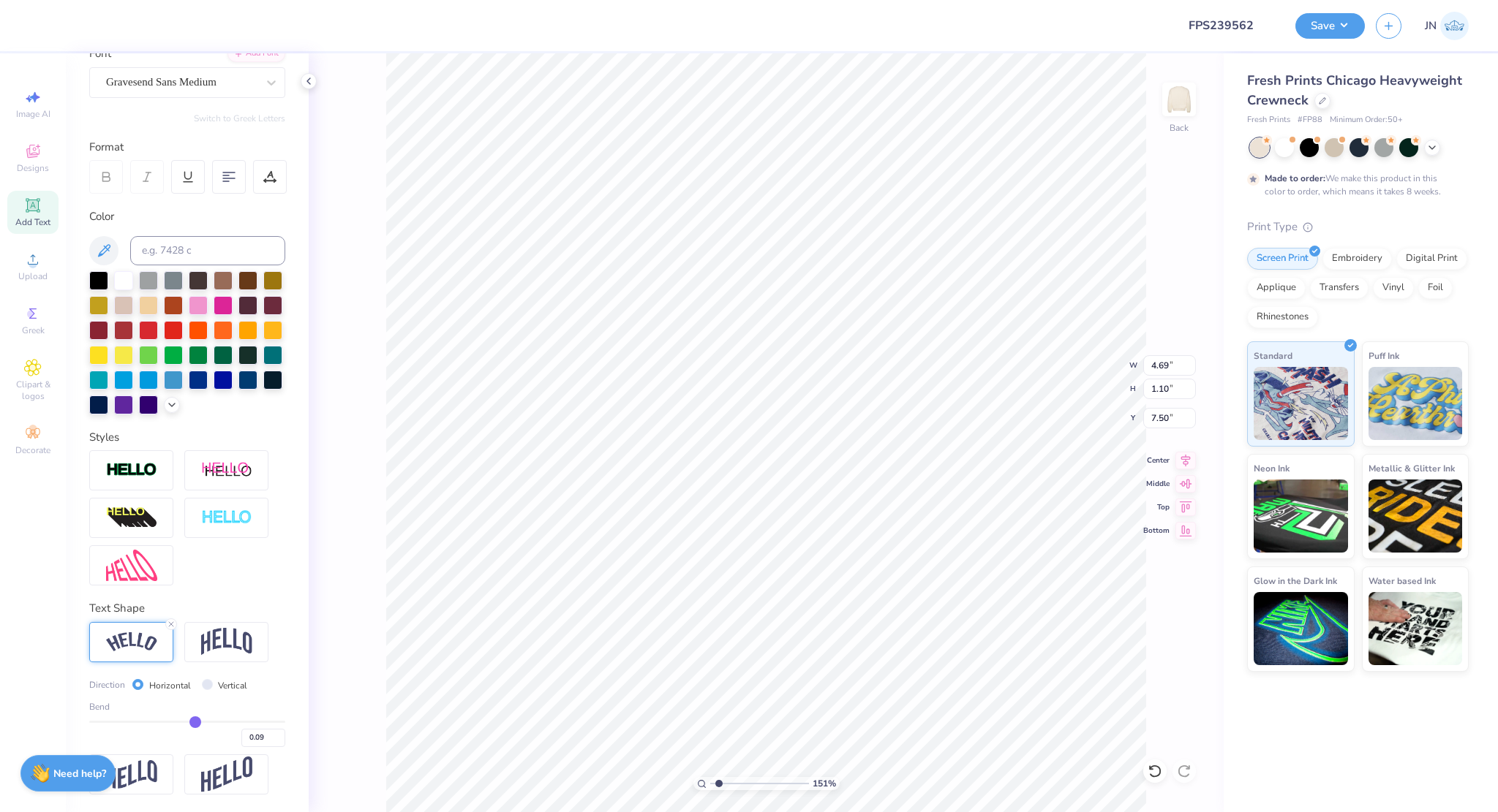
type input "0.08"
type input "0.07"
type input "0.06"
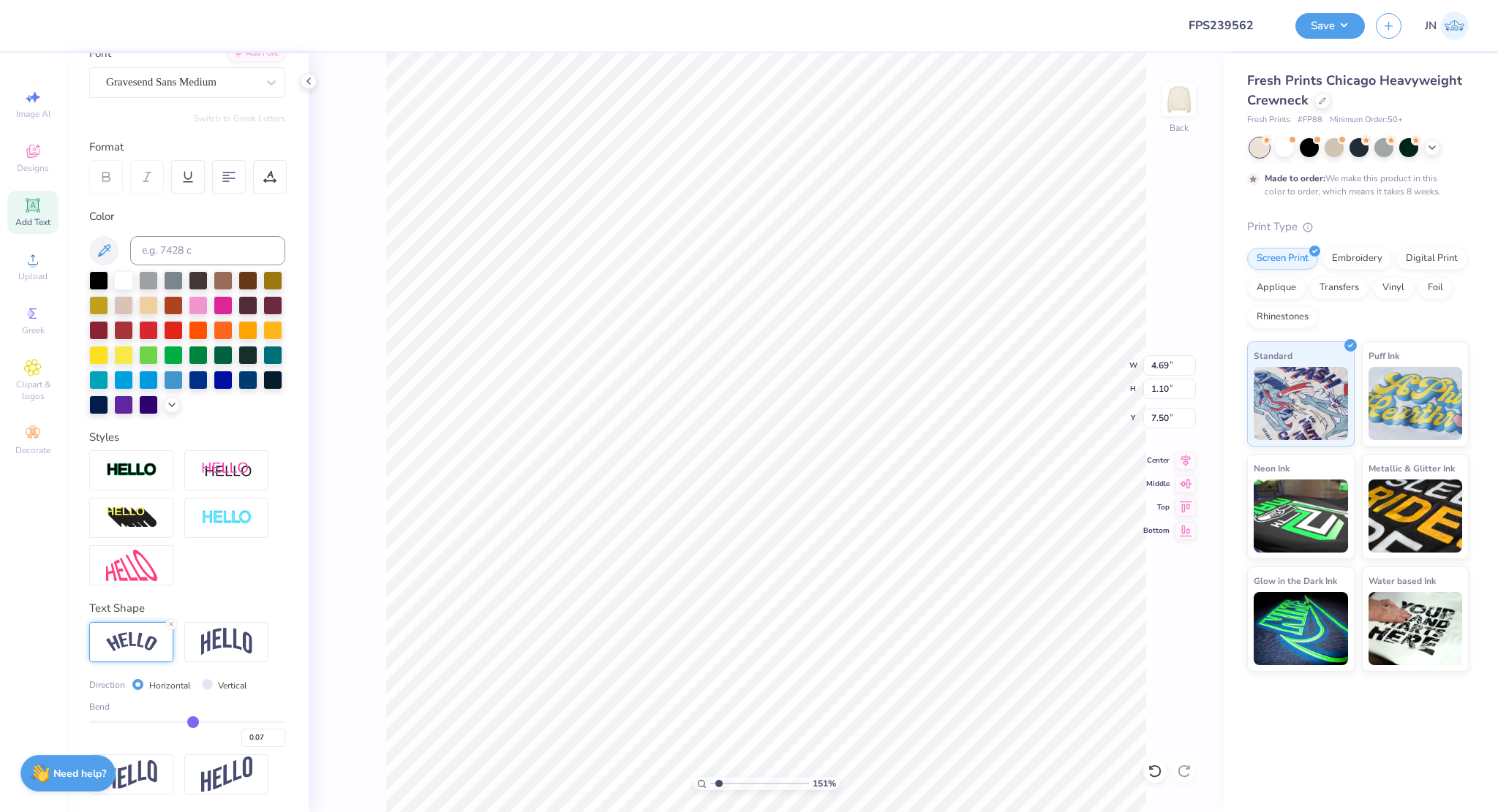
type input "0.06"
click at [187, 721] on input "range" at bounding box center [187, 722] width 196 height 2
type input "0.03"
type input "0.02"
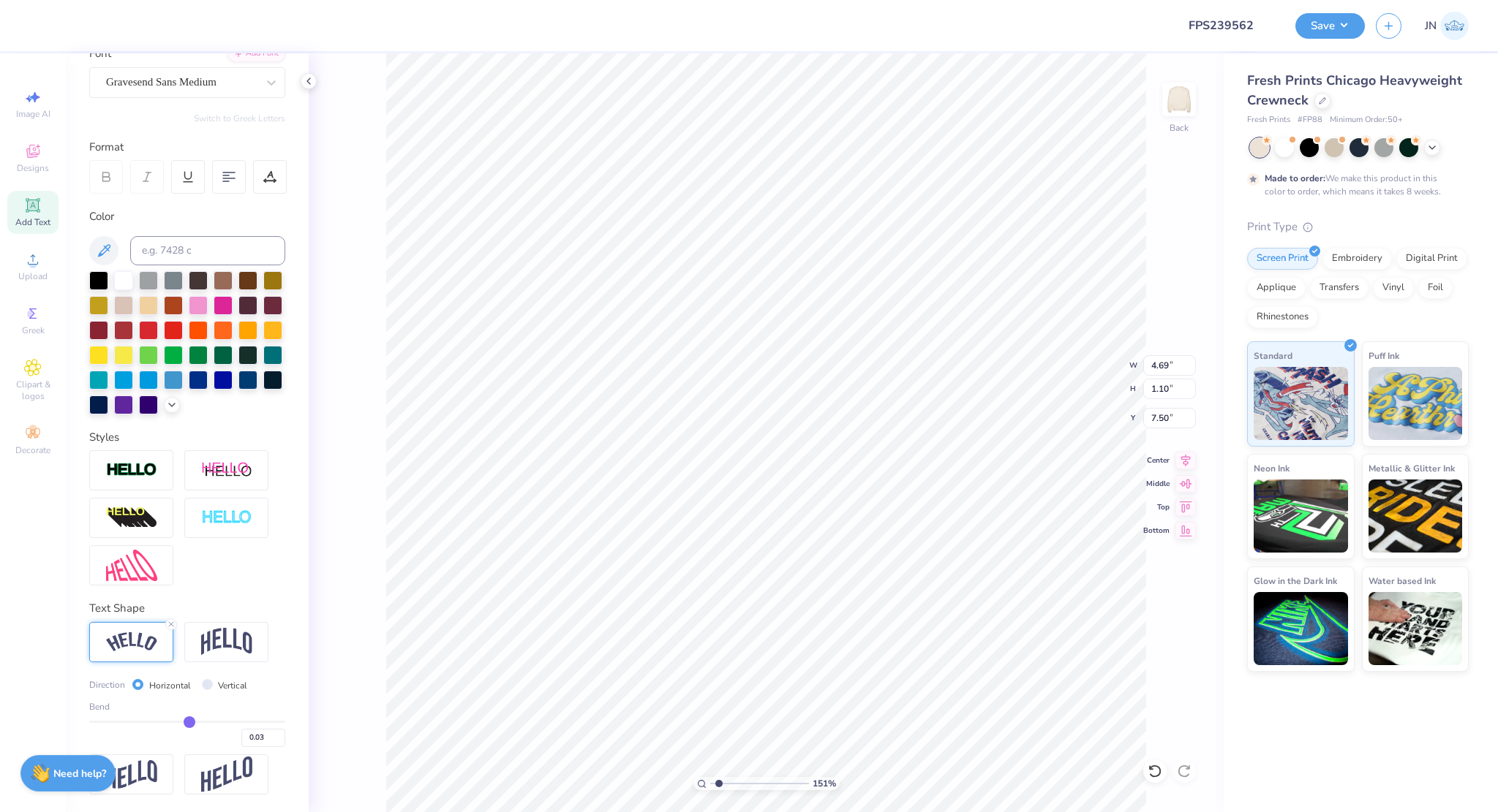
type input "0.02"
type input "0"
type input "0.00"
drag, startPoint x: 185, startPoint y: 717, endPoint x: 166, endPoint y: 718, distance: 19.0
click at [166, 721] on input "range" at bounding box center [187, 722] width 196 height 2
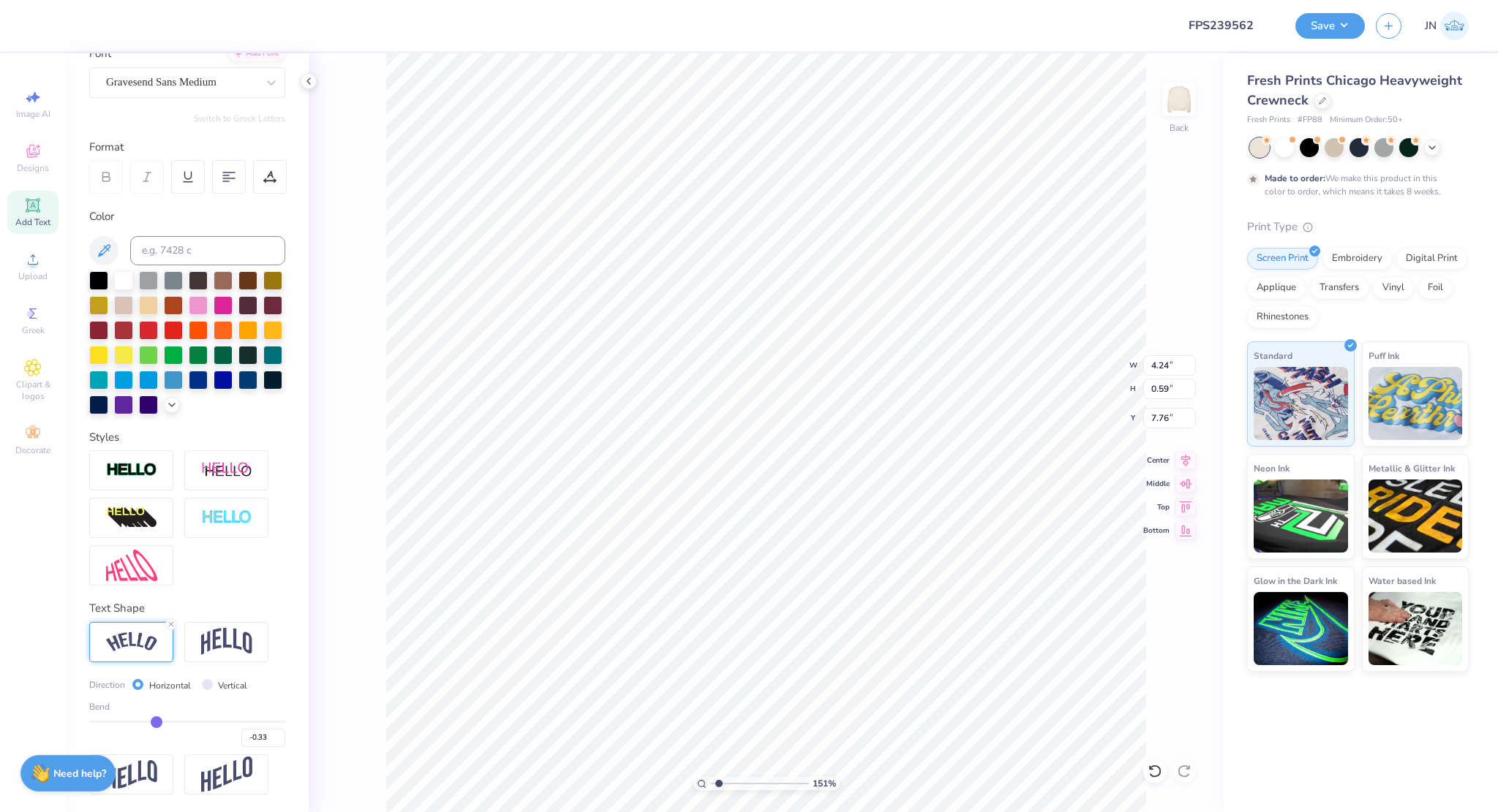
drag, startPoint x: 165, startPoint y: 721, endPoint x: 152, endPoint y: 718, distance: 13.3
click at [152, 721] on input "range" at bounding box center [187, 722] width 196 height 2
click at [146, 721] on input "range" at bounding box center [187, 722] width 196 height 2
click at [149, 721] on input "range" at bounding box center [187, 722] width 196 height 2
click at [152, 721] on input "range" at bounding box center [187, 722] width 196 height 2
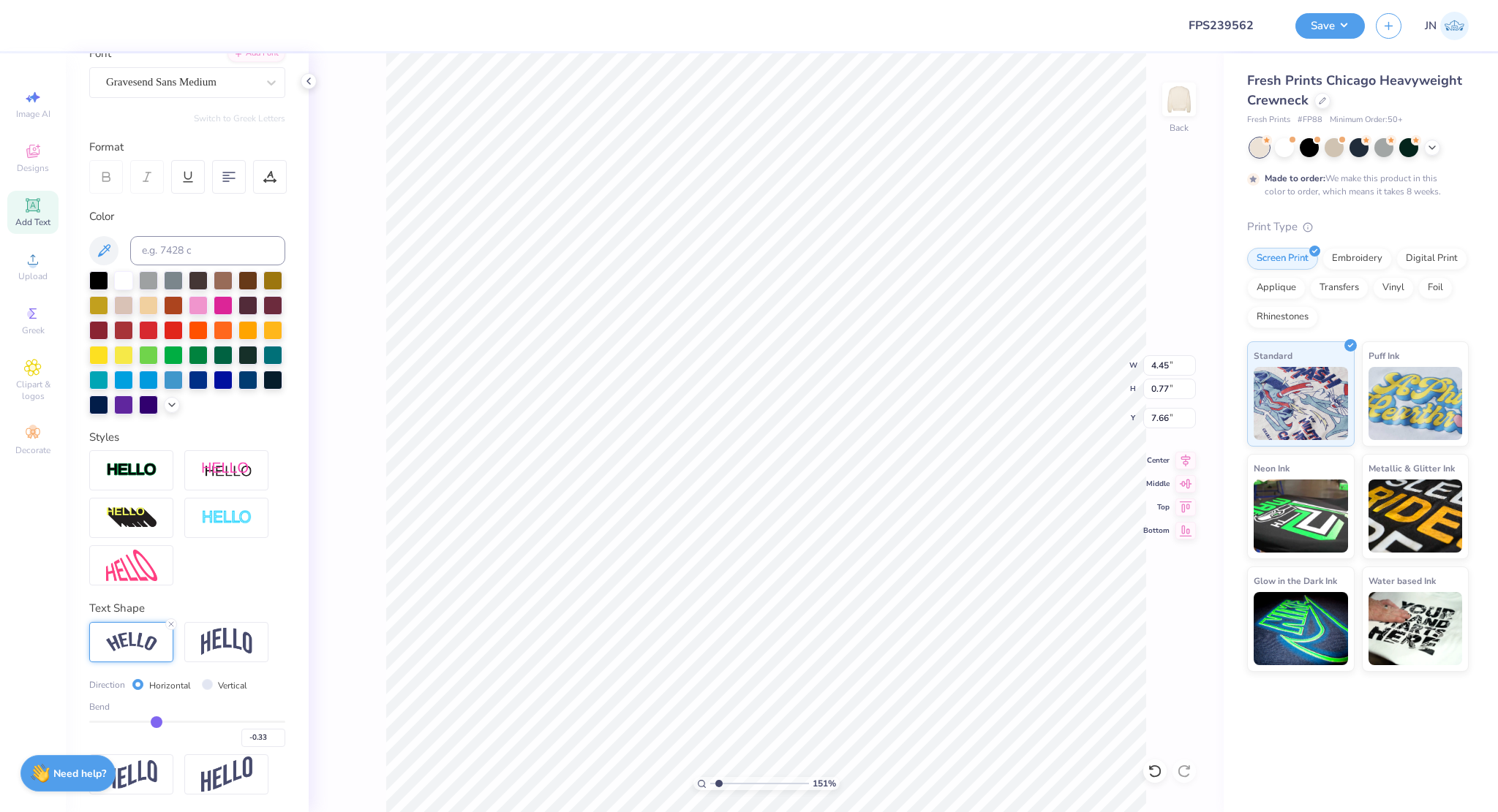
click at [156, 726] on div "-0.33" at bounding box center [187, 734] width 196 height 26
click at [156, 721] on input "range" at bounding box center [187, 722] width 196 height 2
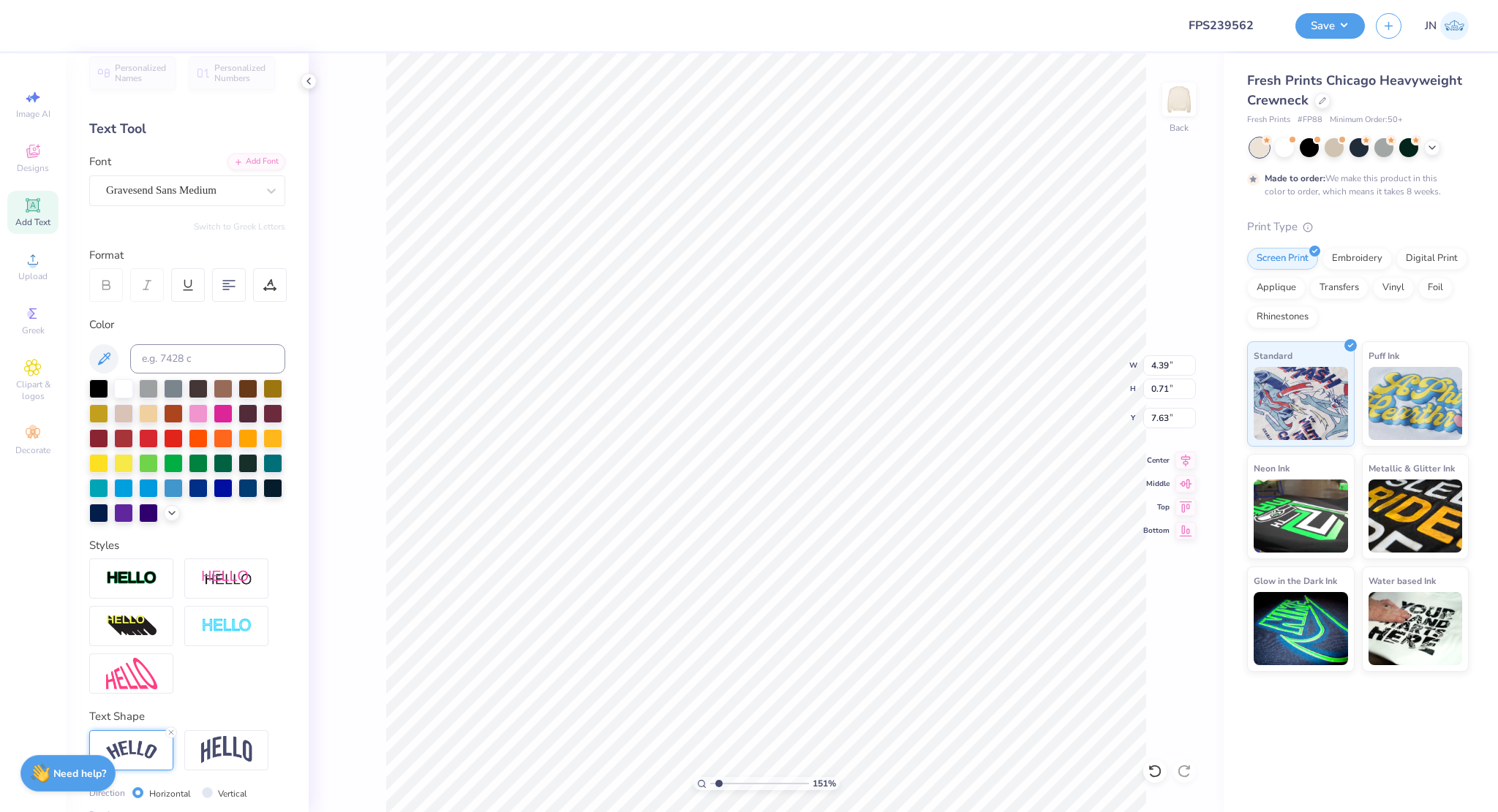
scroll to position [0, 0]
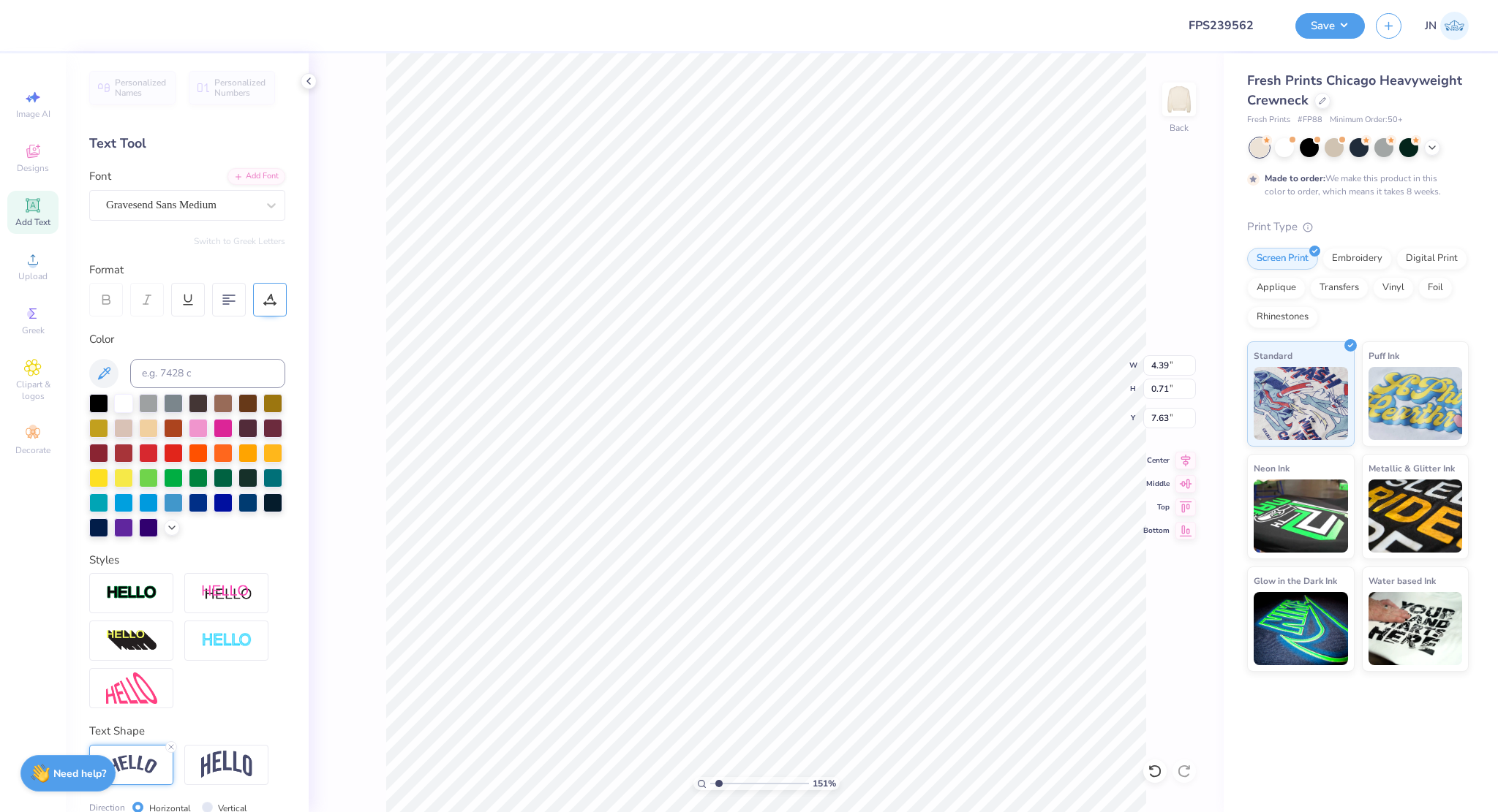
click at [274, 308] on div at bounding box center [269, 299] width 33 height 33
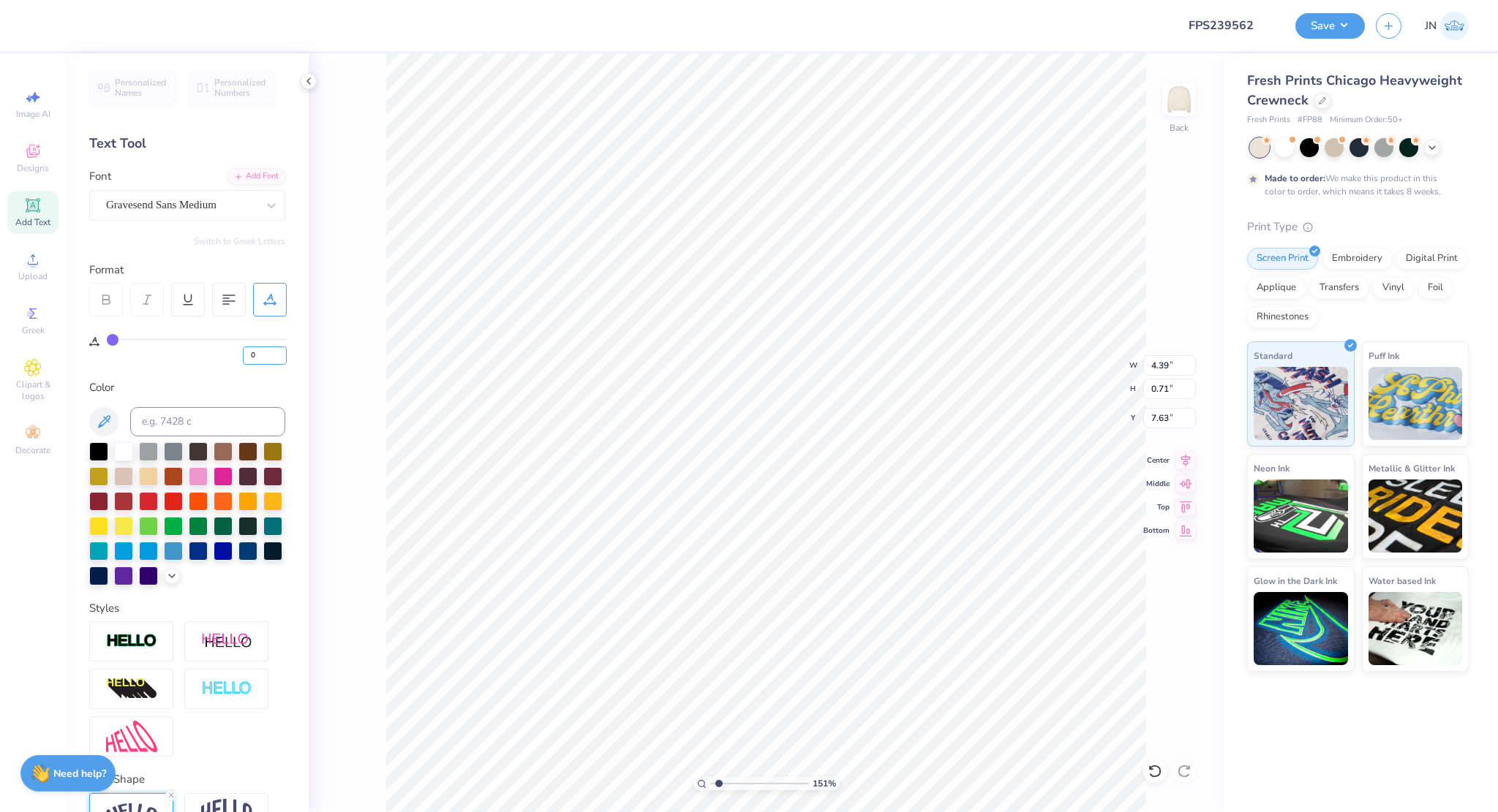
drag, startPoint x: 264, startPoint y: 355, endPoint x: 238, endPoint y: 360, distance: 26.5
click at [238, 360] on div "0" at bounding box center [197, 351] width 180 height 26
drag, startPoint x: 255, startPoint y: 358, endPoint x: 237, endPoint y: 358, distance: 18.0
click at [237, 358] on div "2" at bounding box center [197, 351] width 180 height 26
click at [31, 211] on icon at bounding box center [33, 206] width 18 height 18
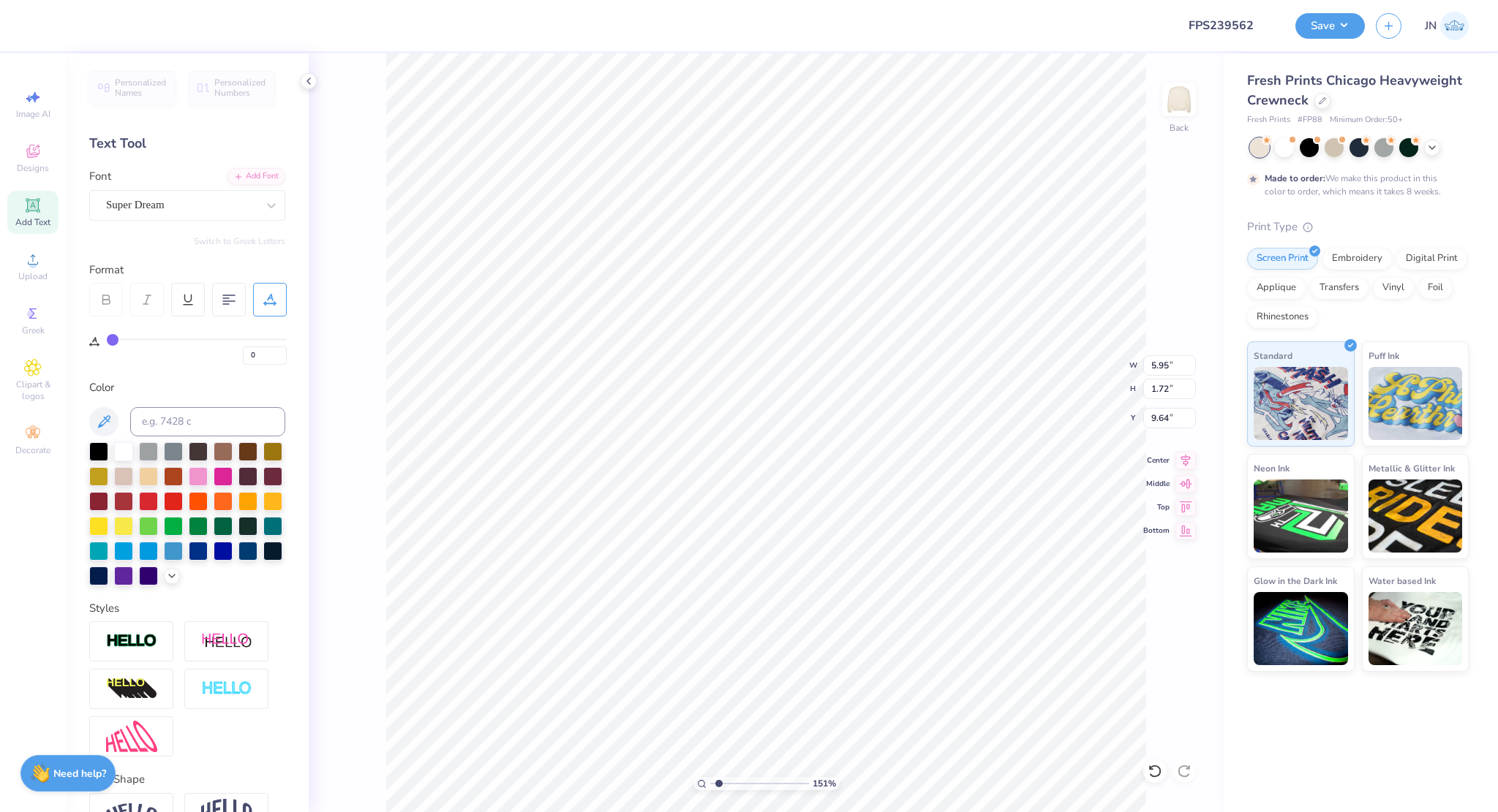
scroll to position [12, 2]
click at [193, 203] on div "Super Dream" at bounding box center [181, 204] width 154 height 22
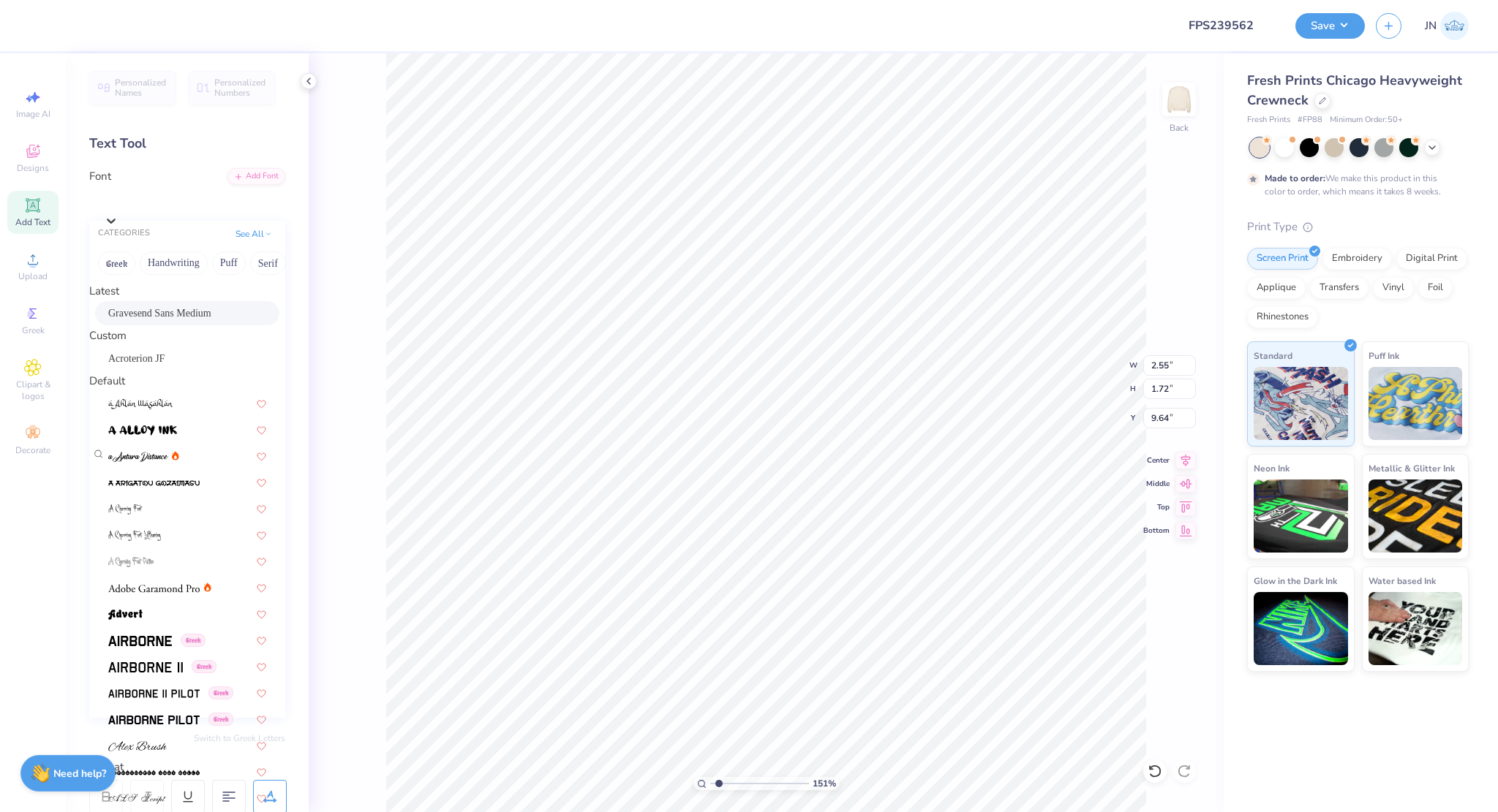
click at [135, 321] on span "Gravesend Sans Medium" at bounding box center [159, 313] width 103 height 15
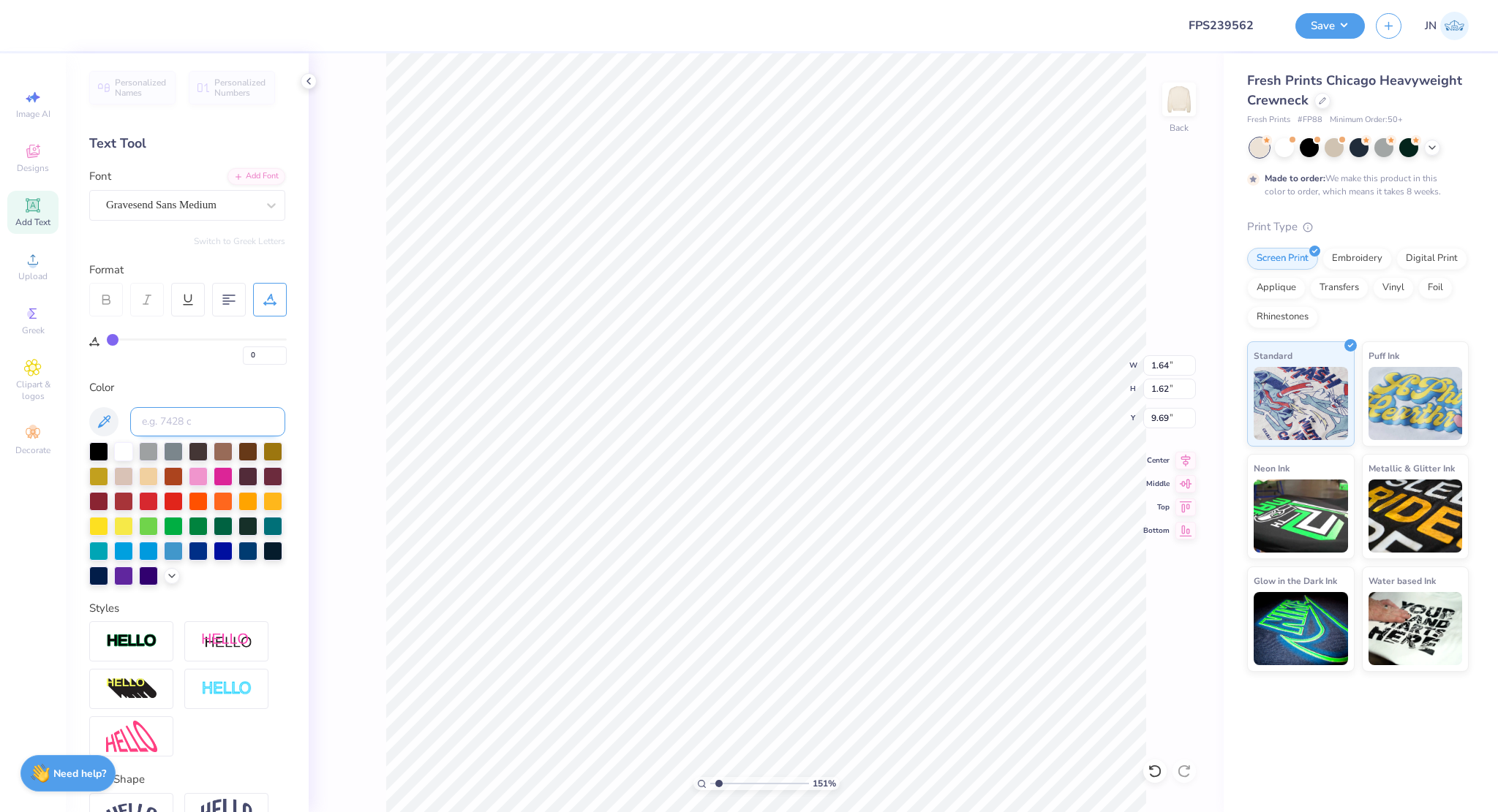
click at [186, 415] on input at bounding box center [208, 422] width 155 height 30
click at [733, 783] on input "range" at bounding box center [759, 783] width 99 height 13
click at [623, 538] on li "Duplicate" at bounding box center [642, 540] width 115 height 29
drag, startPoint x: 722, startPoint y: 785, endPoint x: 733, endPoint y: 780, distance: 12.1
click at [733, 780] on input "range" at bounding box center [759, 783] width 99 height 13
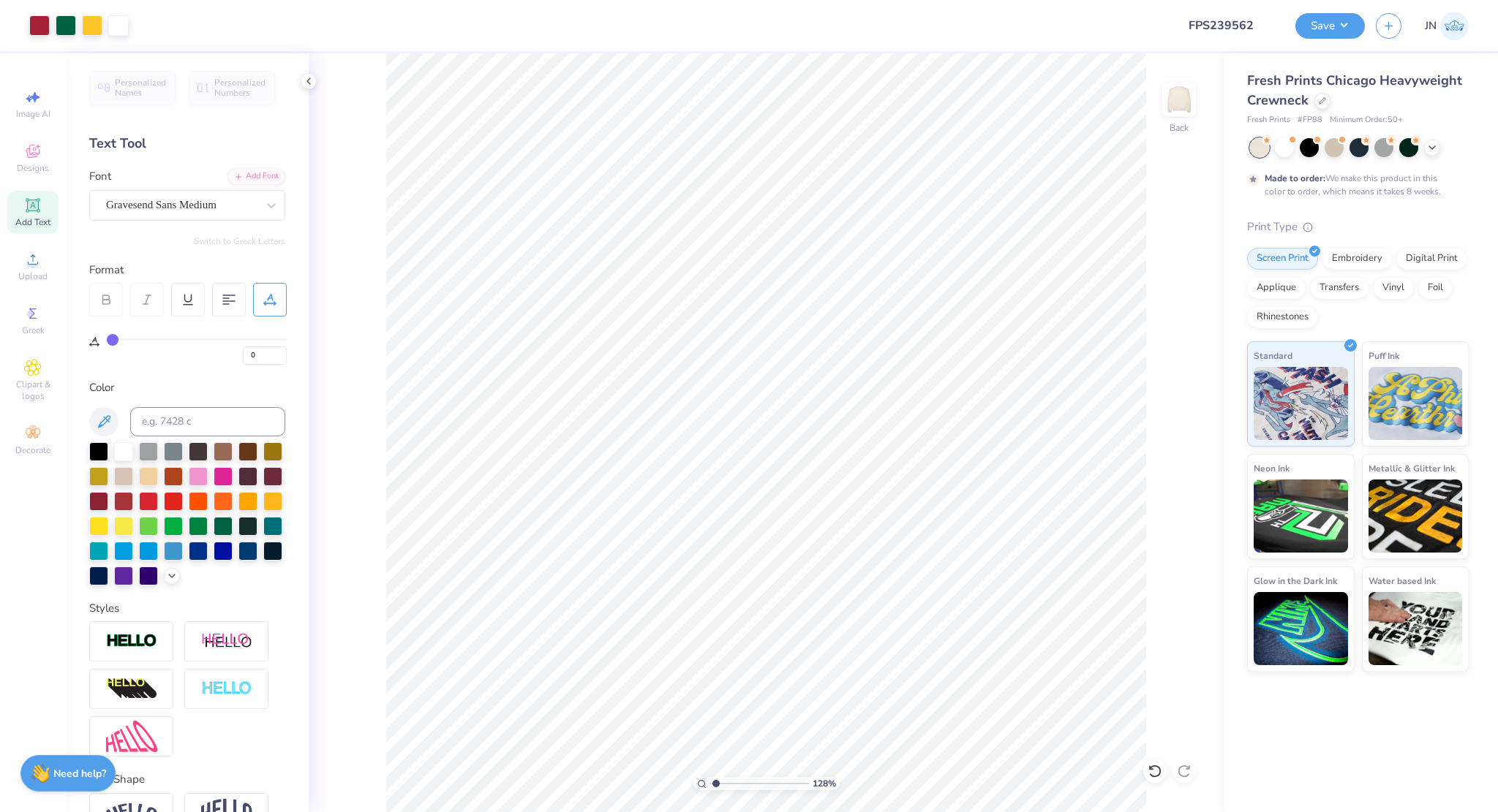
click at [716, 785] on input "range" at bounding box center [759, 783] width 99 height 13
click at [1158, 371] on input "8.21" at bounding box center [1170, 365] width 53 height 21
click at [1162, 417] on input "1.81" at bounding box center [1170, 418] width 53 height 21
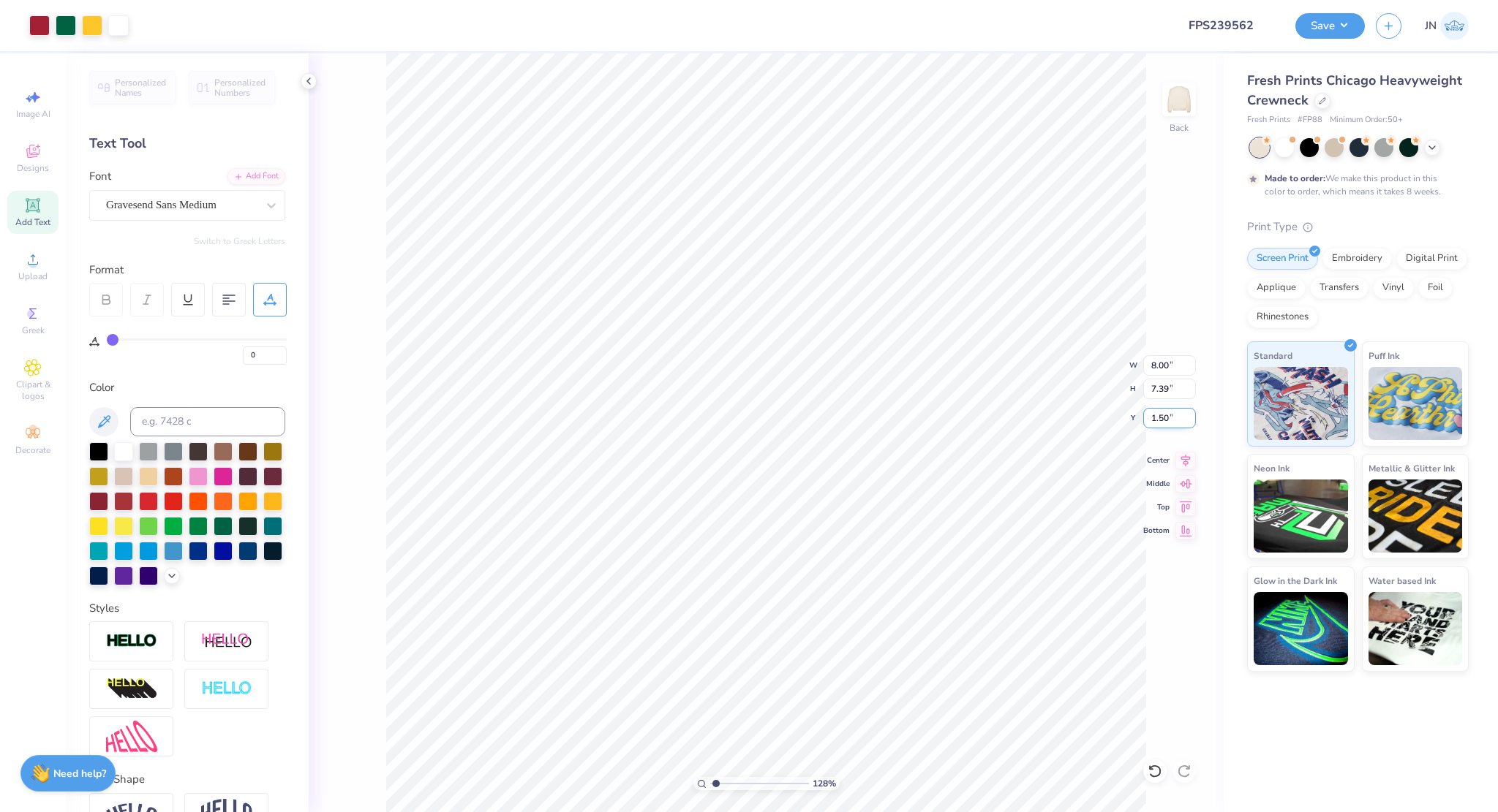
click at [1159, 409] on input "1.50" at bounding box center [1170, 418] width 53 height 21
click at [710, 786] on input "range" at bounding box center [759, 783] width 99 height 13
click at [1155, 365] on input "8.00" at bounding box center [1170, 365] width 53 height 21
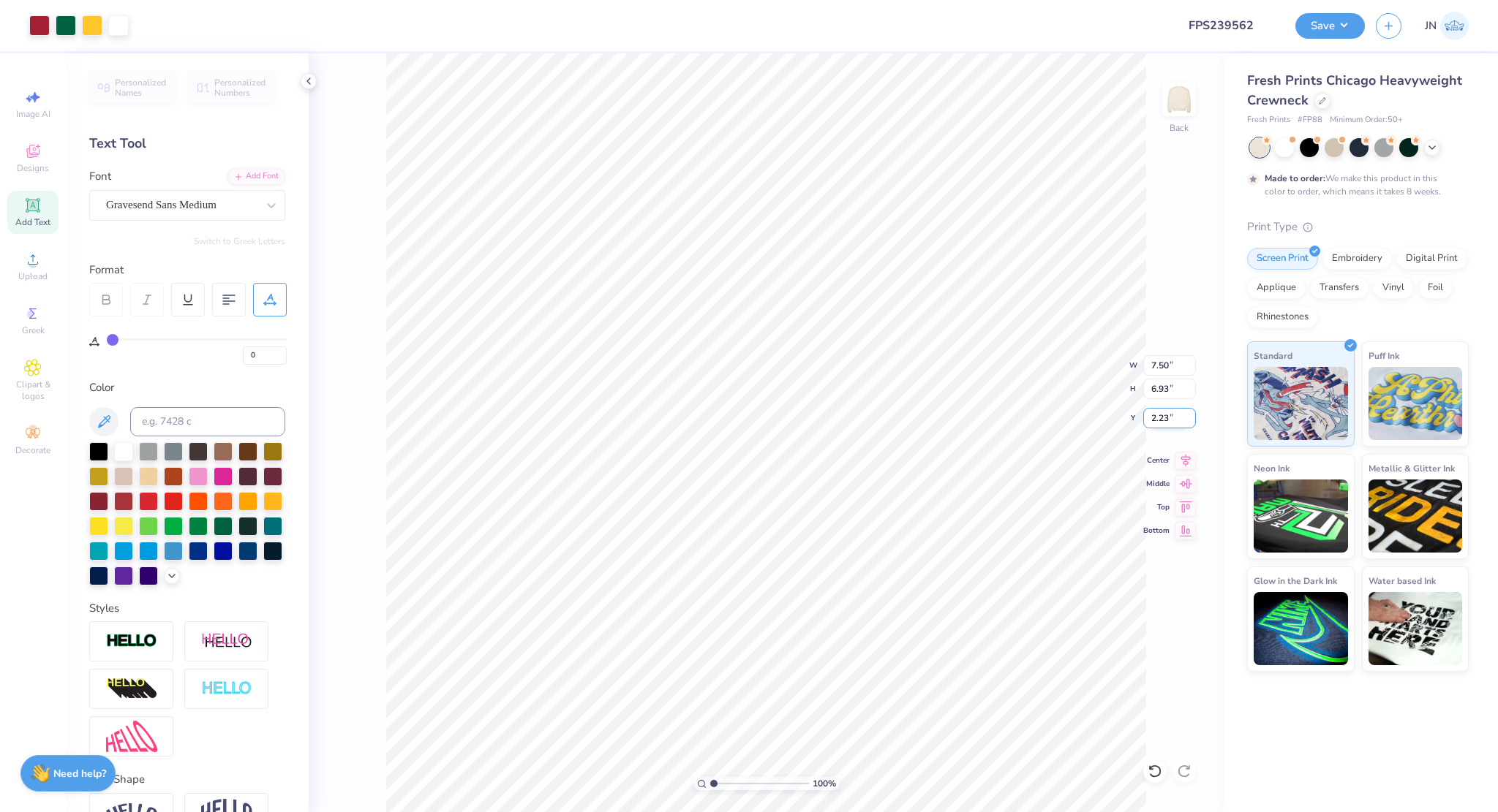
click at [1153, 422] on input "2.23" at bounding box center [1170, 418] width 53 height 21
drag, startPoint x: 1153, startPoint y: 422, endPoint x: 1194, endPoint y: 408, distance: 43.3
click at [1153, 421] on input "2.23" at bounding box center [1170, 418] width 53 height 21
click at [1324, 35] on button "Save" at bounding box center [1330, 23] width 69 height 25
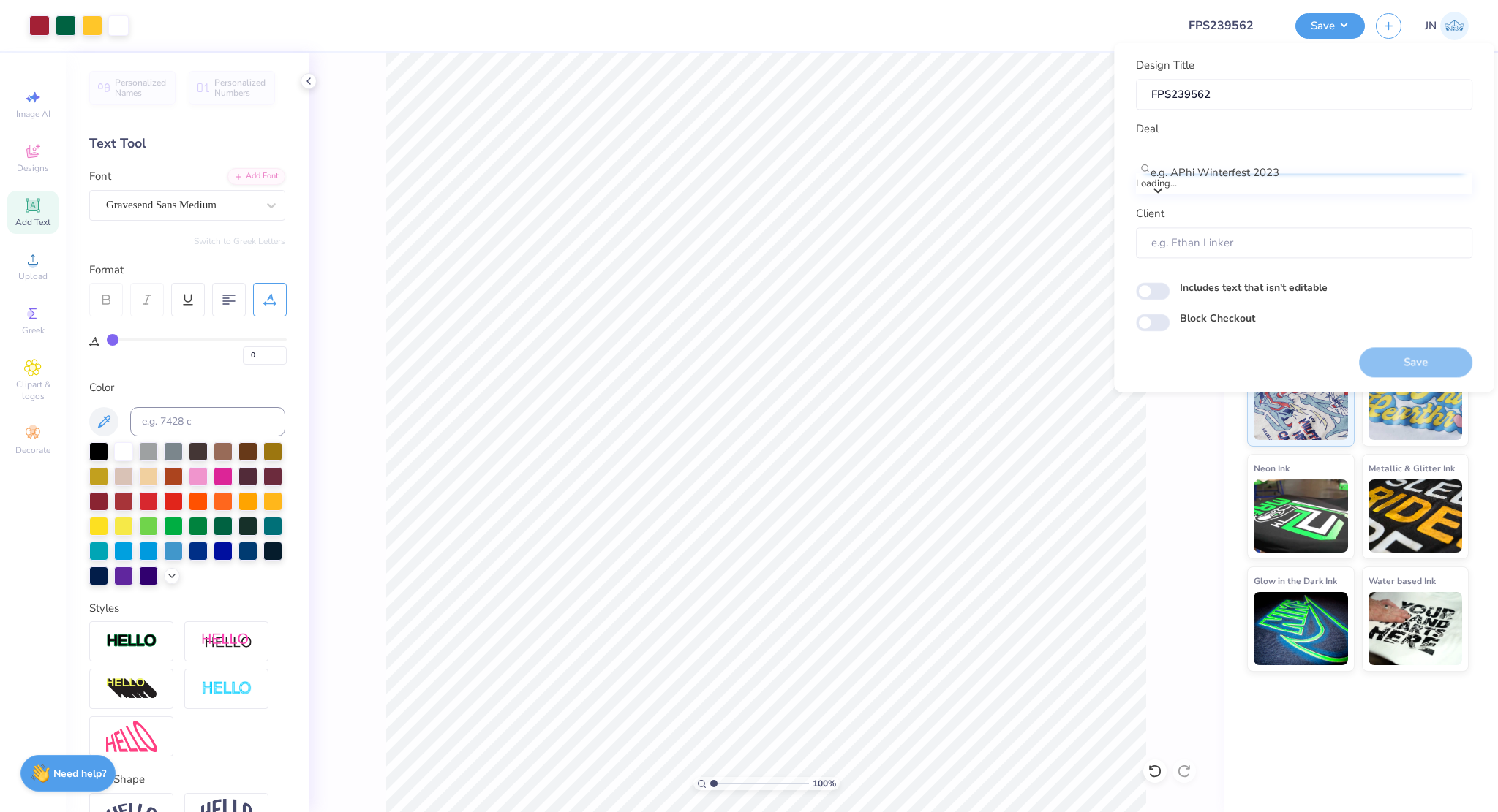
click at [1259, 148] on div at bounding box center [1311, 154] width 318 height 20
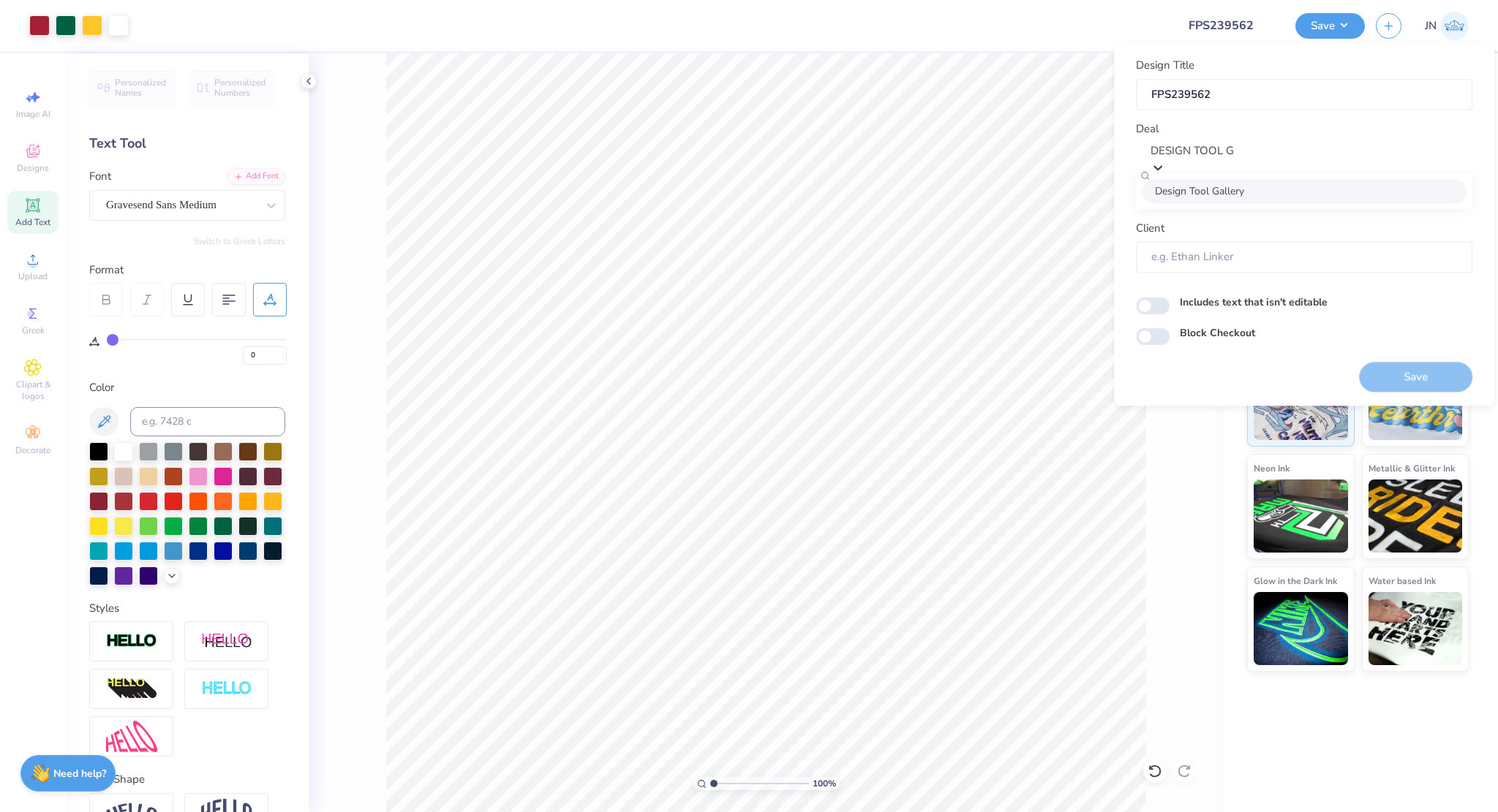
click at [1217, 190] on div "Design Tool Gallery" at bounding box center [1304, 191] width 325 height 24
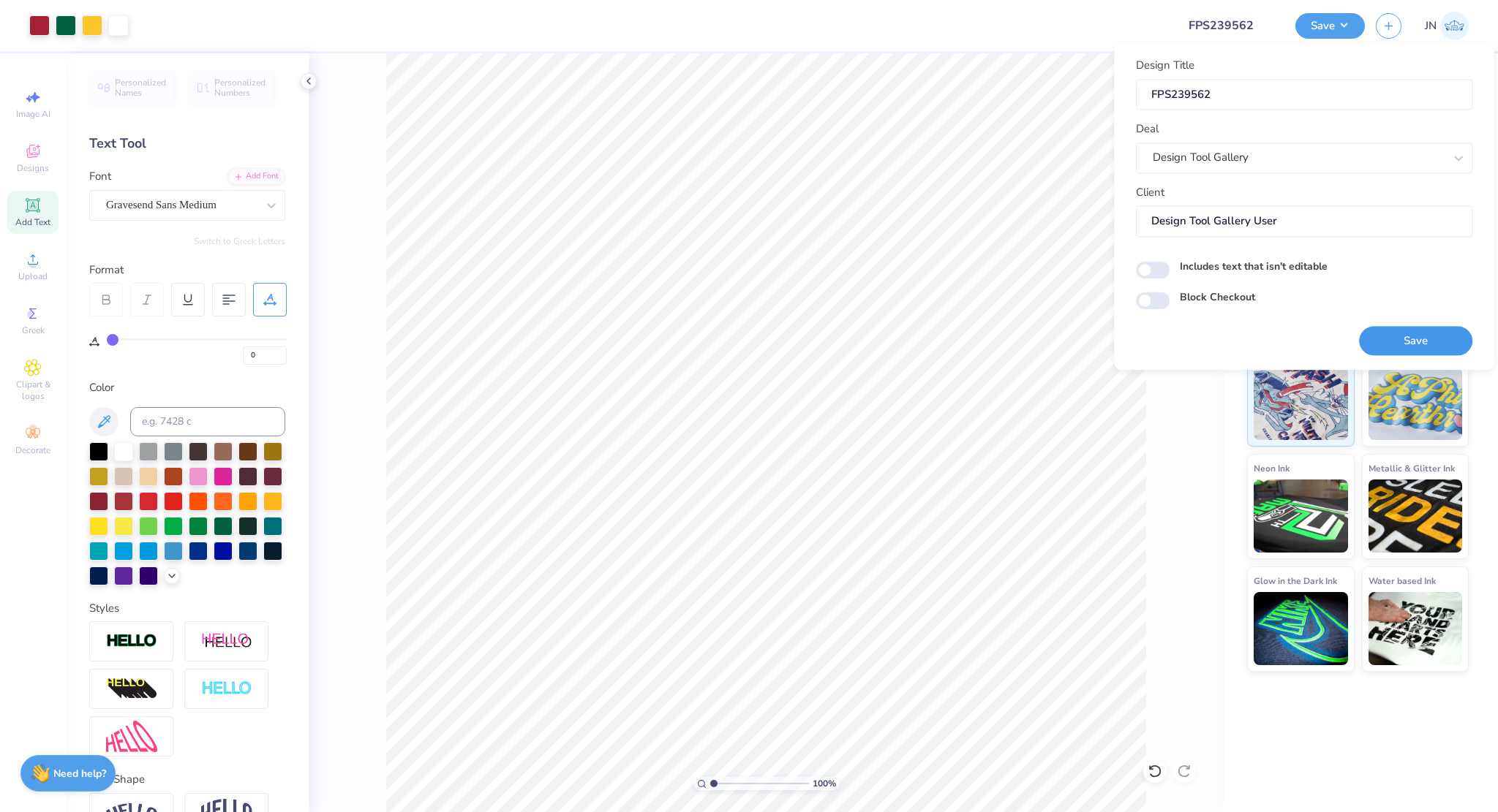
click at [1395, 339] on button "Save" at bounding box center [1415, 341] width 113 height 30
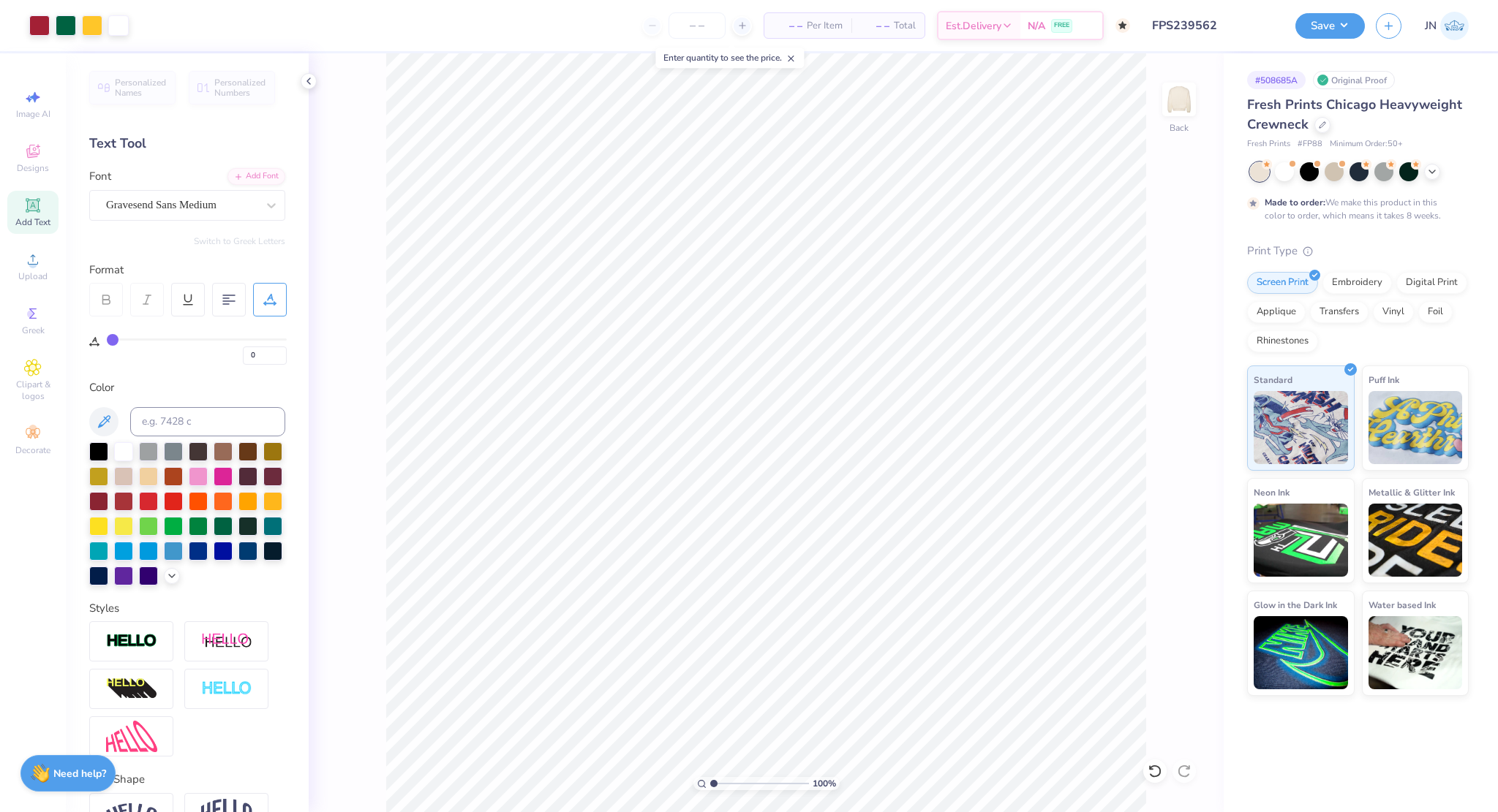
click at [1224, 34] on input "FPS239562" at bounding box center [1212, 25] width 143 height 30
click at [725, 786] on input "range" at bounding box center [759, 783] width 99 height 13
drag, startPoint x: 724, startPoint y: 783, endPoint x: 697, endPoint y: 783, distance: 27.0
click at [710, 783] on input "range" at bounding box center [759, 783] width 99 height 13
